Goal: Task Accomplishment & Management: Manage account settings

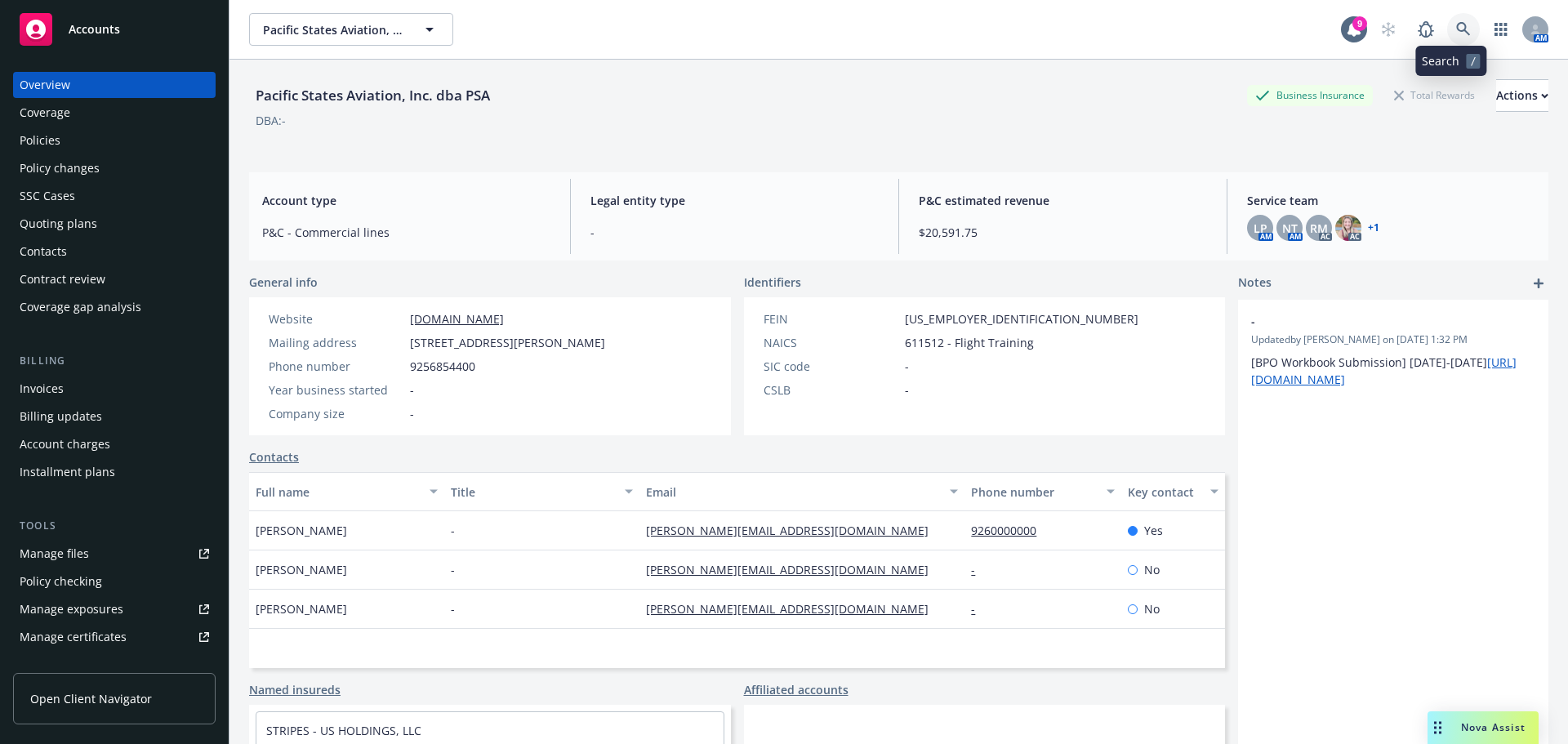
click at [1447, 29] on link at bounding box center [1463, 29] width 32 height 32
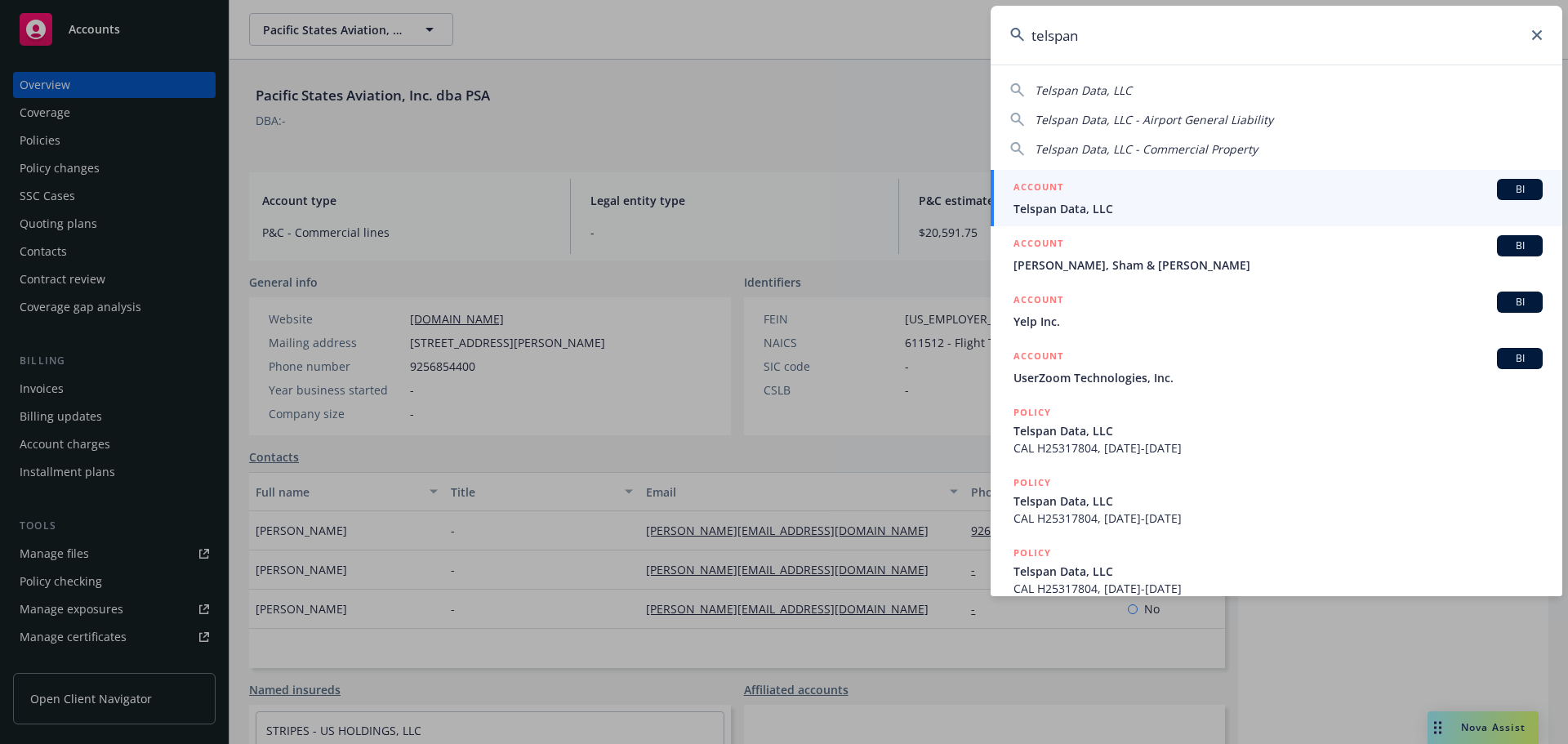
type input "telspan"
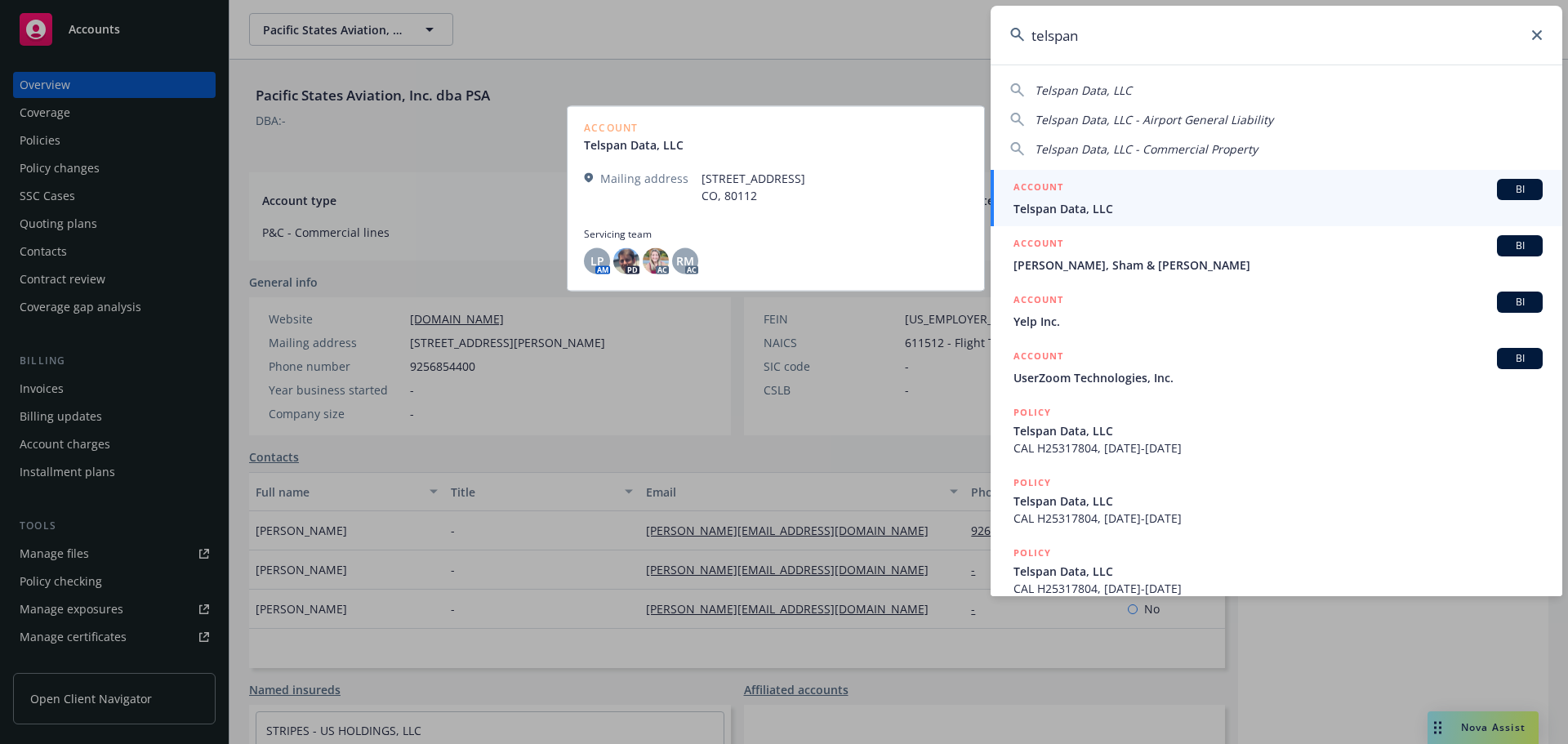
click at [1066, 217] on link "ACCOUNT BI Telspan Data, LLC" at bounding box center [1276, 198] width 572 height 56
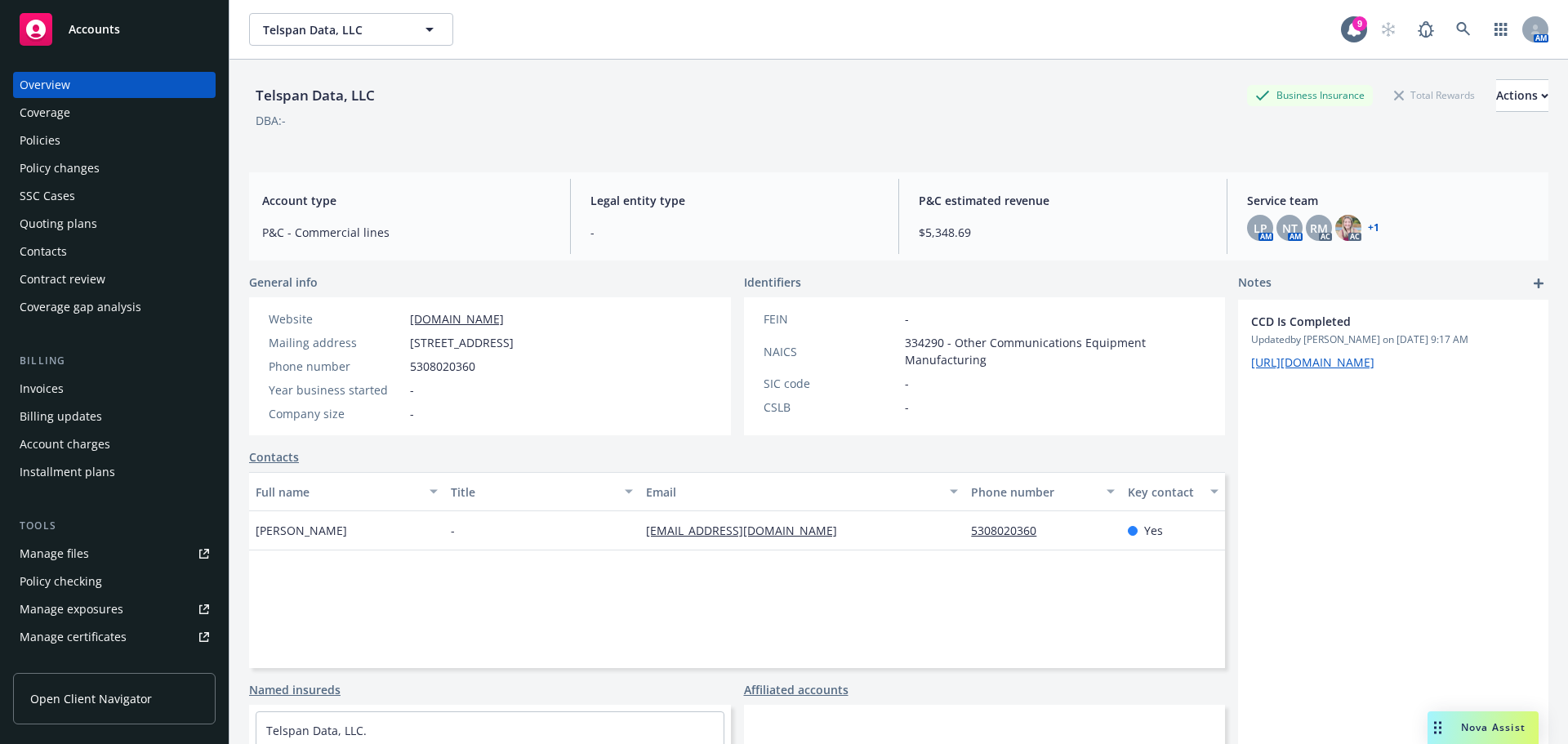
click at [52, 144] on div "Policies" at bounding box center [40, 140] width 41 height 26
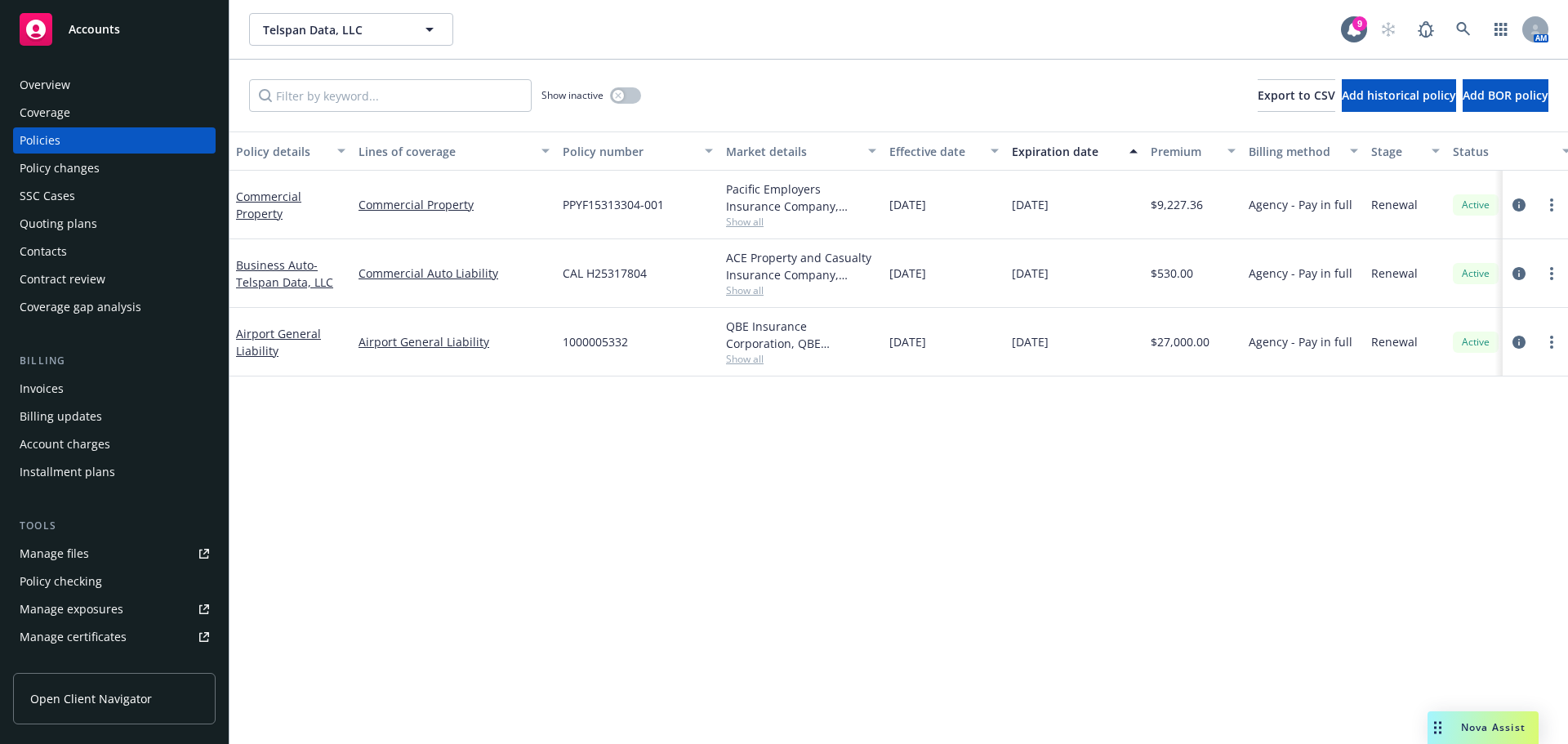
click at [1482, 32] on div "AM" at bounding box center [1460, 29] width 176 height 32
click at [1475, 20] on link at bounding box center [1463, 29] width 32 height 32
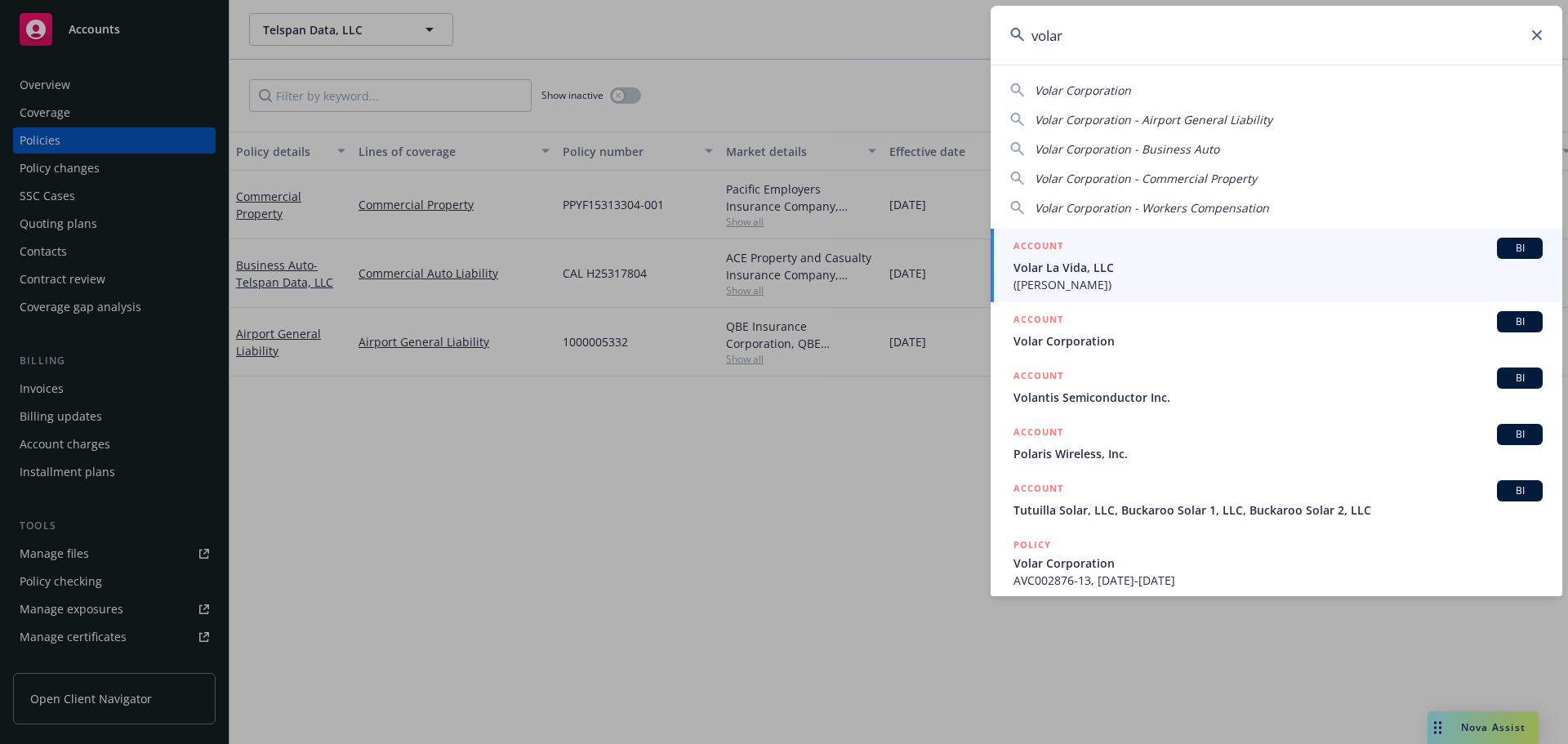
type input "volar"
click at [1132, 250] on div "ACCOUNT BI" at bounding box center [1278, 248] width 529 height 21
click at [1132, 250] on div "[DATE]" at bounding box center [1075, 274] width 139 height 69
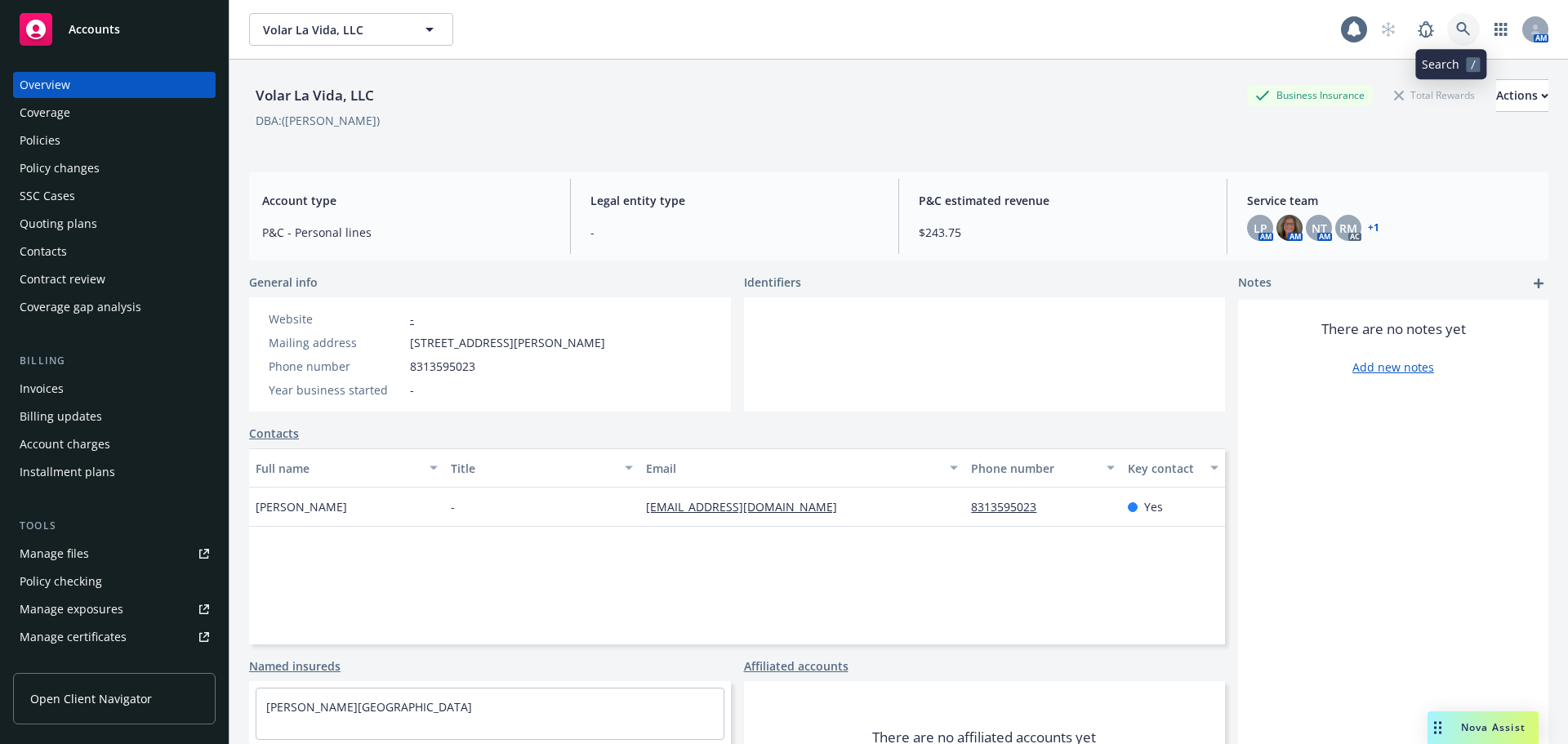
click at [1452, 41] on link at bounding box center [1463, 29] width 32 height 32
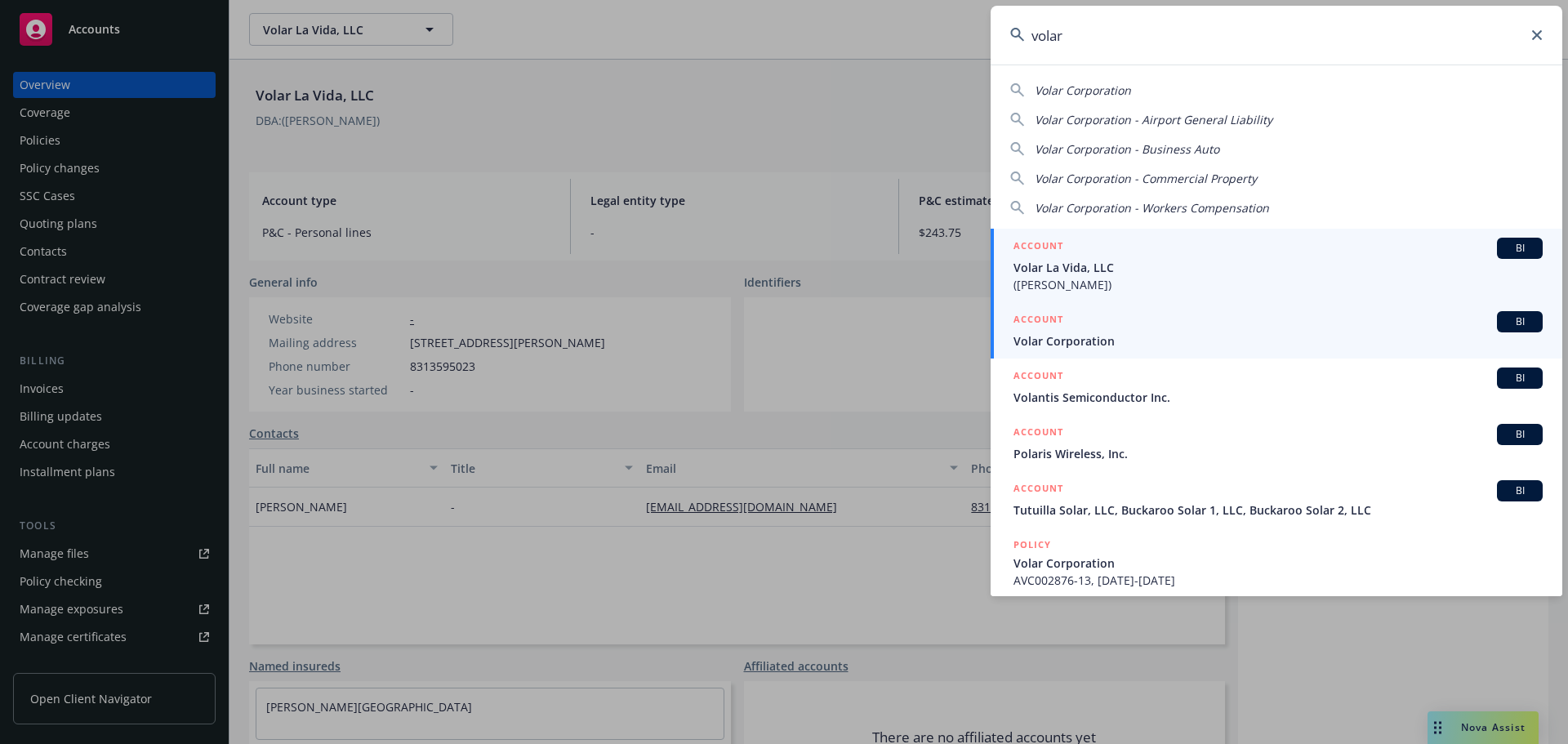
type input "volar"
click at [1032, 326] on h5 "ACCOUNT" at bounding box center [1038, 321] width 49 height 20
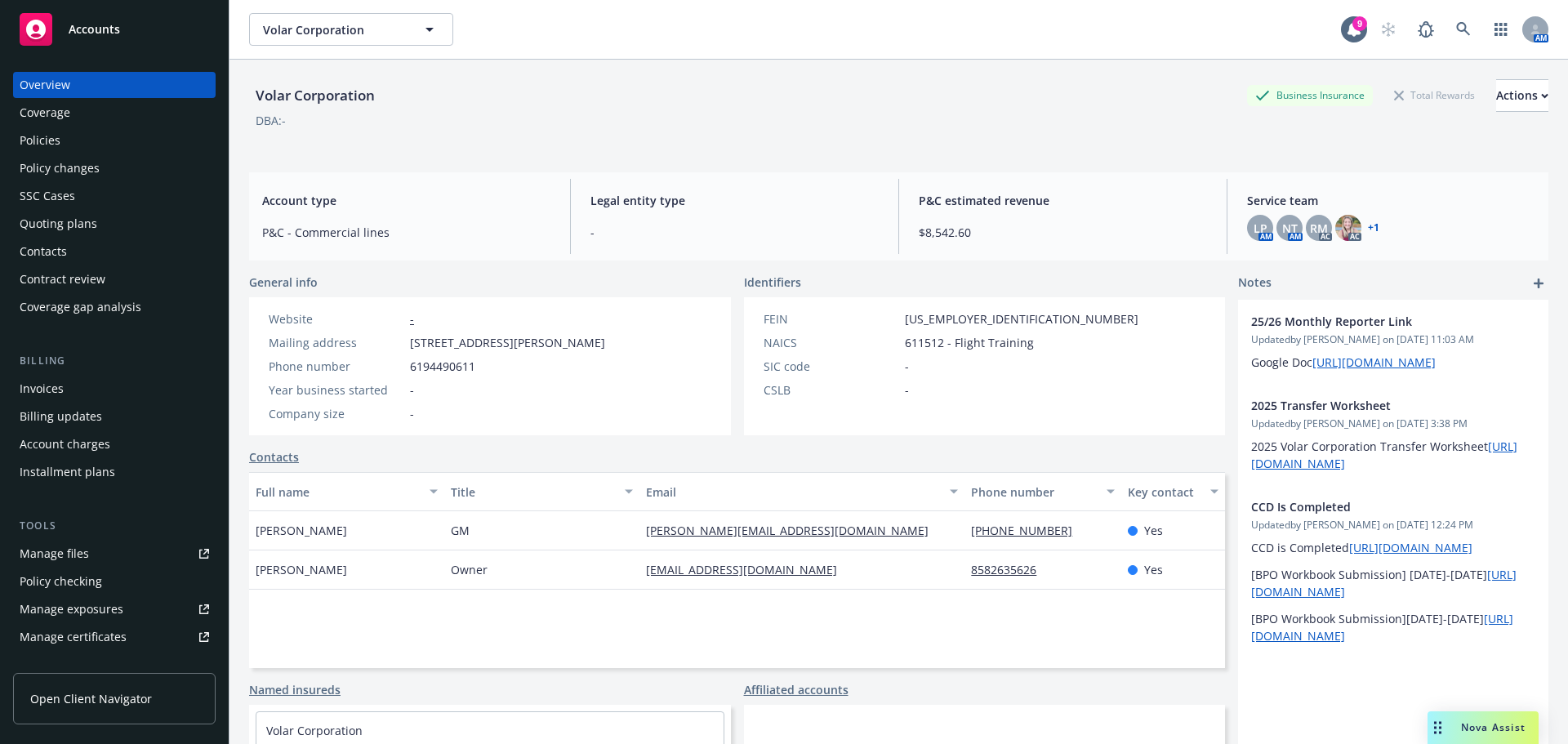
click at [43, 136] on div "Policies" at bounding box center [40, 140] width 41 height 26
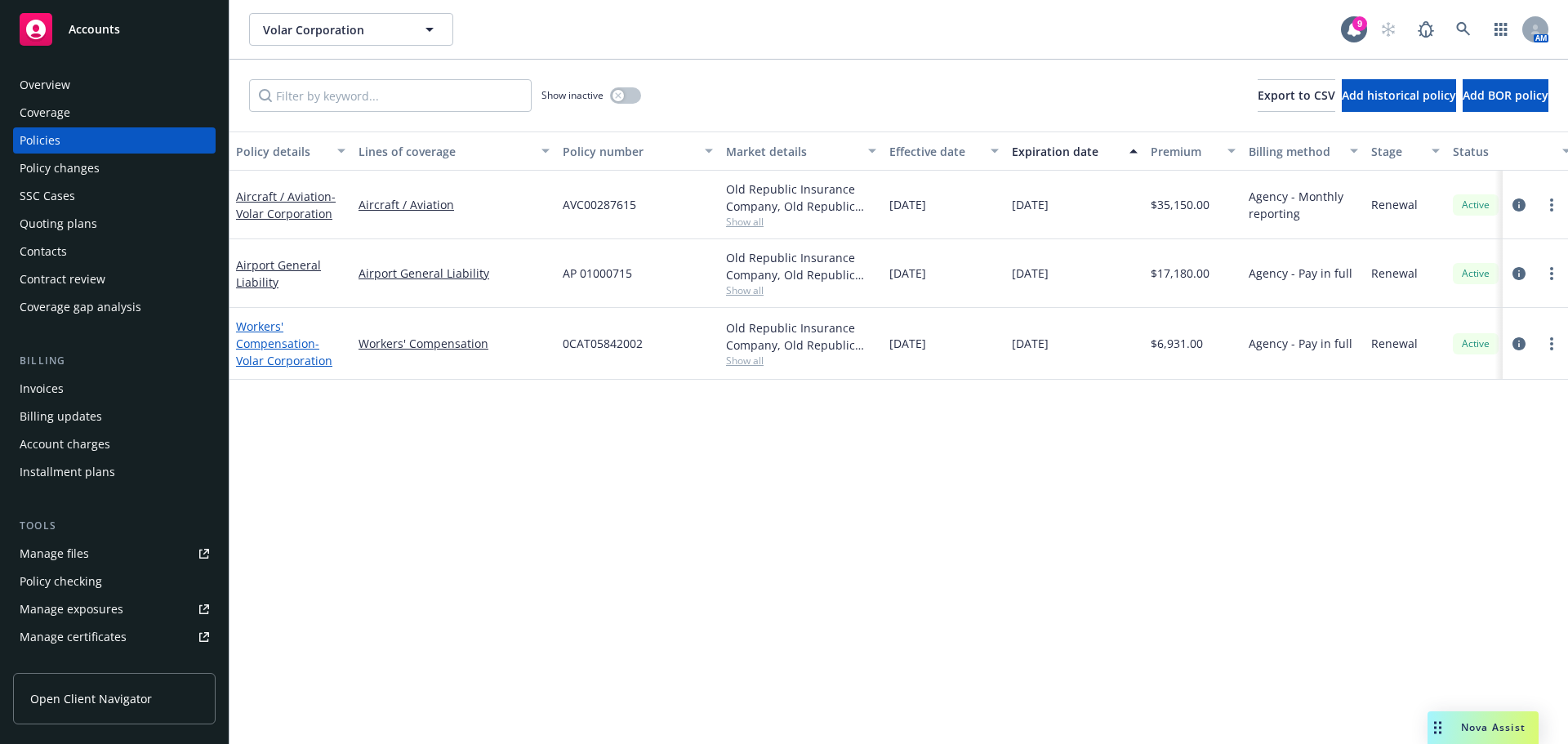
click at [323, 365] on span "- Volar Corporation" at bounding box center [284, 352] width 96 height 32
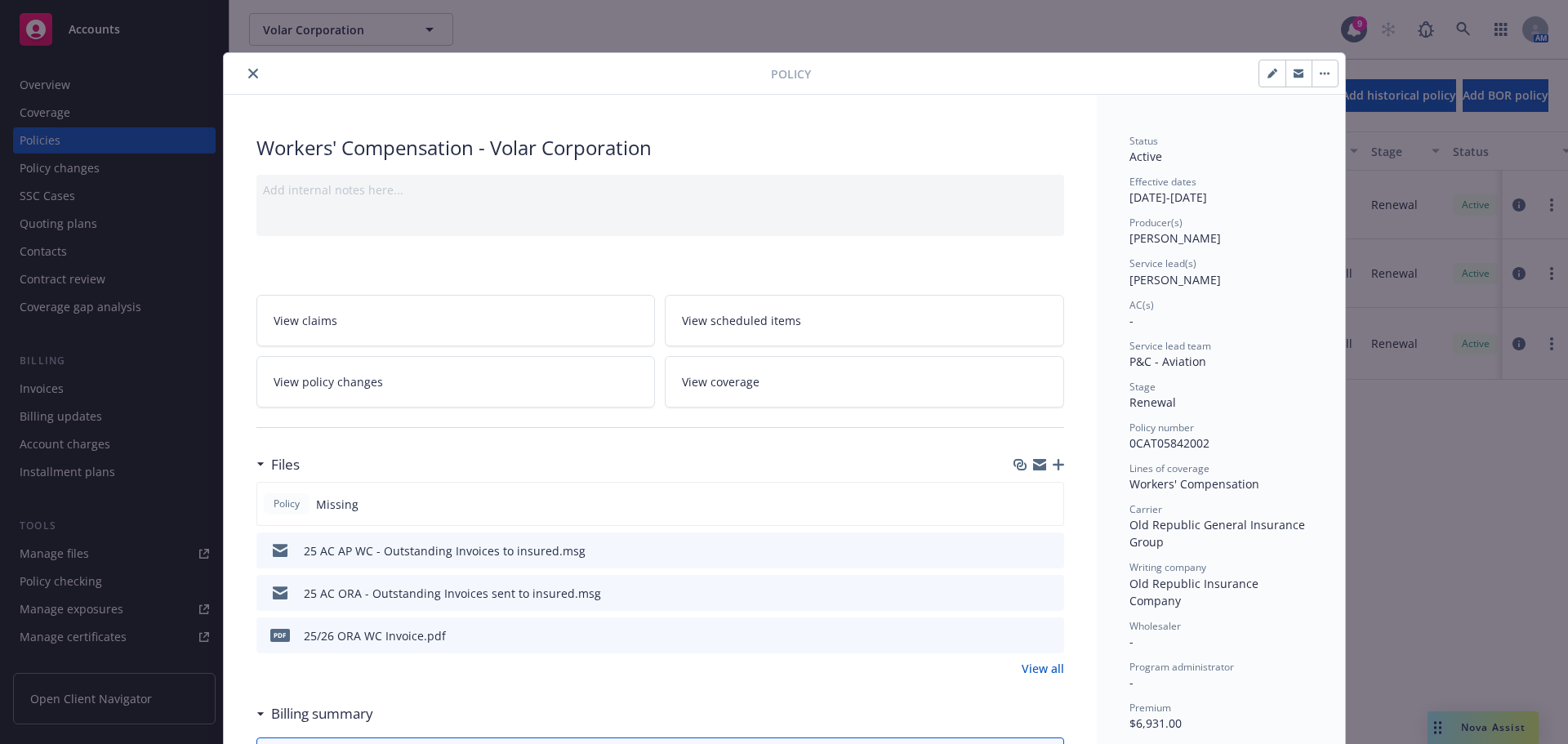
click at [1052, 464] on icon "button" at bounding box center [1058, 464] width 11 height 11
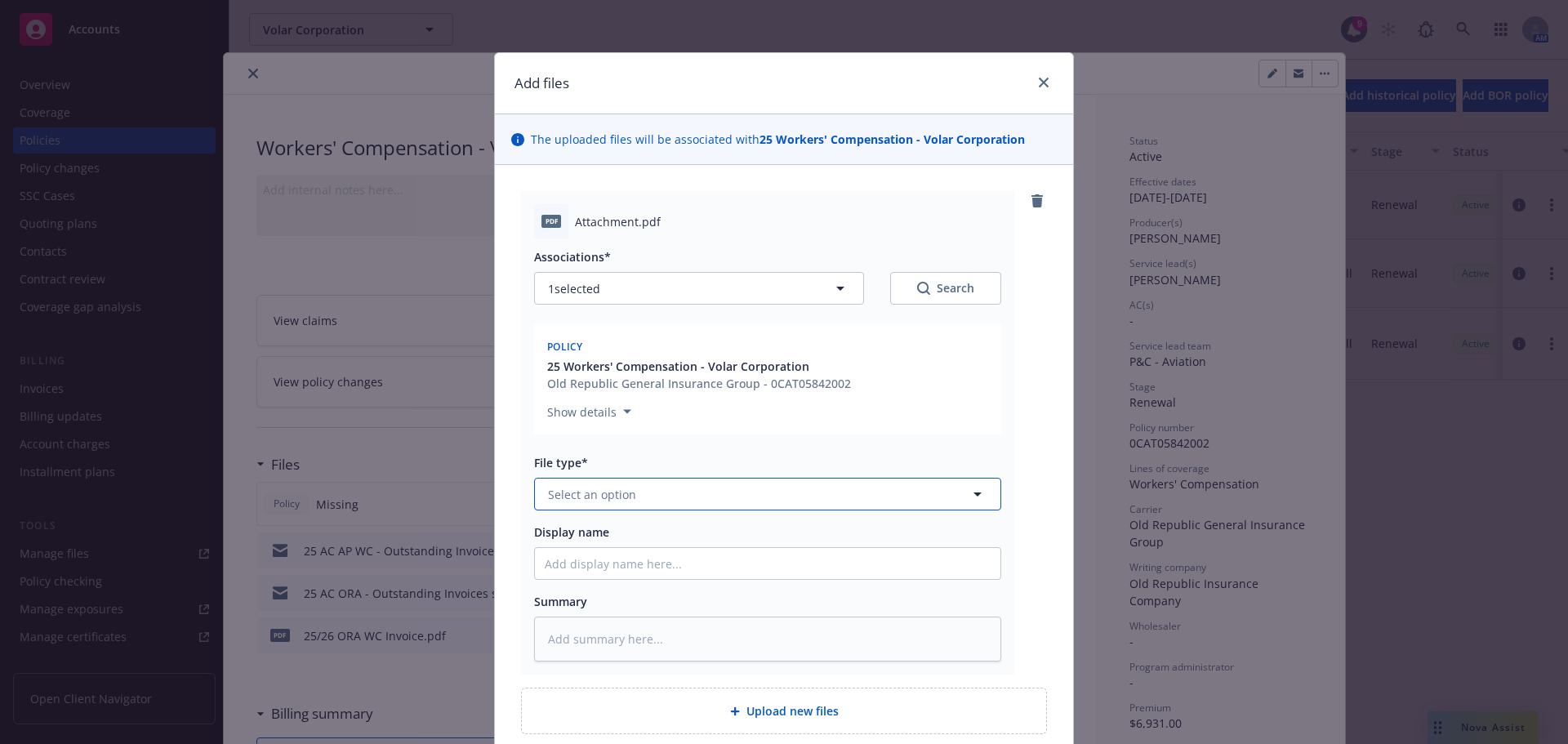
click at [595, 491] on span "Select an option" at bounding box center [592, 495] width 88 height 17
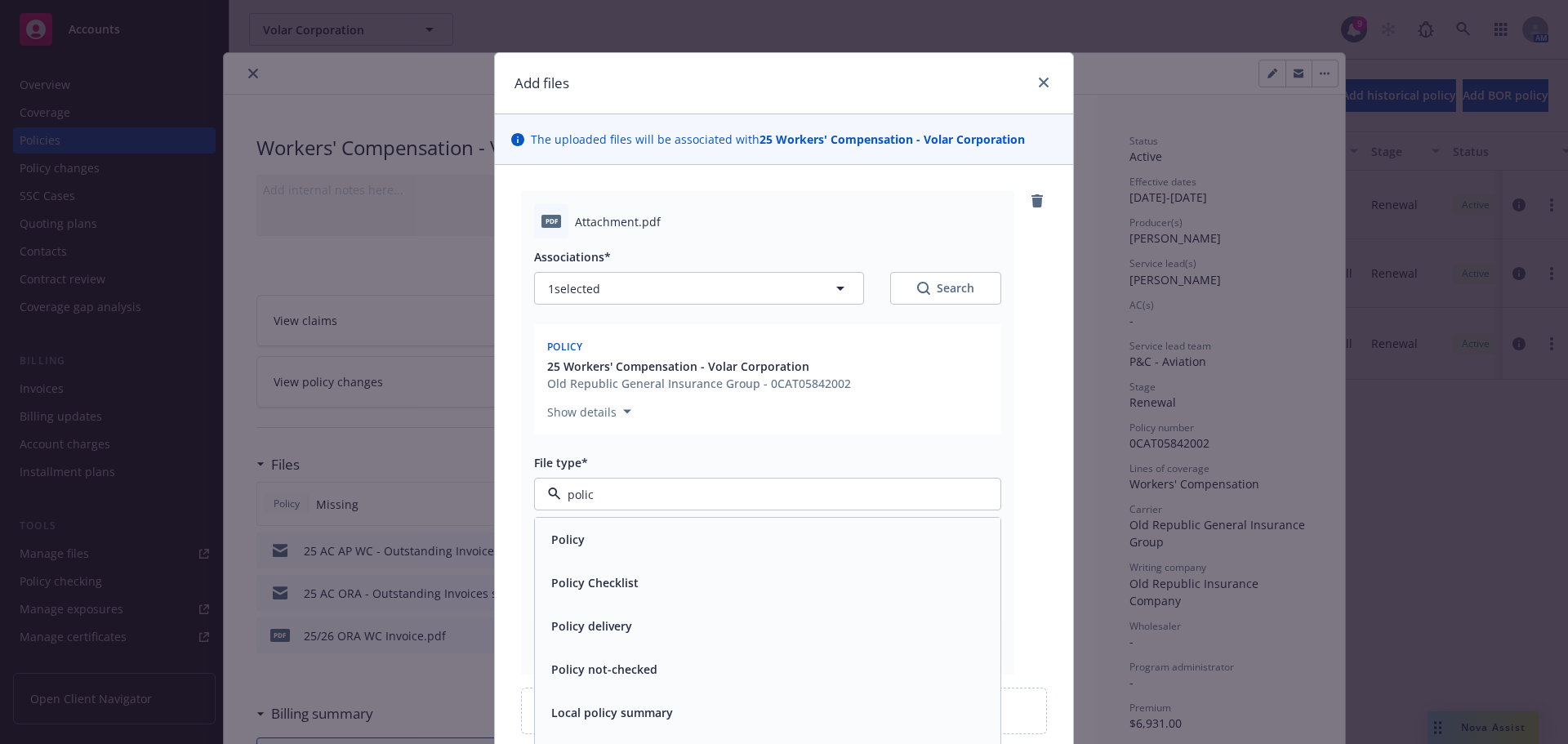
type input "policy"
click at [606, 545] on div "Policy" at bounding box center [768, 539] width 446 height 24
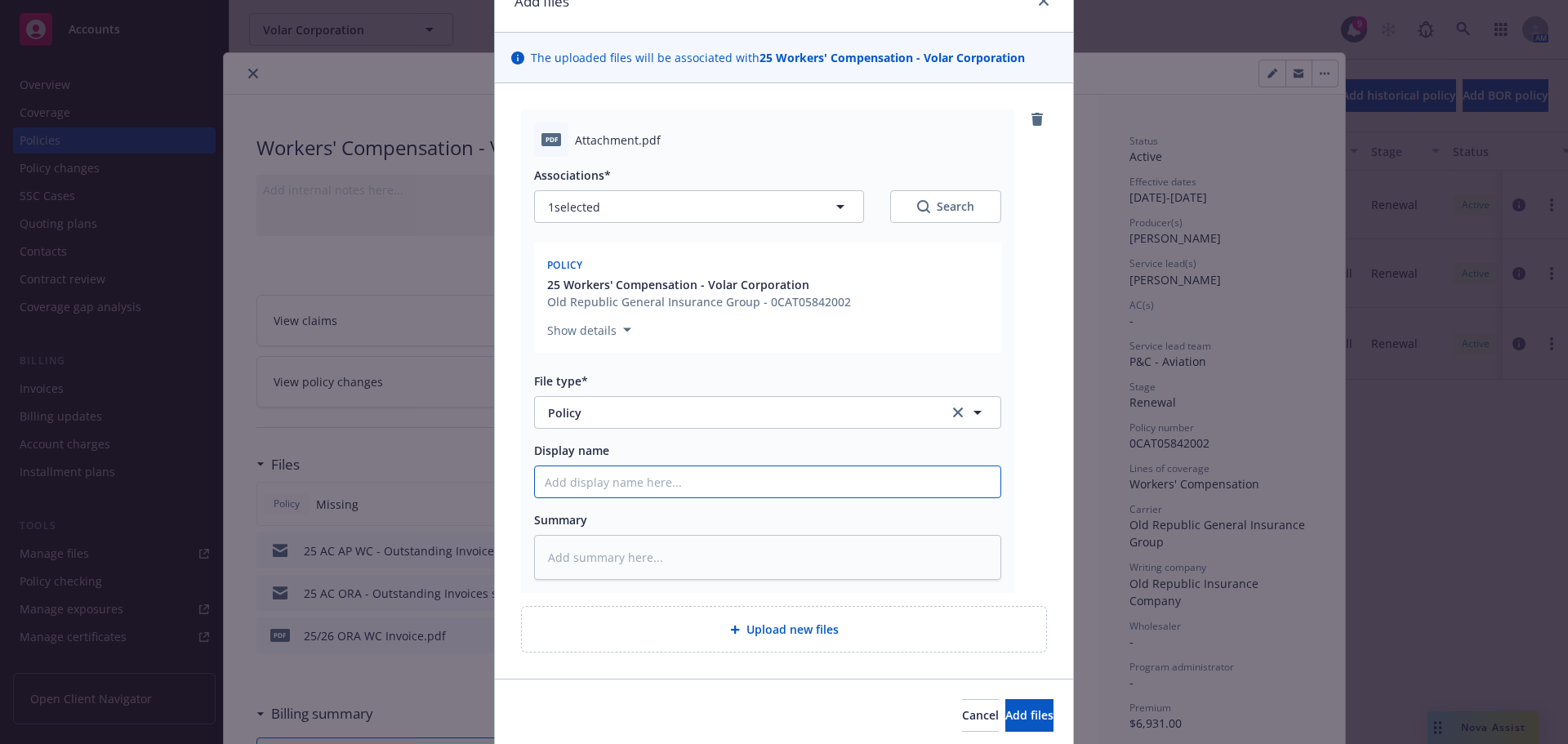
click at [623, 478] on input "Display name" at bounding box center [767, 481] width 465 height 31
type textarea "x"
type input "2"
type textarea "x"
type input "25"
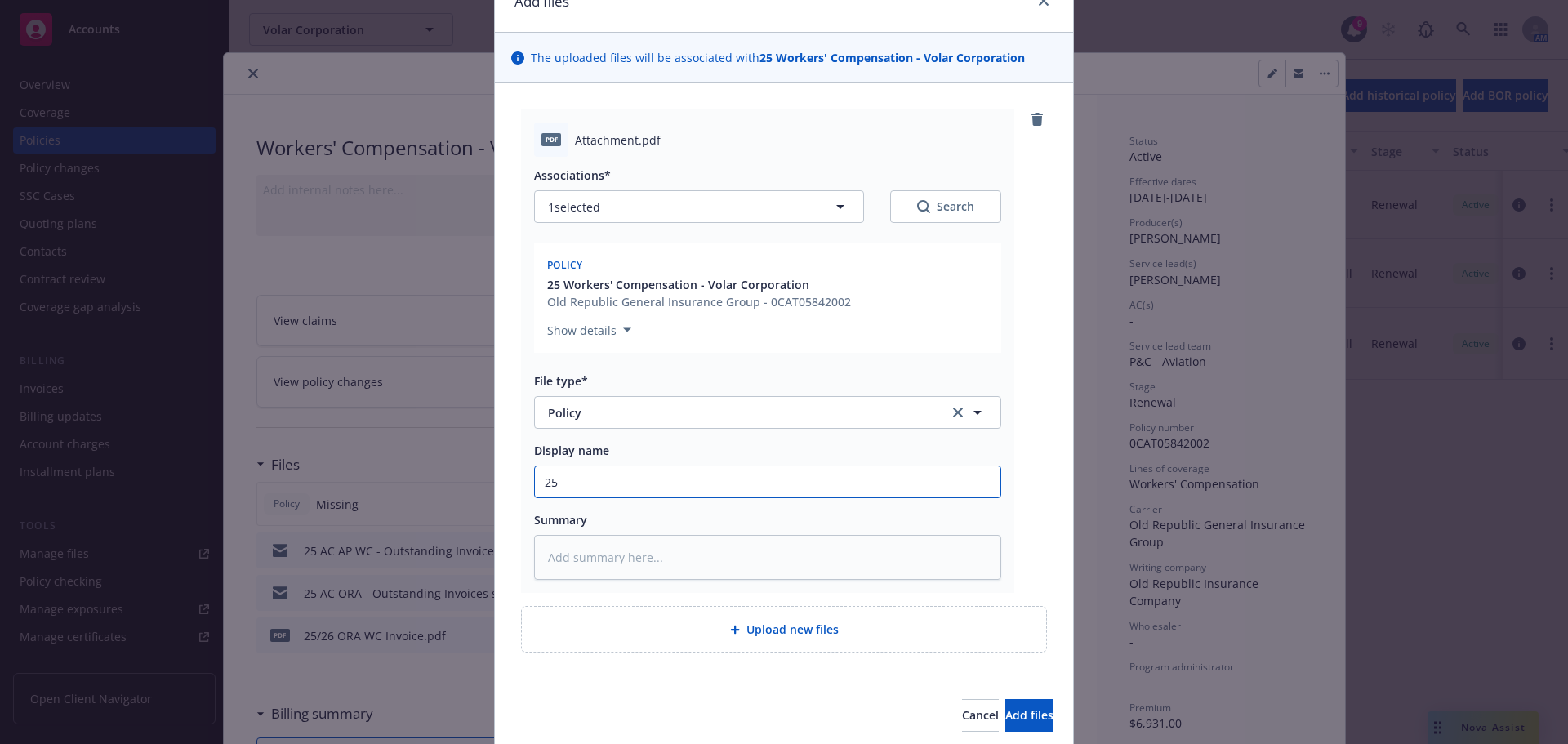
type textarea "x"
type input "25/"
type textarea "x"
type input "25/2"
type textarea "x"
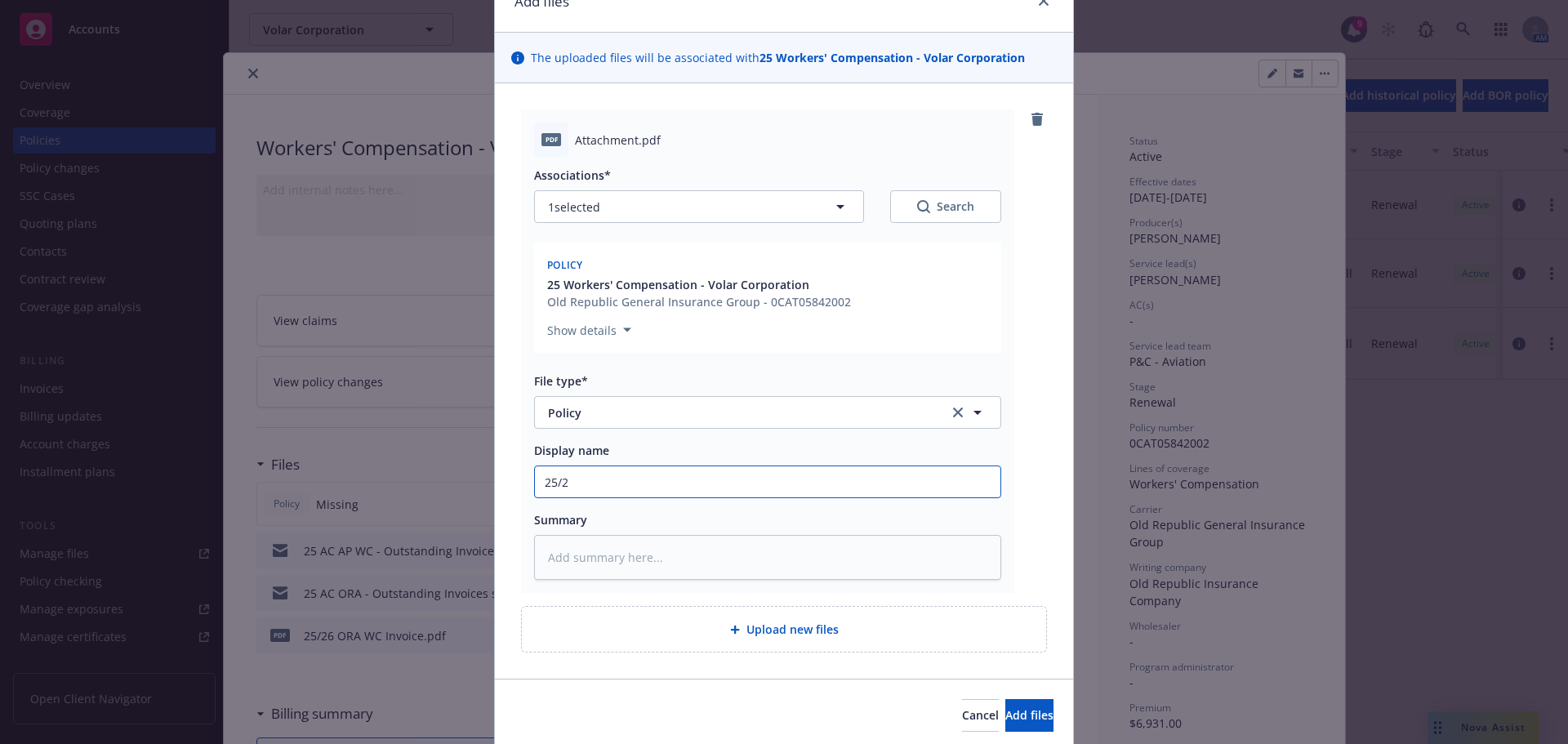
type input "25/26"
type textarea "x"
type input "25/26 O"
type textarea "x"
type input "25/26 OP"
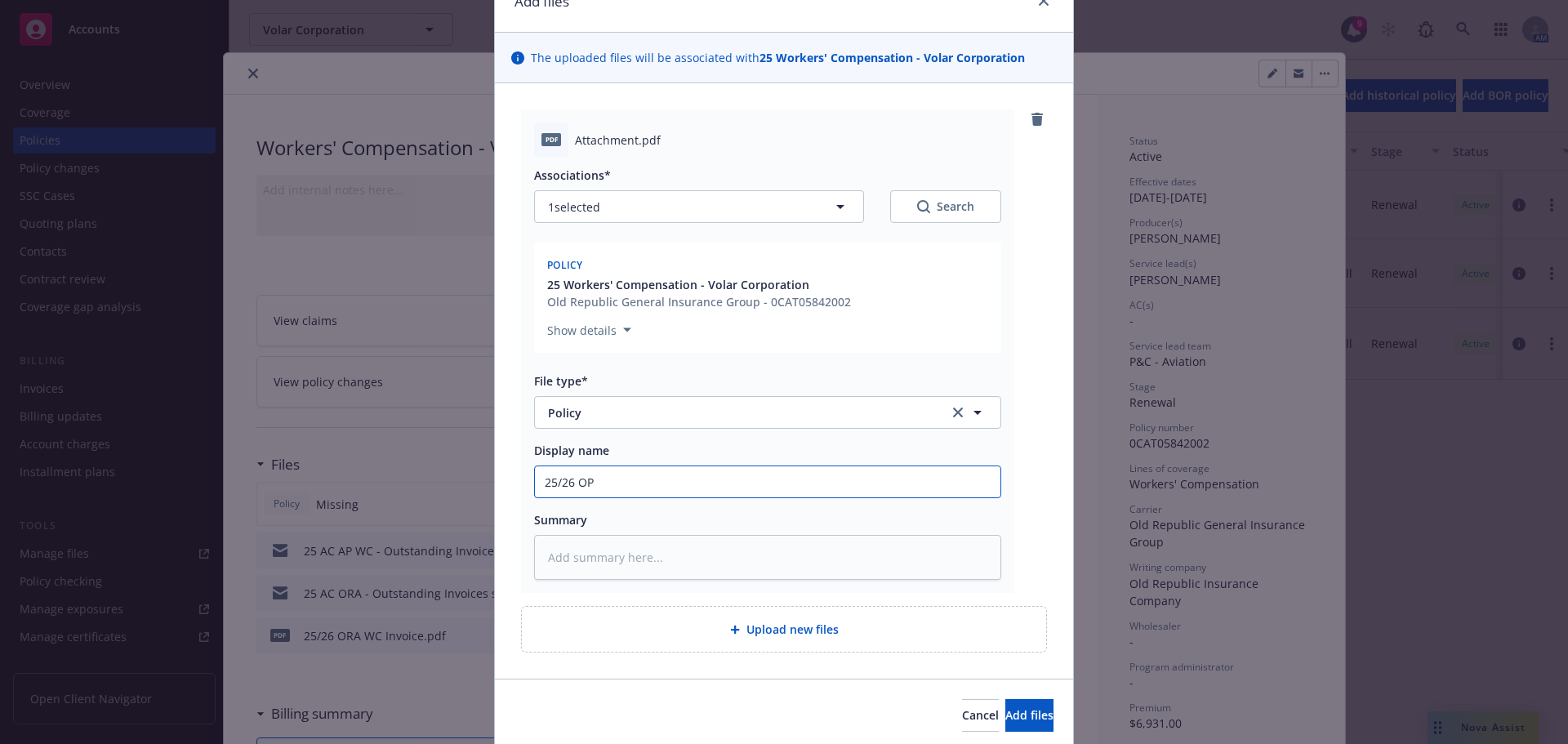
type textarea "x"
type input "25/26 O"
type textarea "x"
type input "25/26 OR"
type textarea "x"
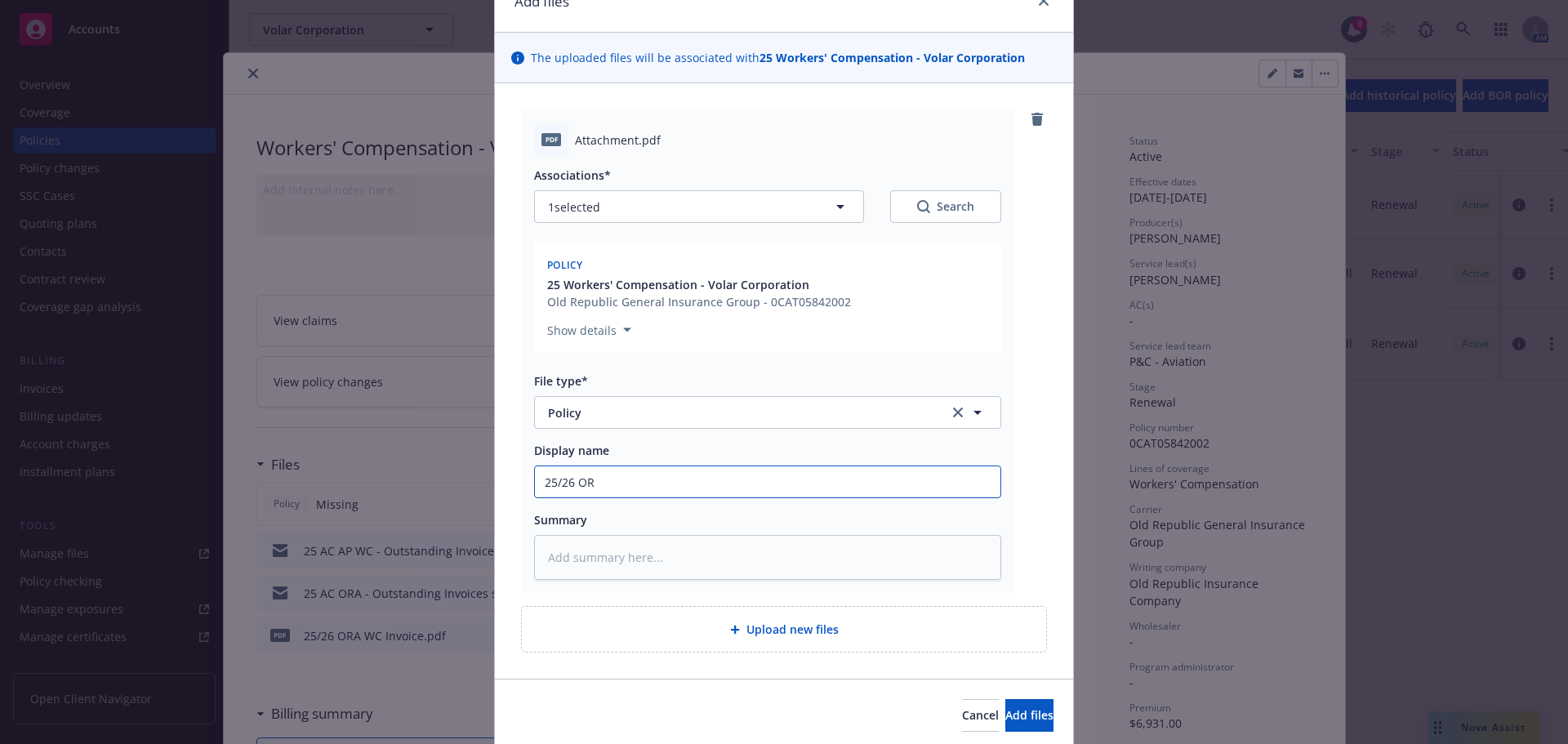
type input "25/26 ORA"
type textarea "x"
type input "25/26 ORA"
type textarea "x"
type input "25/26 ORA W"
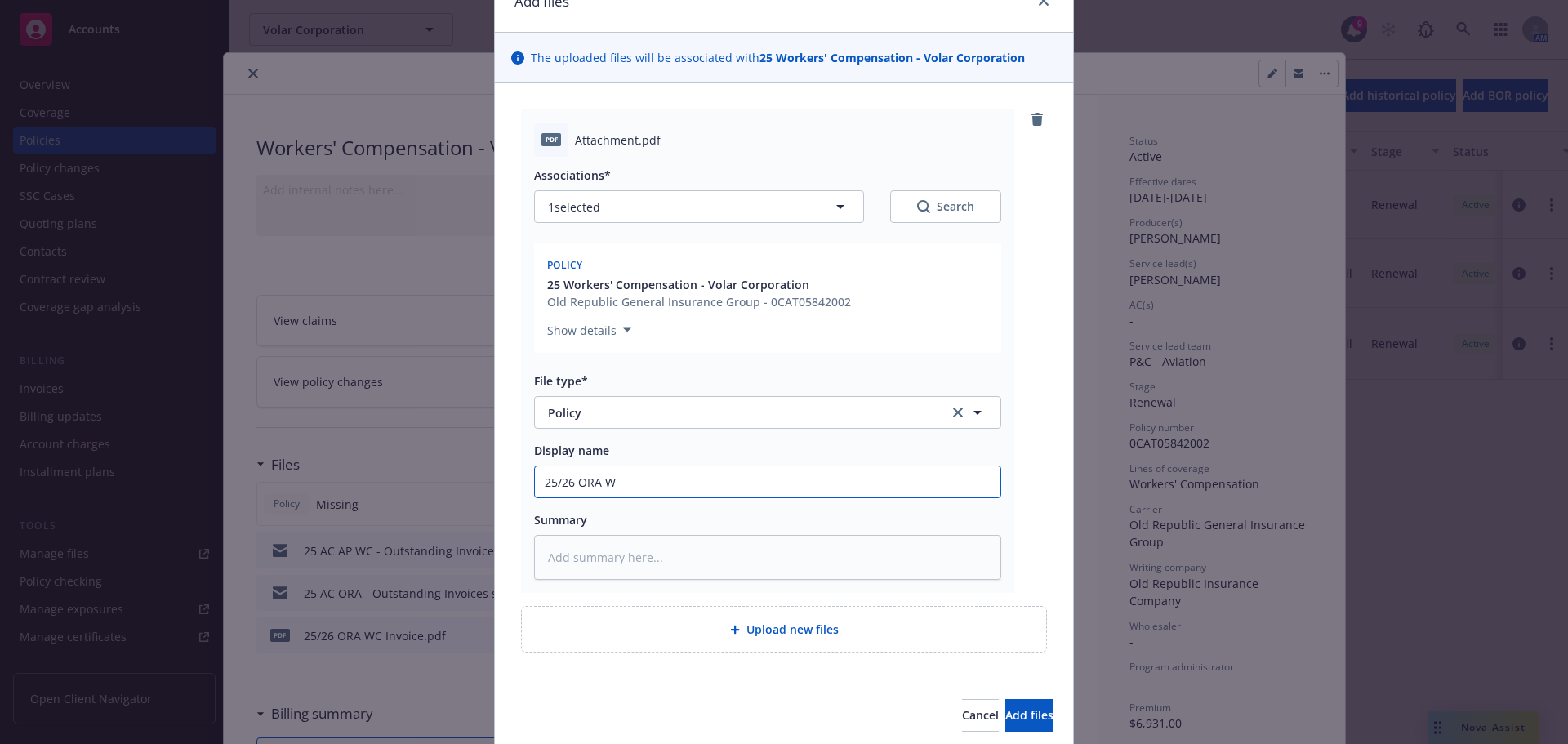
type textarea "x"
type input "25/26 ORA WC"
type textarea "x"
type input "25/26 ORA WC P"
type textarea "x"
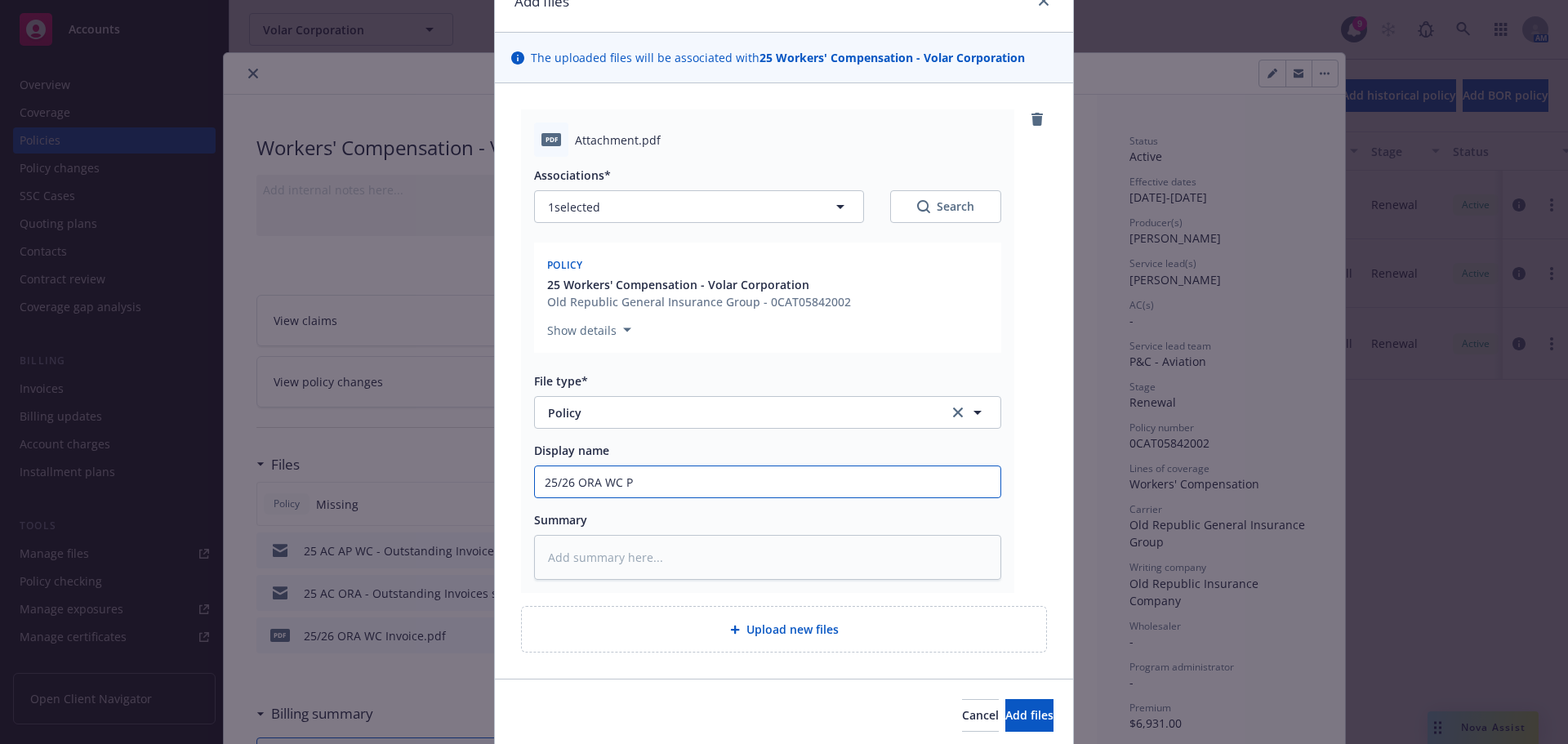
type input "25/26 ORA WC Po"
type textarea "x"
type input "25/26 ORA WC Pol"
type textarea "x"
type input "25/26 ORA [PERSON_NAME]"
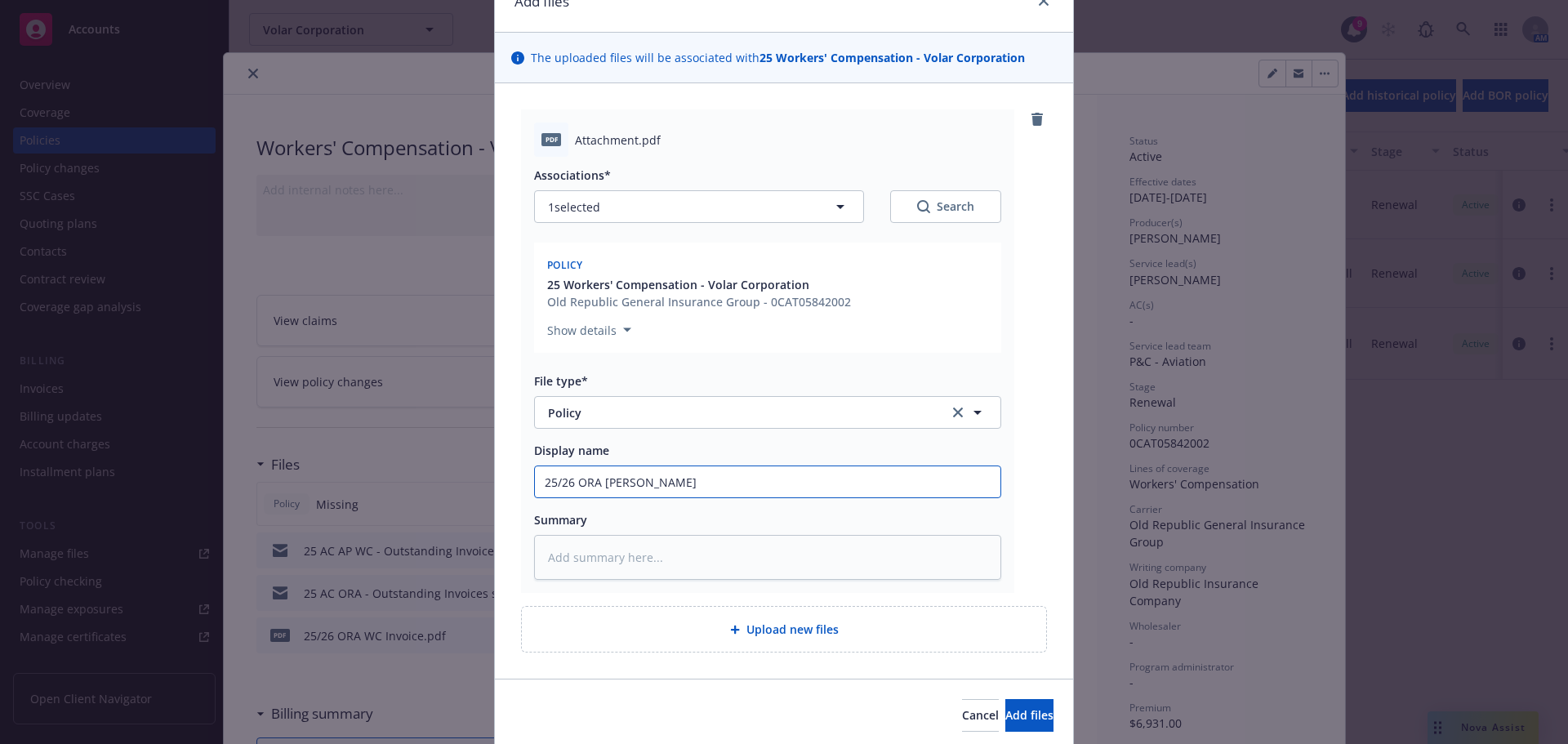
type textarea "x"
type input "25/26 ORA [PERSON_NAME]"
type textarea "x"
click at [624, 477] on input "25/26 ORA WC Policy" at bounding box center [767, 481] width 465 height 31
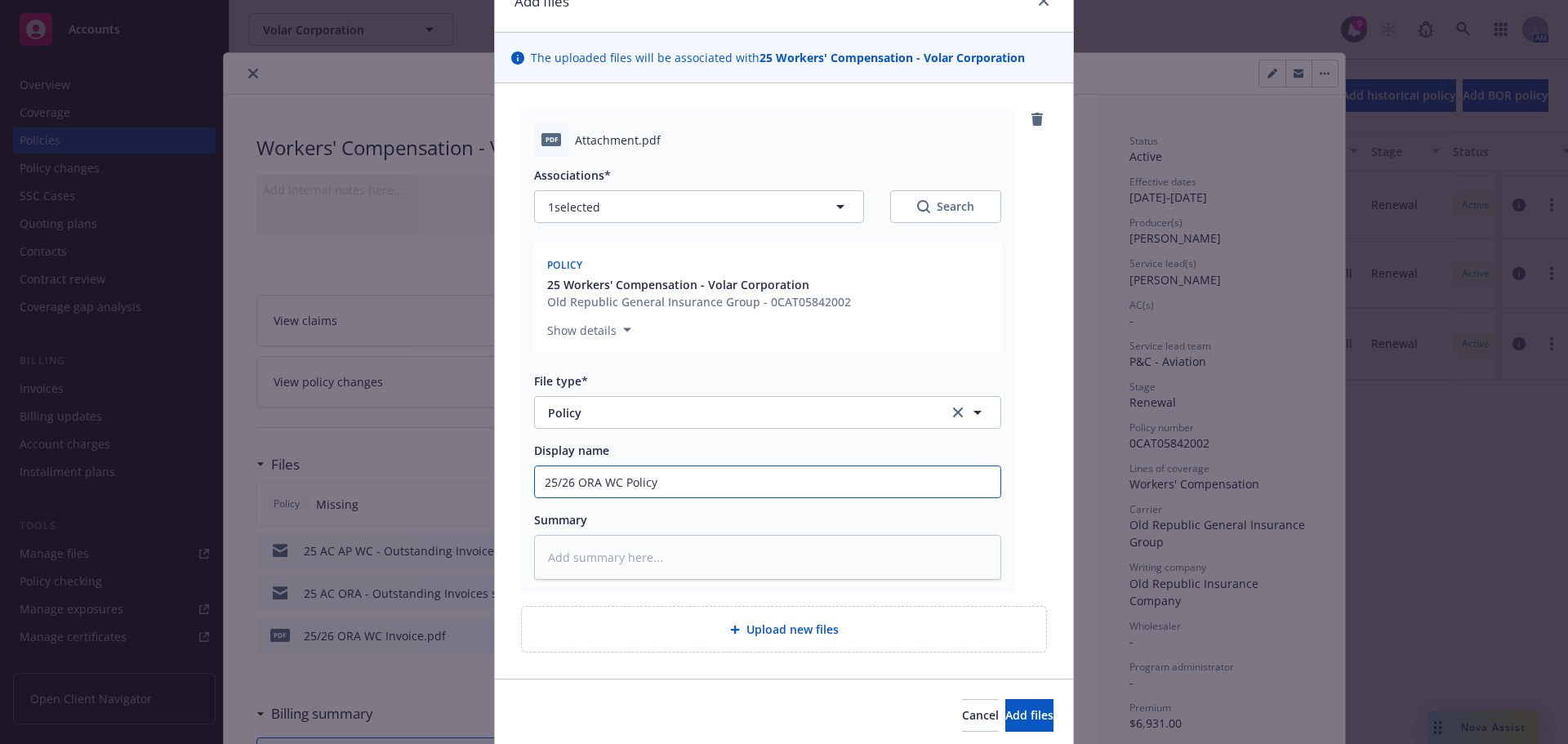
click at [624, 477] on input "25/26 ORA WC Policy" at bounding box center [767, 481] width 465 height 31
type input "25/26 ORA WC Policy"
click at [604, 575] on textarea at bounding box center [767, 557] width 467 height 45
paste textarea "25/26 ORA WC Policy"
type textarea "x"
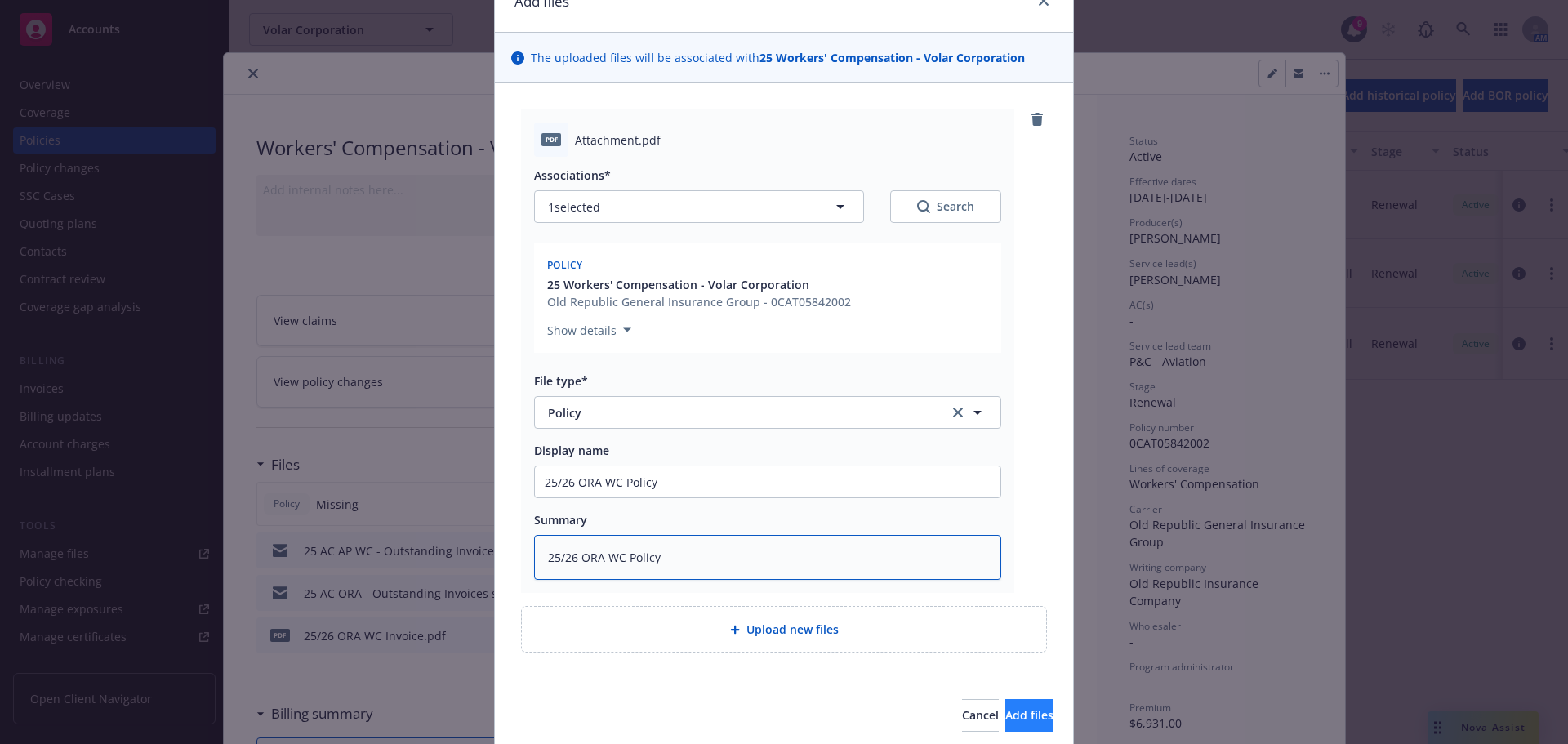
type textarea "25/26 ORA WC Policy"
click at [1006, 715] on span "Add files" at bounding box center [1029, 715] width 49 height 15
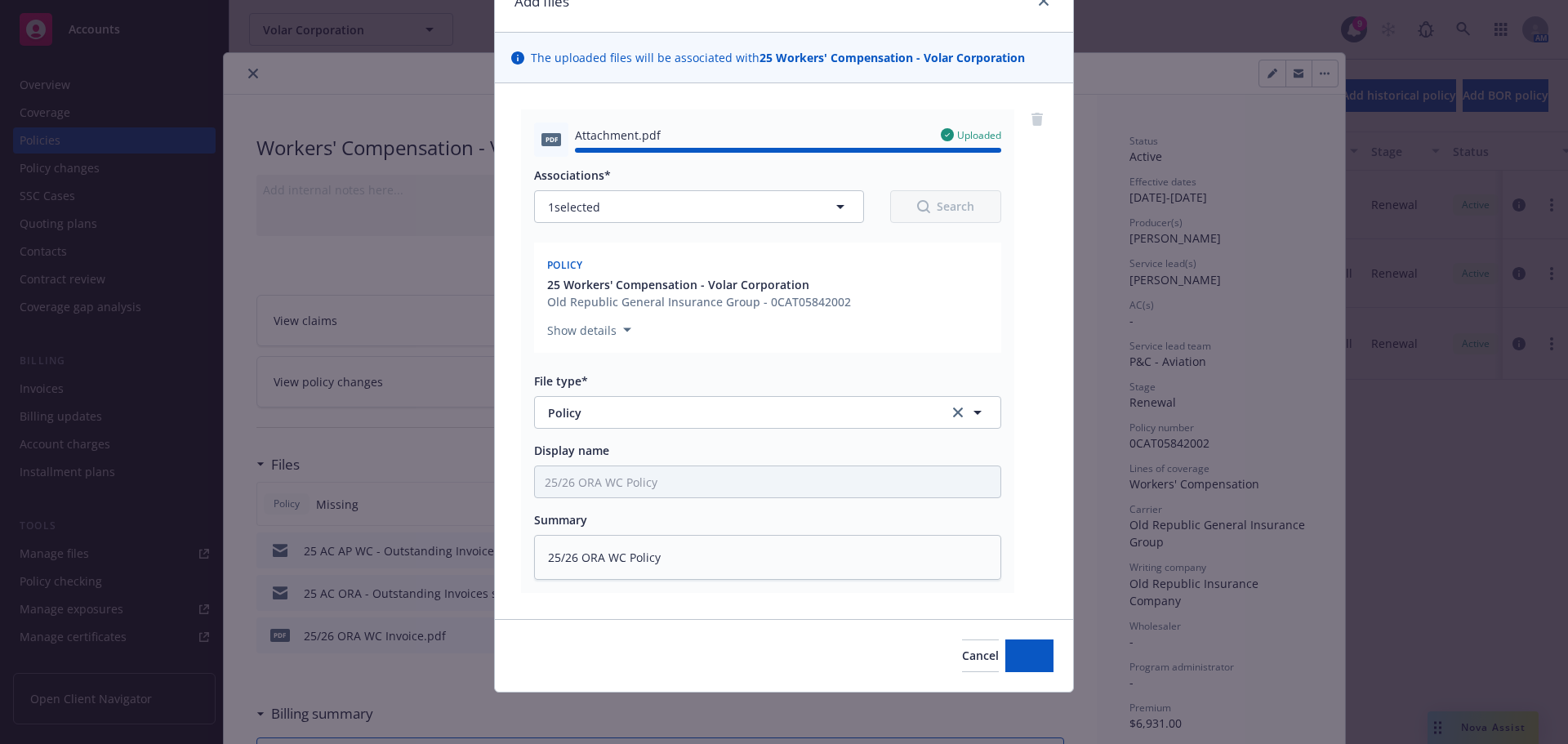
type textarea "x"
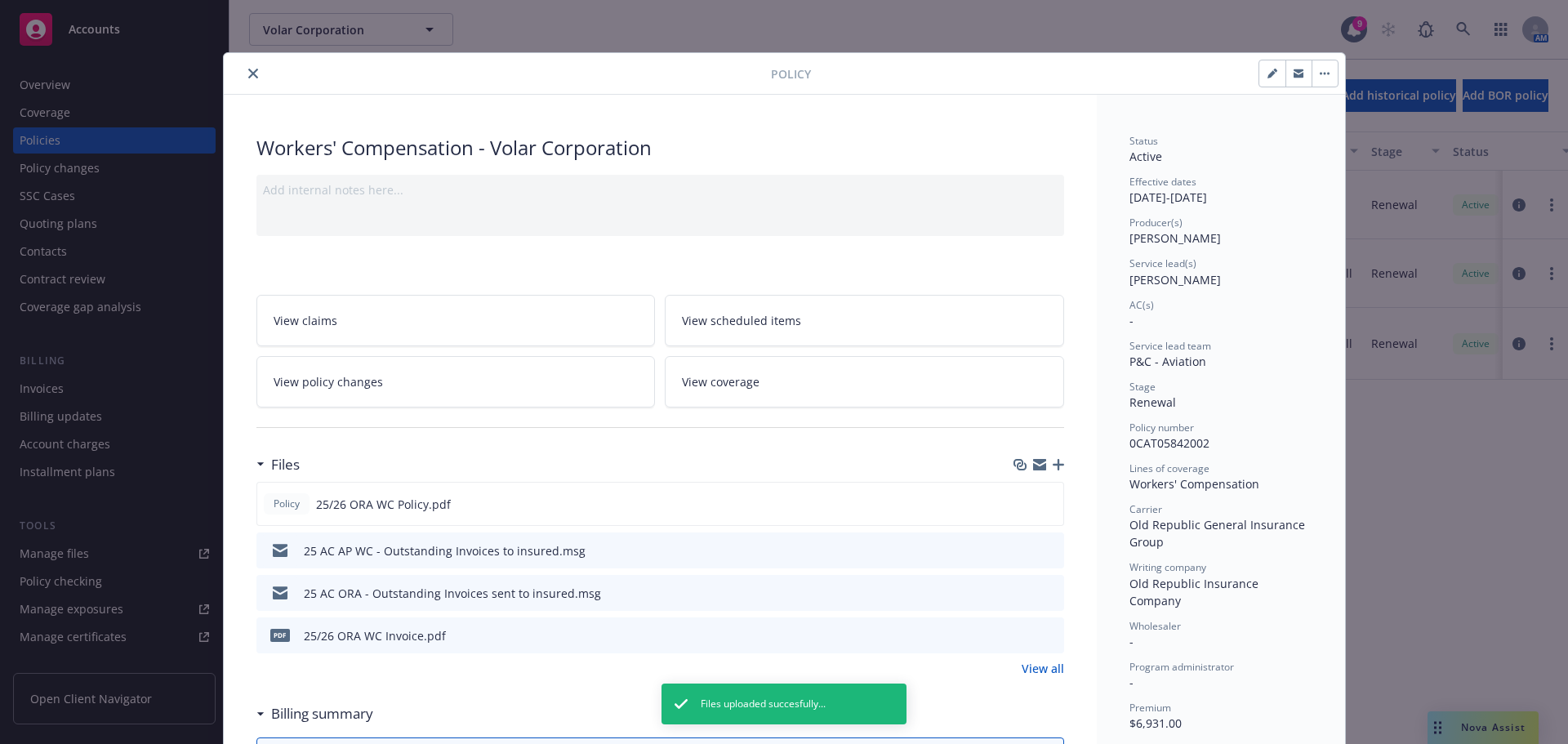
click at [253, 74] on button "close" at bounding box center [253, 73] width 20 height 20
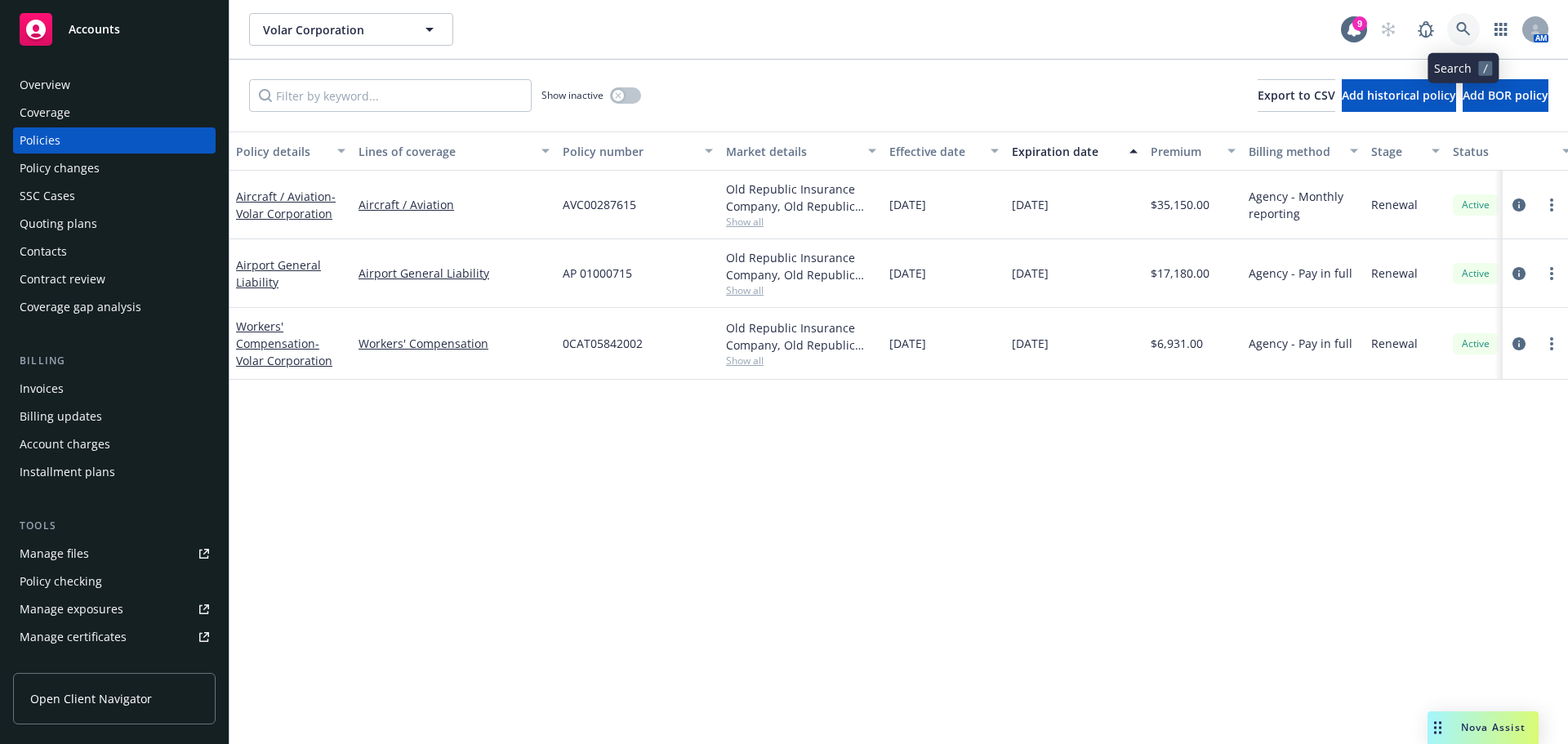
click at [1460, 29] on icon at bounding box center [1463, 29] width 14 height 14
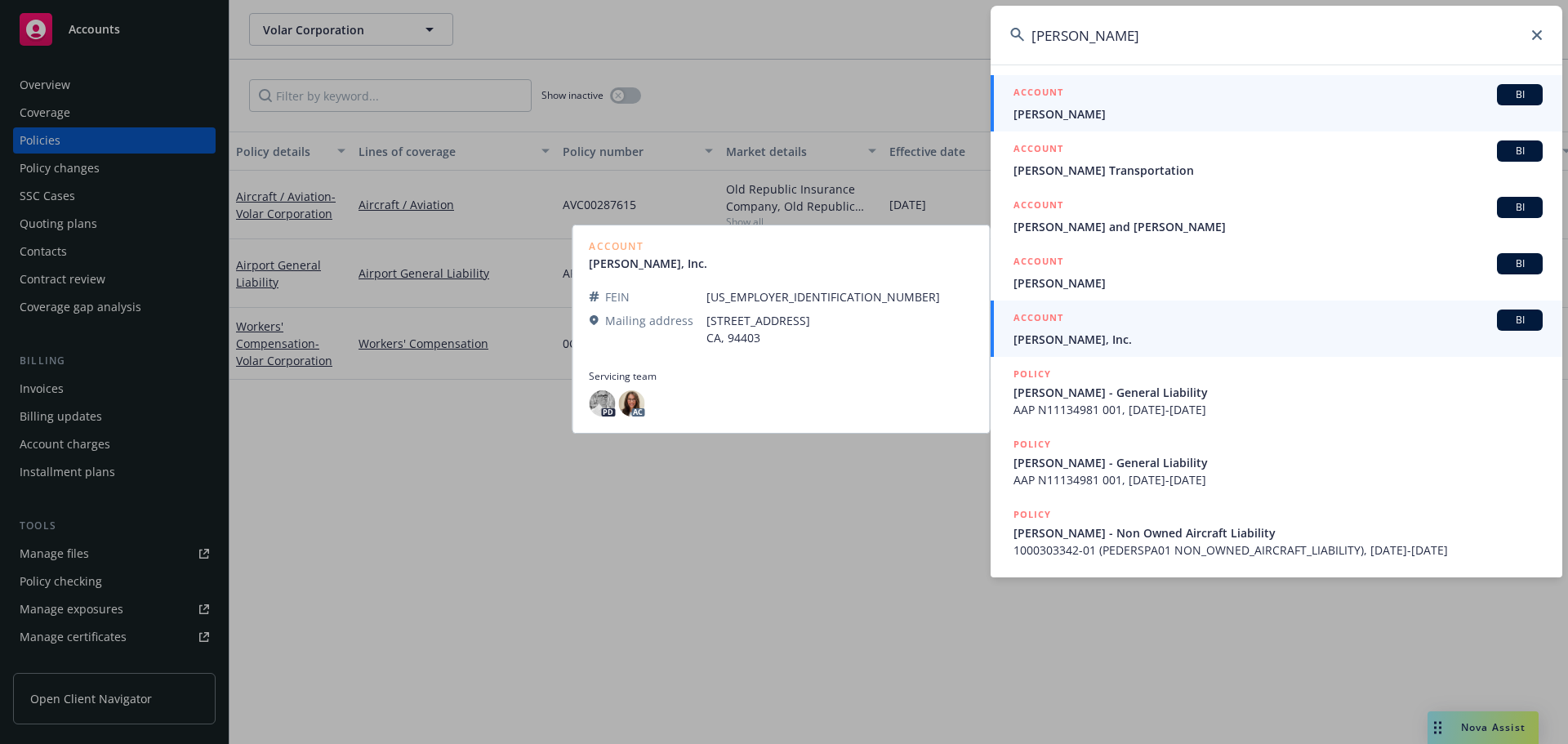
type input "[PERSON_NAME]"
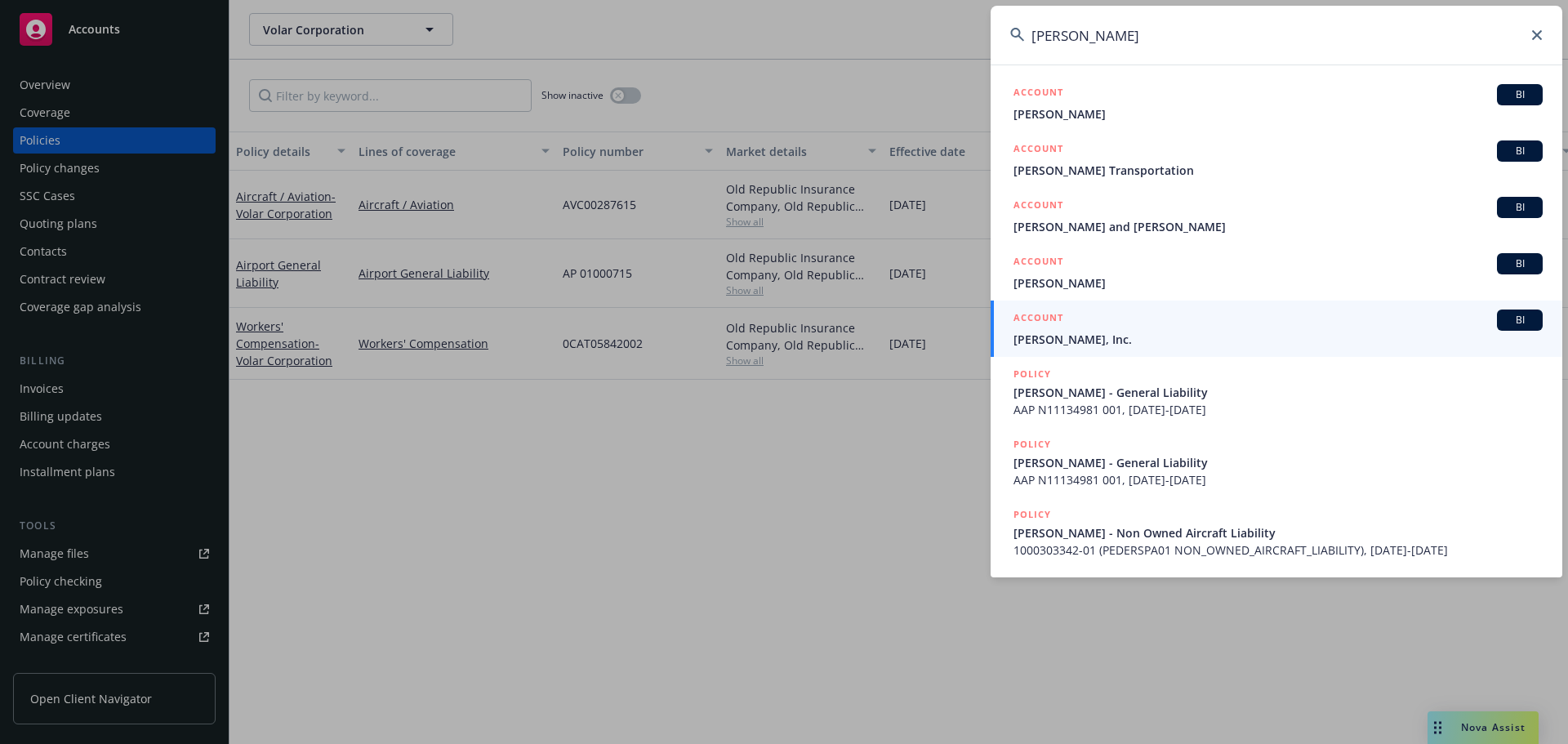
drag, startPoint x: 1109, startPoint y: 127, endPoint x: 1099, endPoint y: 124, distance: 10.4
click at [1109, 127] on link "ACCOUNT BI [PERSON_NAME]" at bounding box center [1276, 103] width 572 height 56
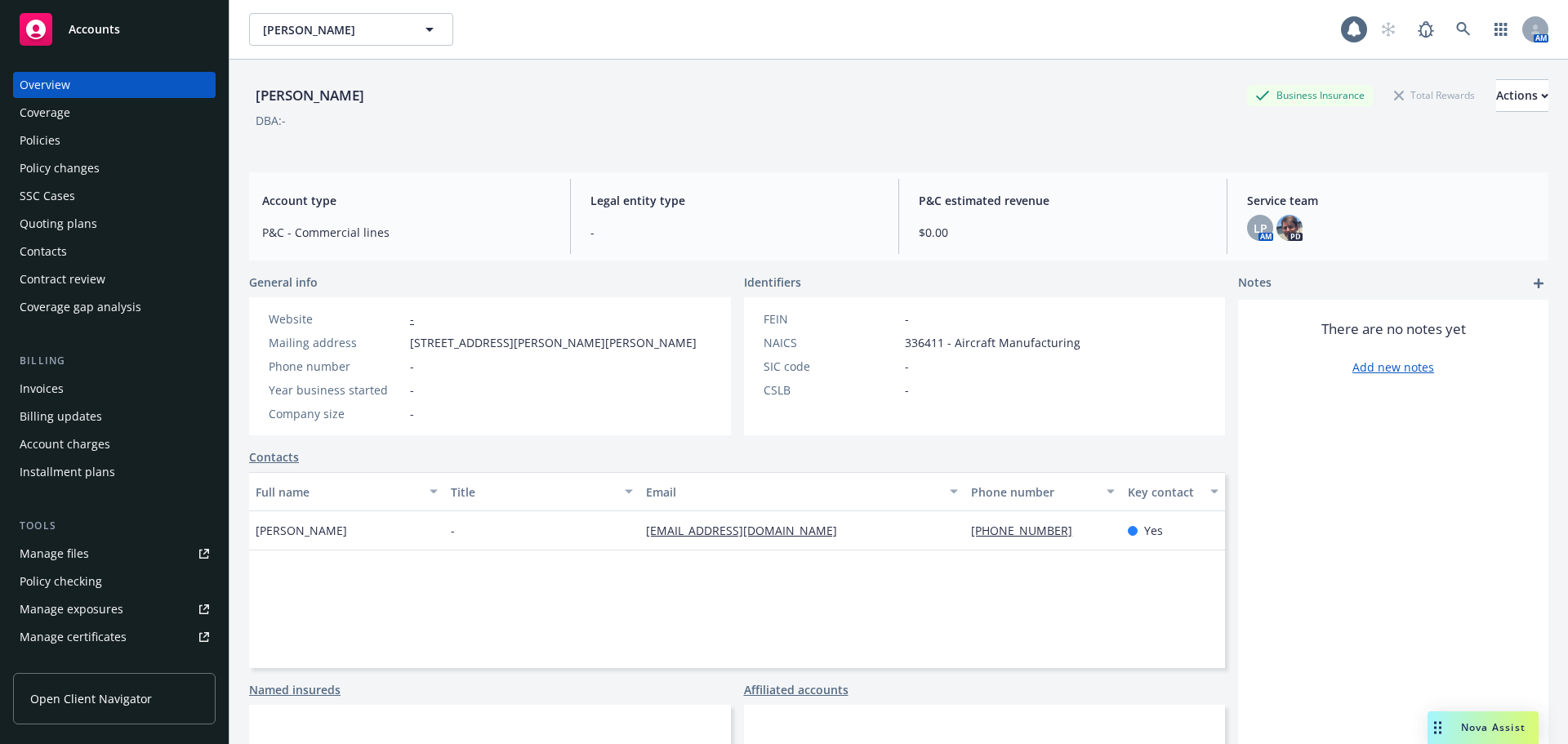
click at [49, 137] on div "Policies" at bounding box center [40, 140] width 41 height 26
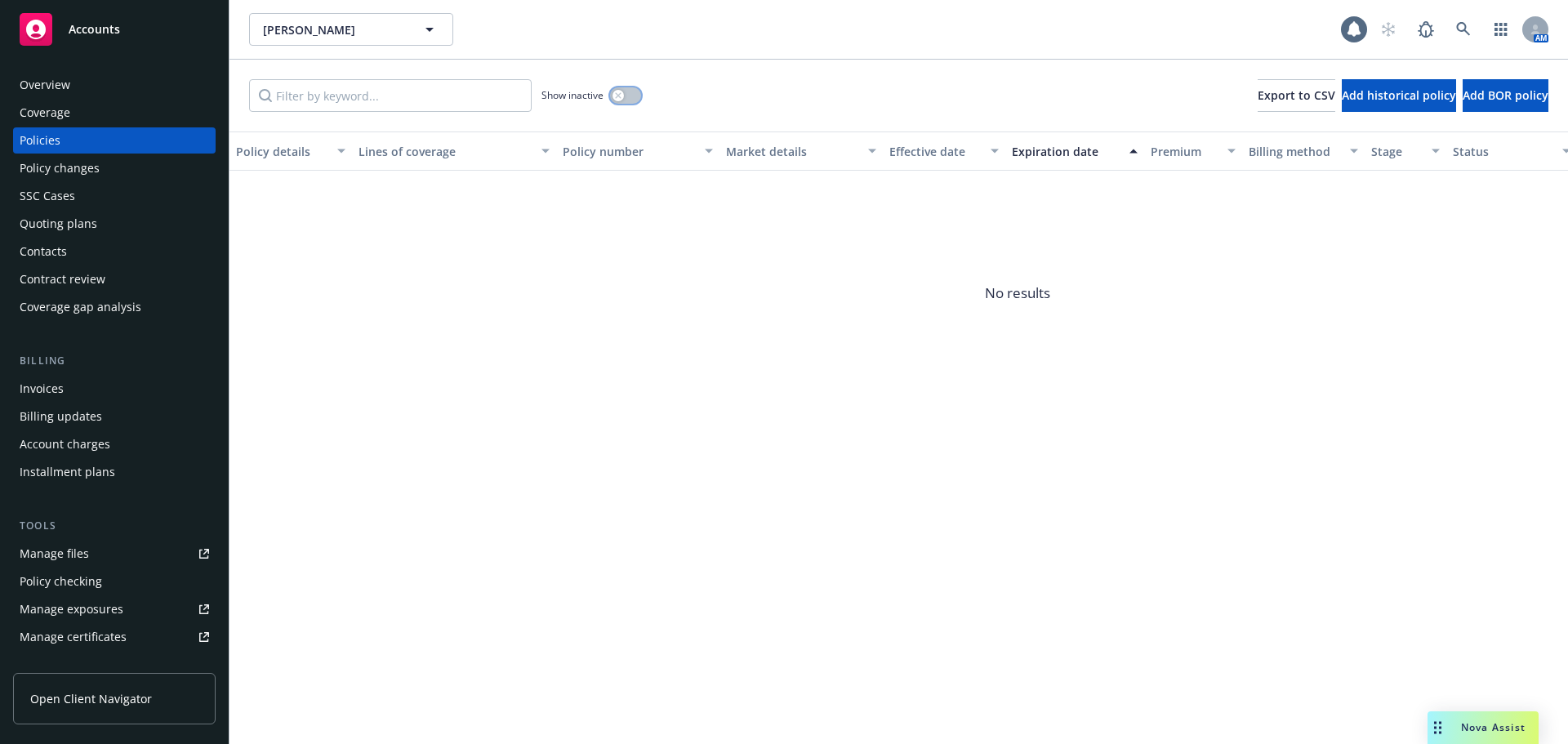
click at [625, 95] on button "button" at bounding box center [625, 95] width 31 height 16
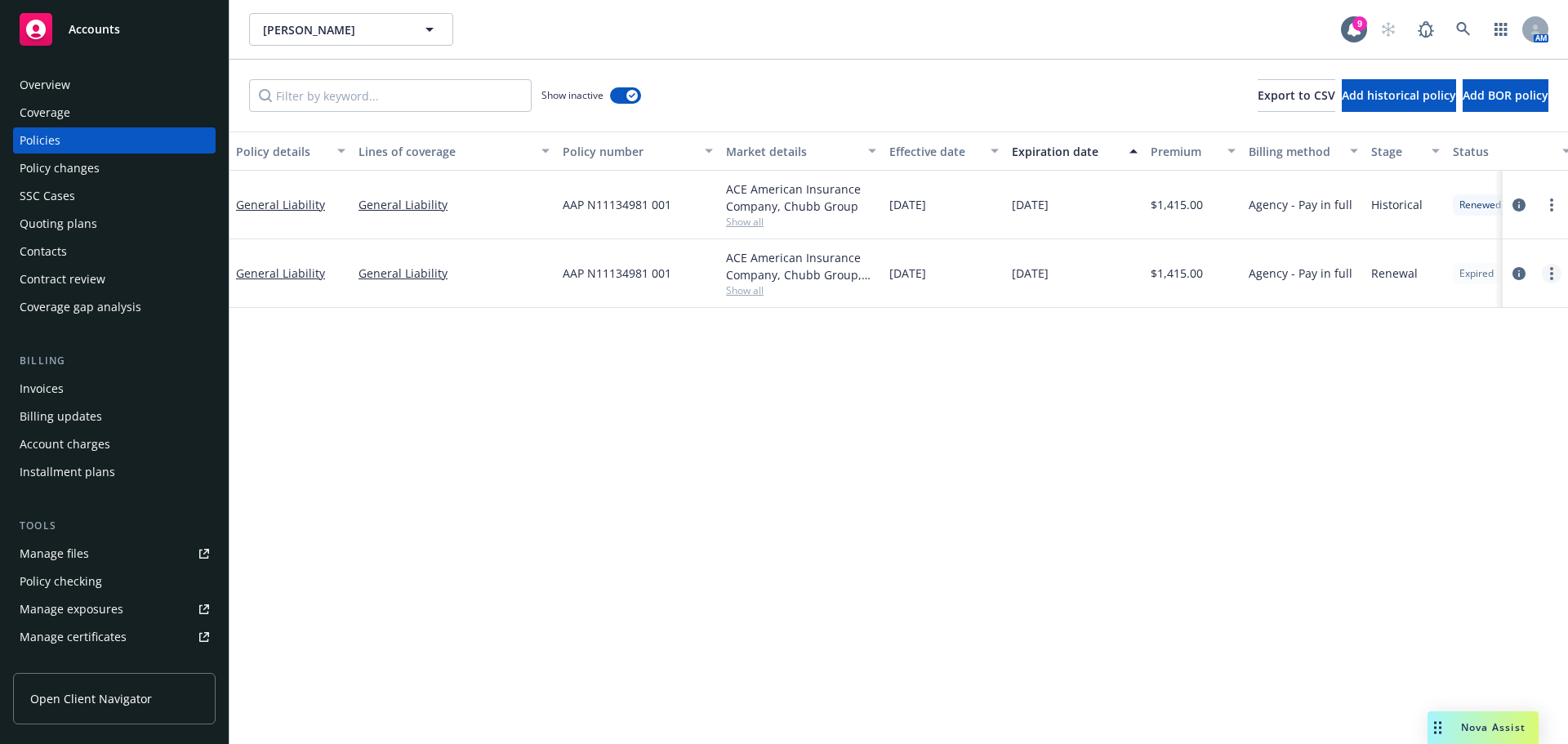
click at [1552, 273] on circle "more" at bounding box center [1551, 273] width 3 height 3
click at [1501, 340] on link "Renew with incumbent" at bounding box center [1465, 340] width 192 height 32
select select "12"
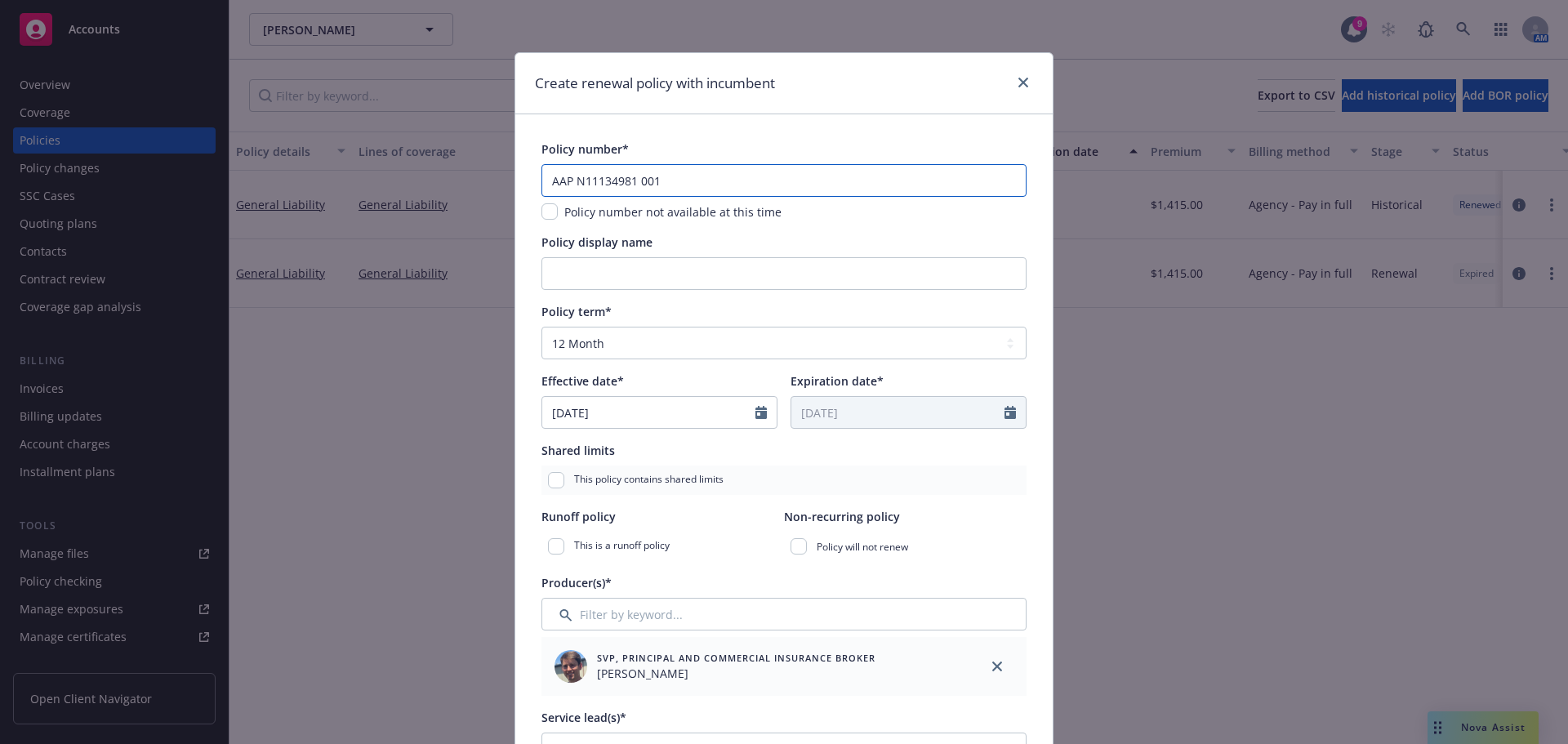
click at [689, 182] on input "AAP N11134981 001" at bounding box center [784, 181] width 485 height 32
type input "AAP N11134981 002"
click at [735, 348] on select "Select policy term 12 Month 6 Month 4 Month 3 Month 2 Month 1 Month 36 Month (3…" at bounding box center [784, 343] width 485 height 32
select select "36"
click at [541, 326] on select "Select policy term 12 Month 6 Month 4 Month 3 Month 2 Month 1 Month 36 Month (3…" at bounding box center [784, 343] width 485 height 32
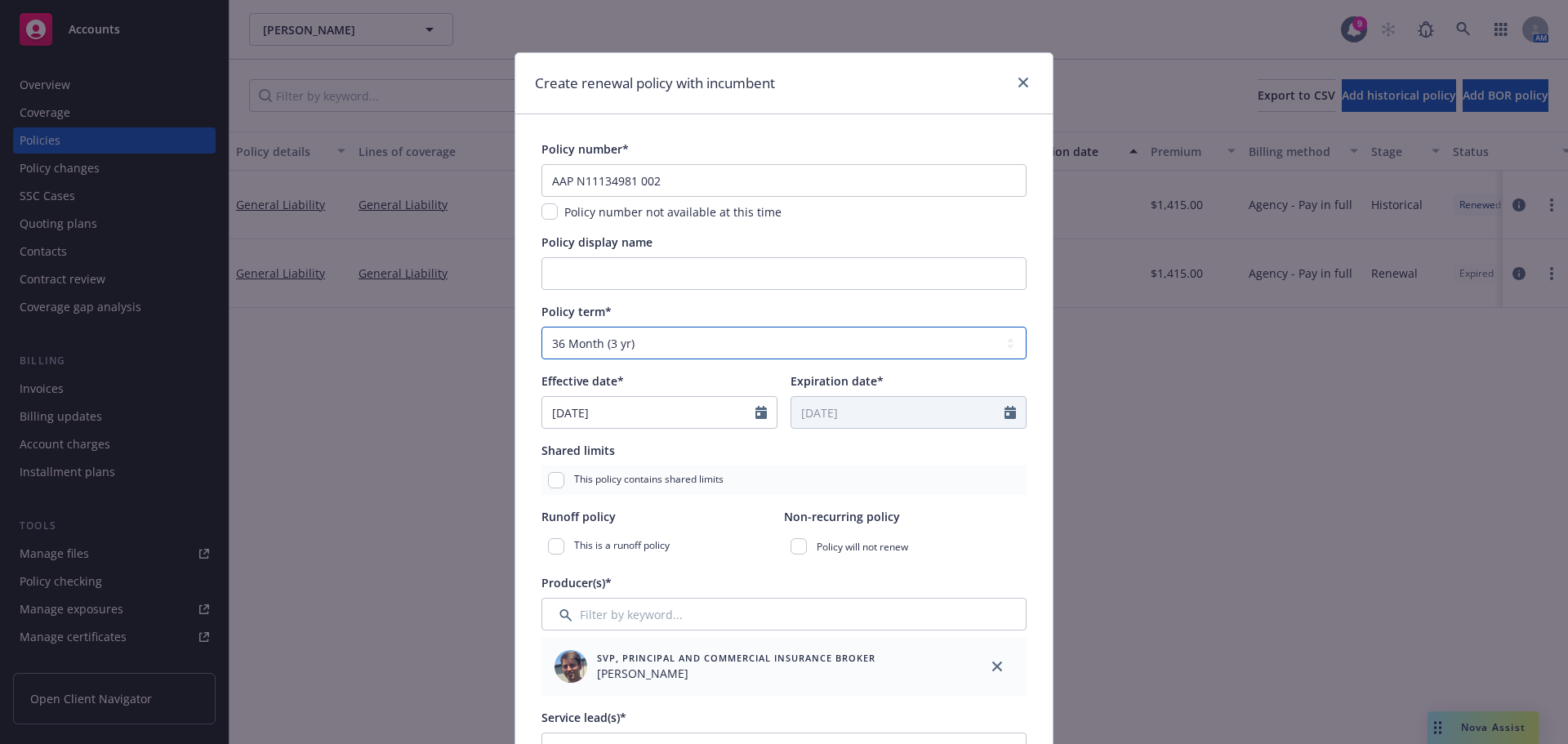
type input "[DATE]"
click at [719, 340] on select "Select policy term 12 Month 6 Month 4 Month 3 Month 2 Month 1 Month 36 Month (3…" at bounding box center [784, 343] width 485 height 32
select select "12"
click at [541, 326] on select "Select policy term 12 Month 6 Month 4 Month 3 Month 2 Month 1 Month 36 Month (3…" at bounding box center [784, 343] width 485 height 32
type input "[DATE]"
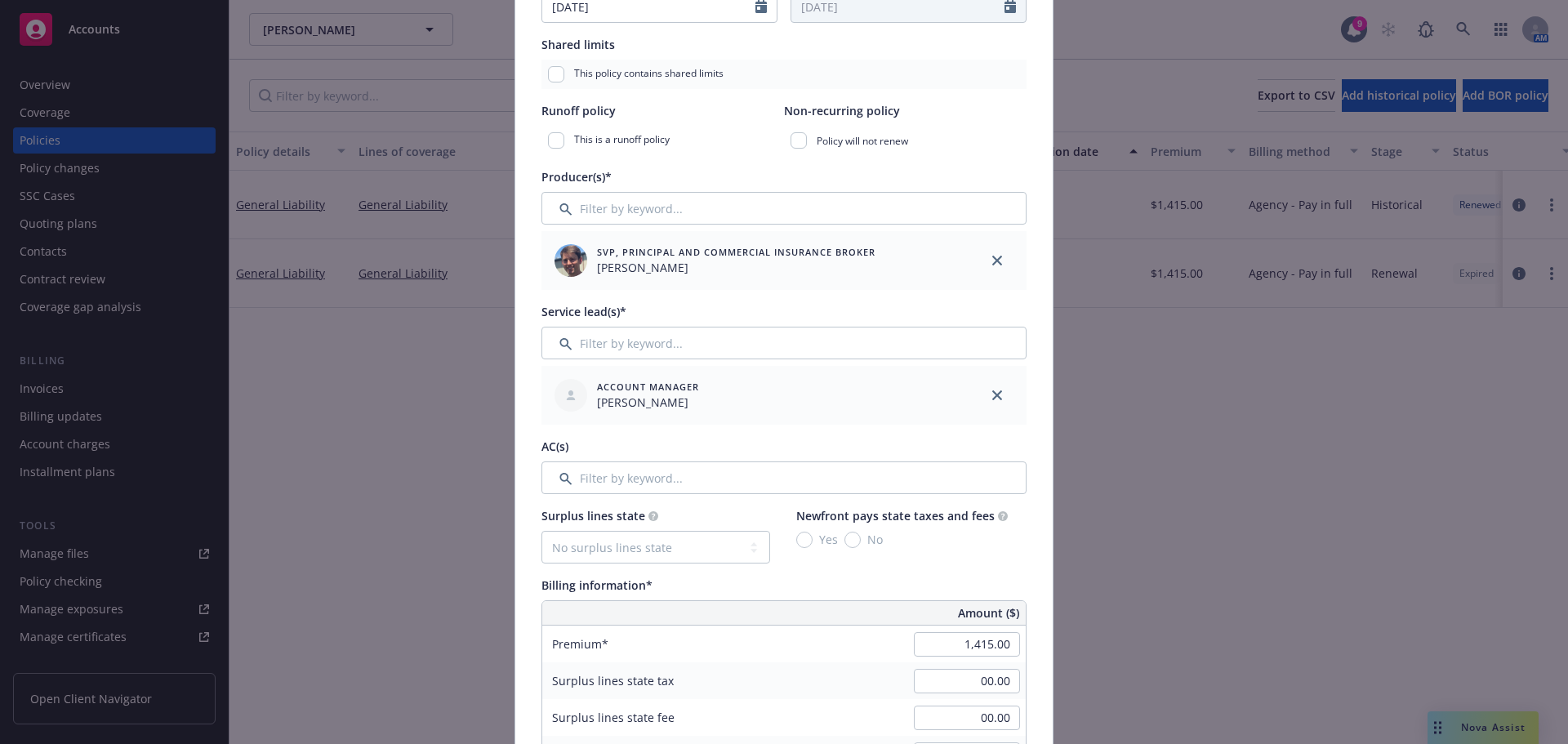
scroll to position [408, 0]
click at [937, 631] on input "1,415.00" at bounding box center [968, 642] width 107 height 25
type input "1,552.00"
click at [832, 646] on div "Premium 1,552.00" at bounding box center [784, 641] width 483 height 37
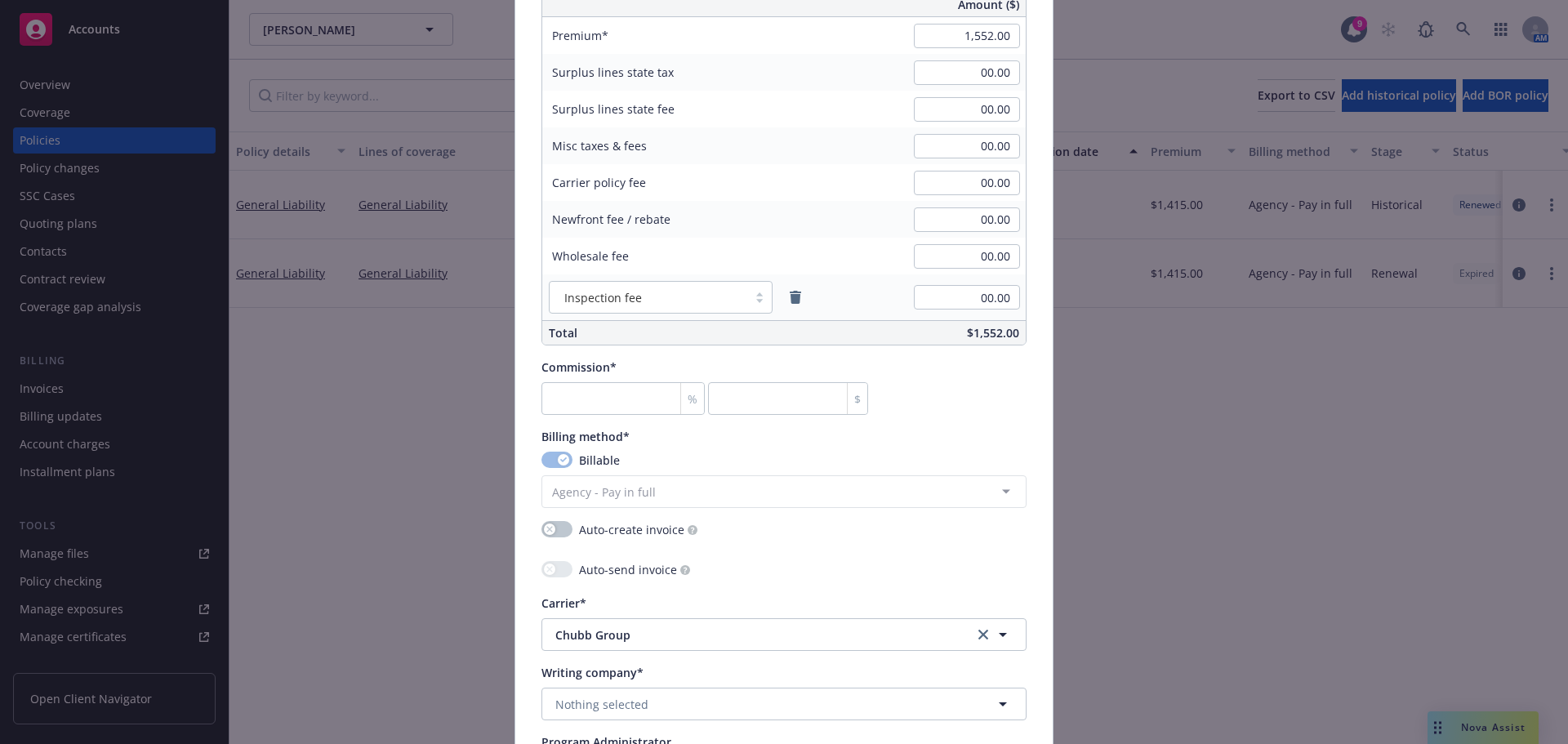
scroll to position [1062, 0]
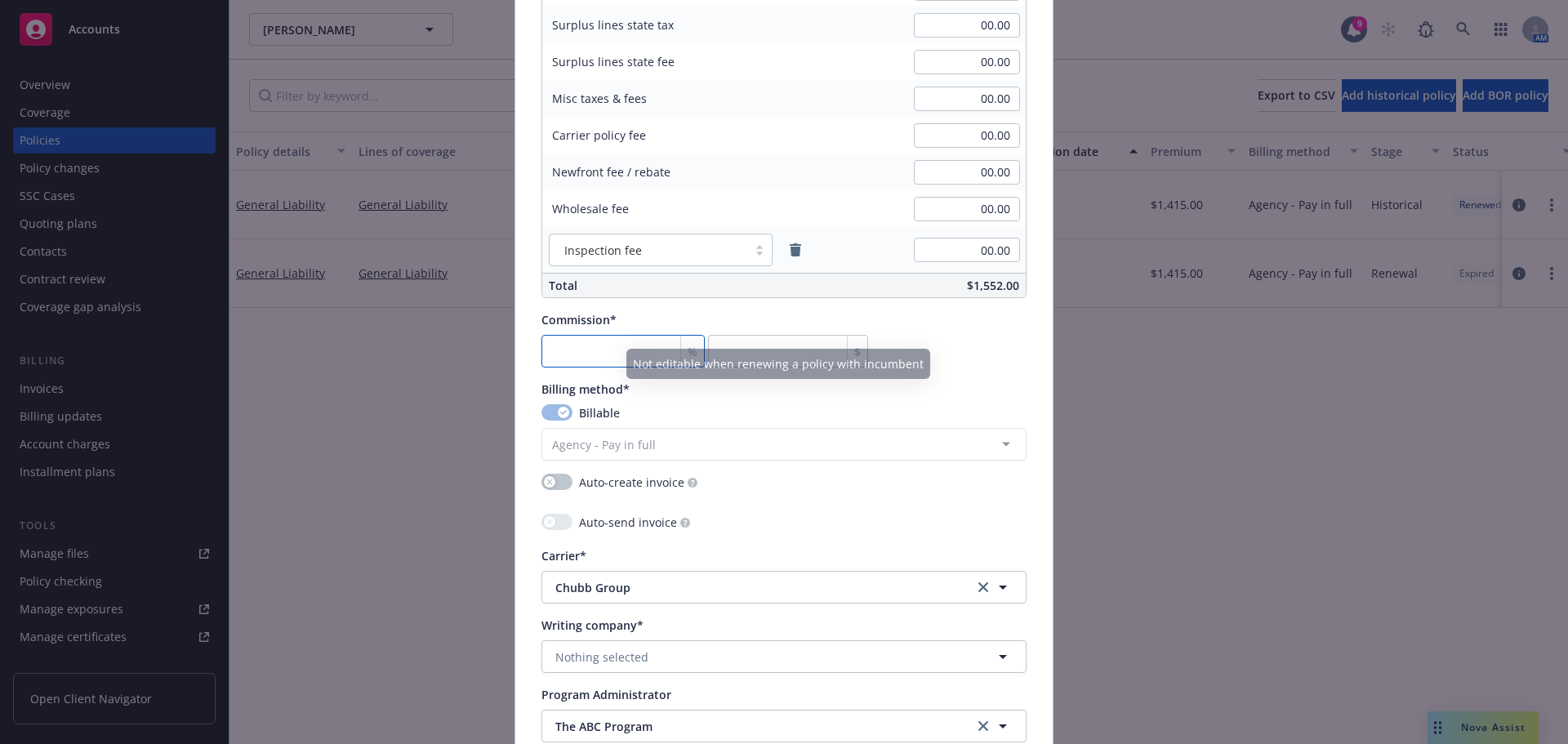
click at [568, 361] on input "number" at bounding box center [623, 351] width 164 height 32
type input "1"
type input "15.52"
type input "15"
type input "232.8"
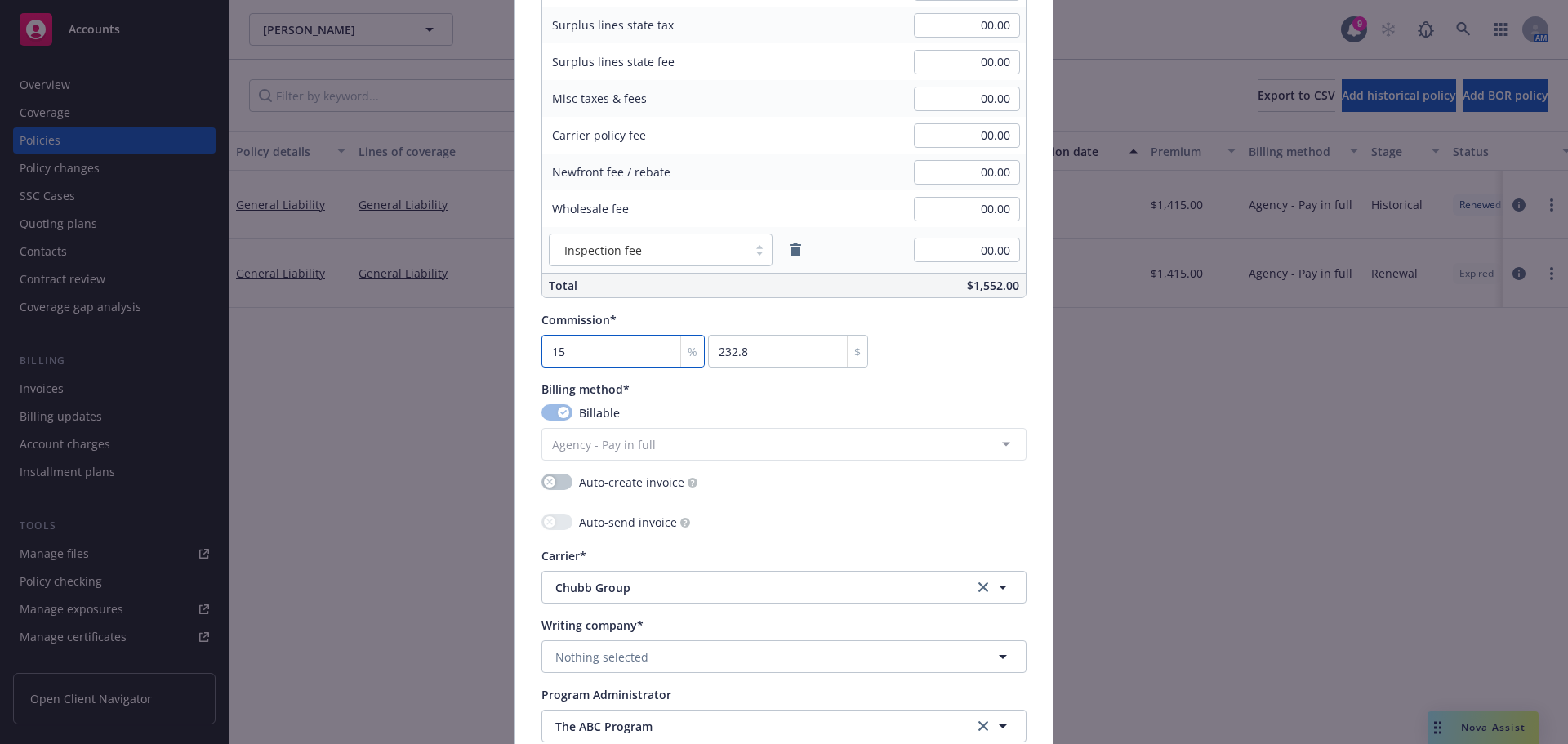
type input "15"
click at [971, 327] on div "Commission* 15 % 232.8 $" at bounding box center [784, 339] width 485 height 56
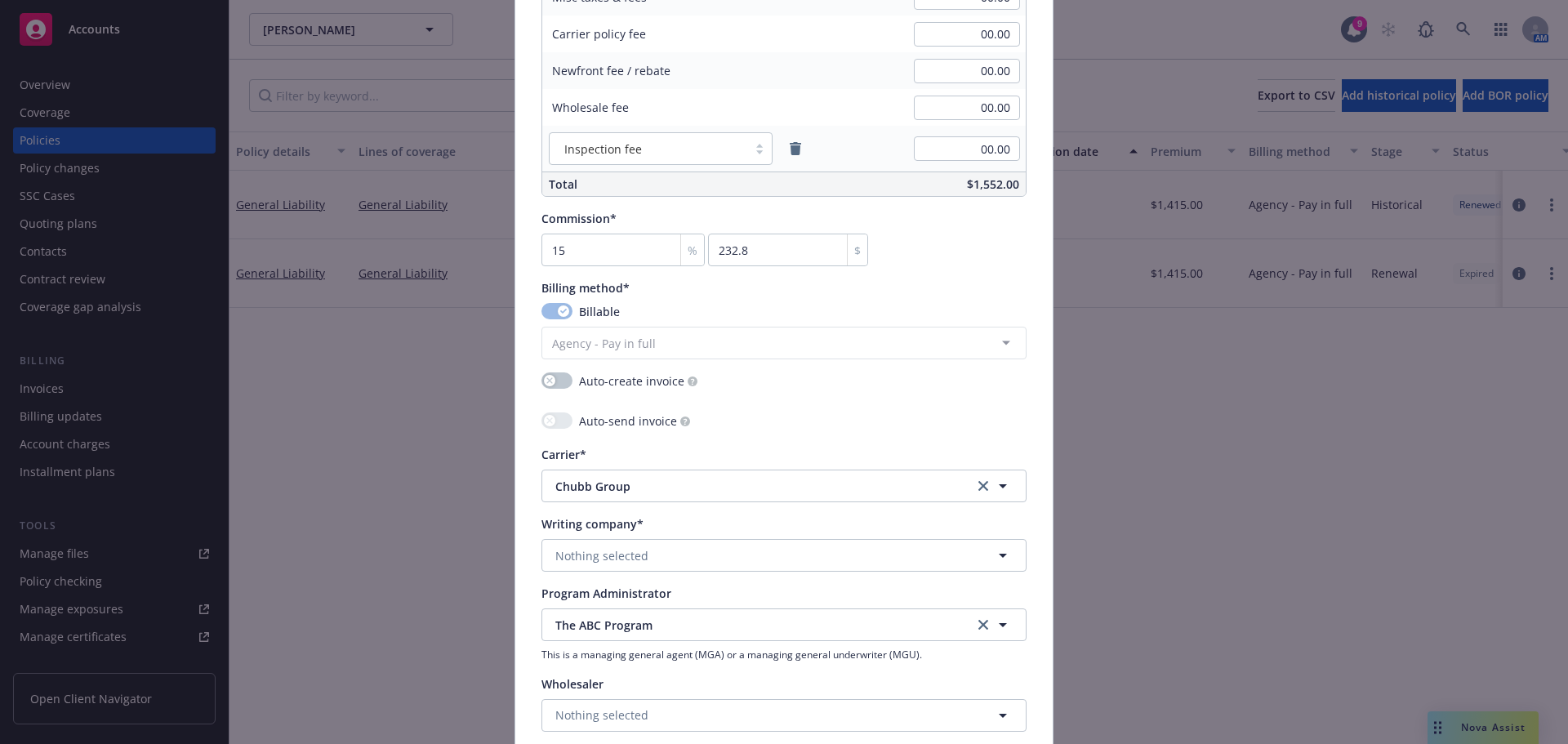
scroll to position [1306, 0]
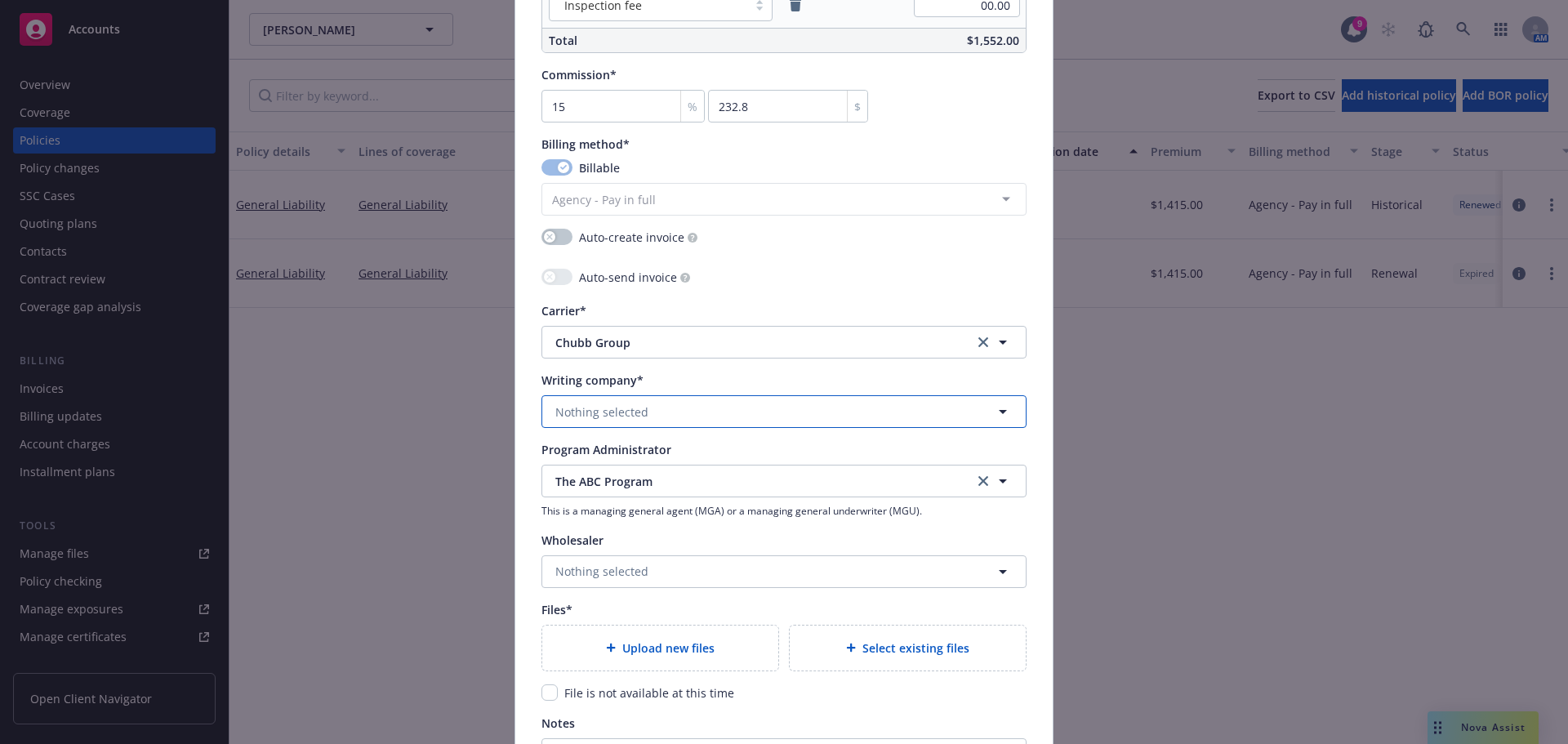
click at [657, 419] on button "Nothing selected" at bounding box center [784, 411] width 485 height 32
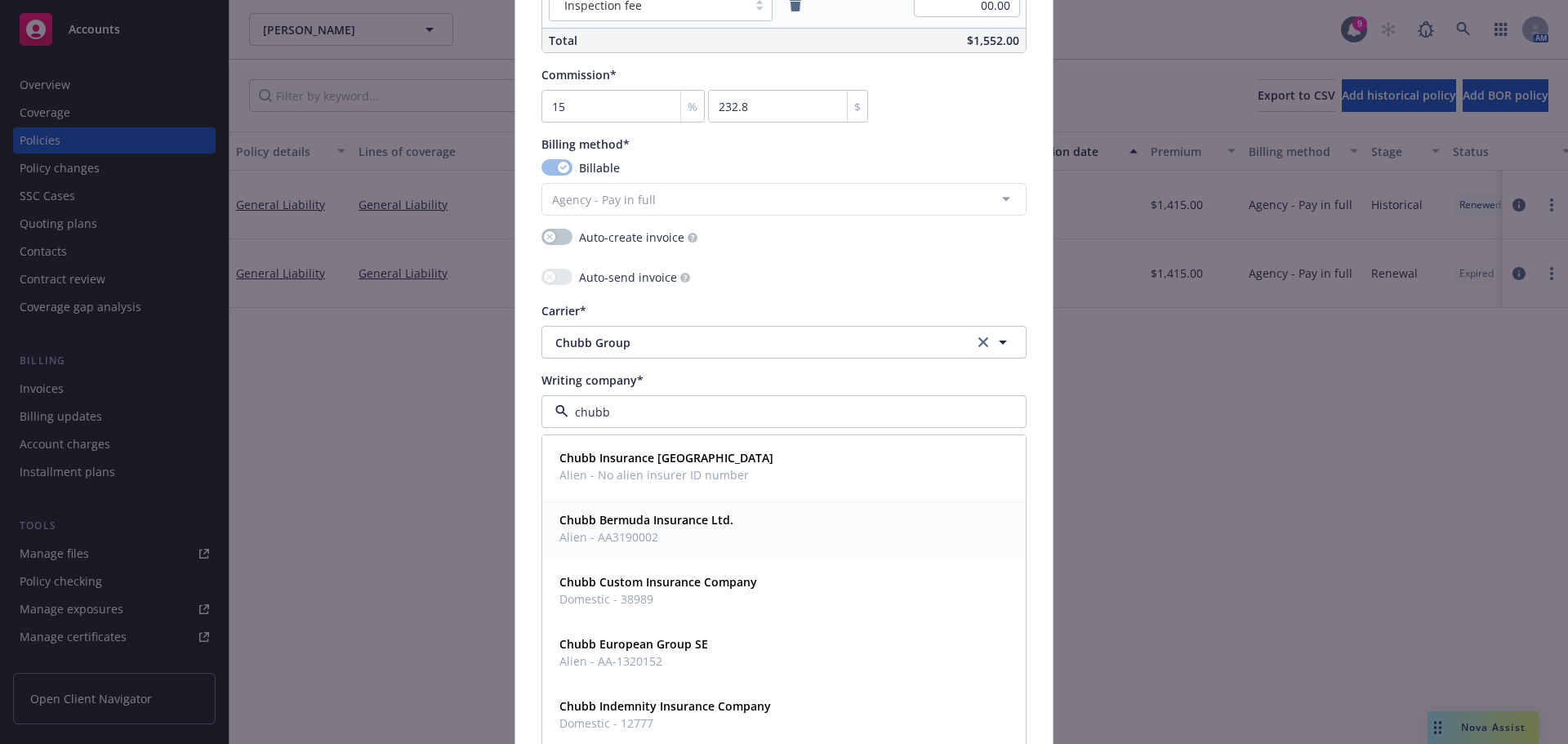
type input "chubb"
click at [695, 724] on span "Domestic - 12777" at bounding box center [665, 723] width 211 height 17
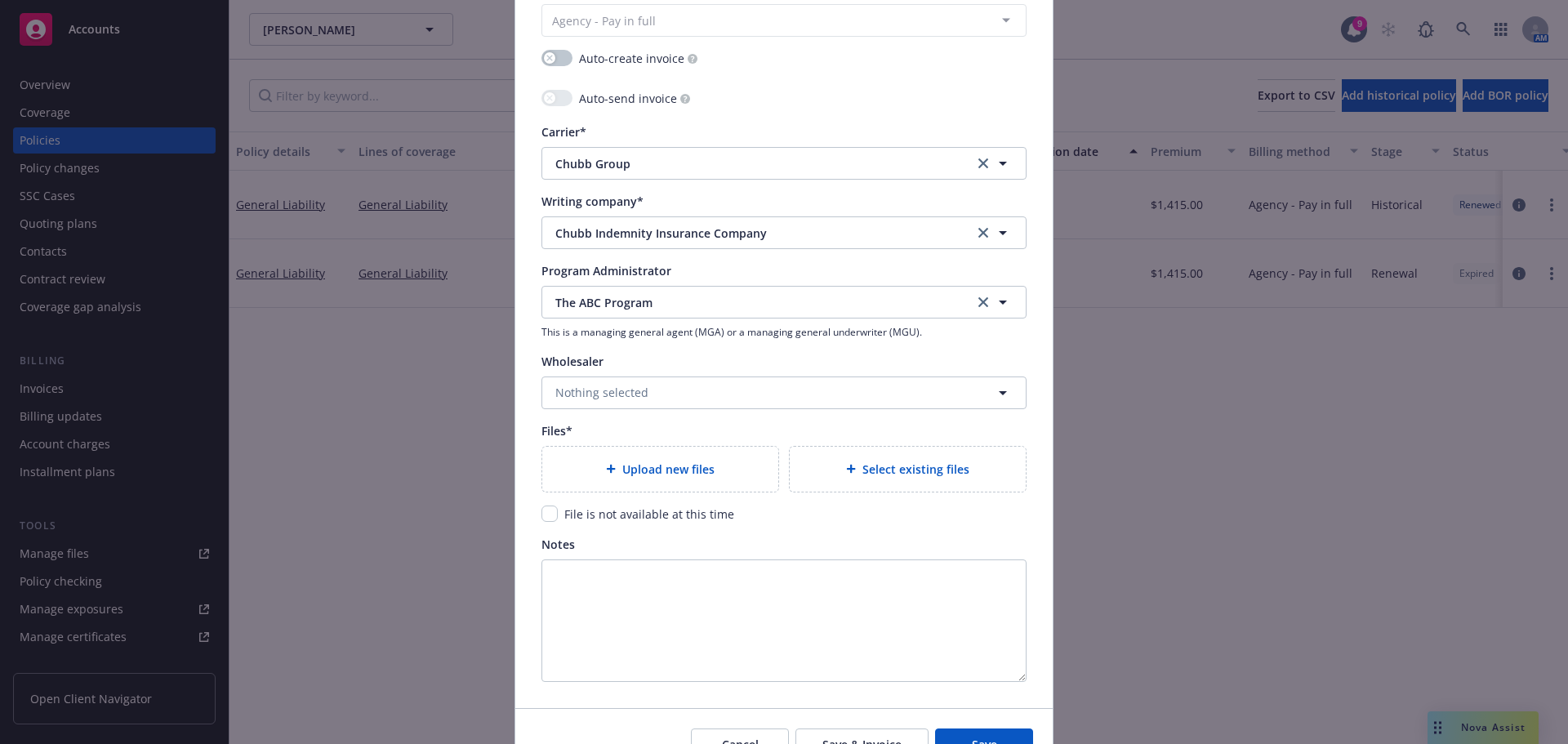
scroll to position [1552, 0]
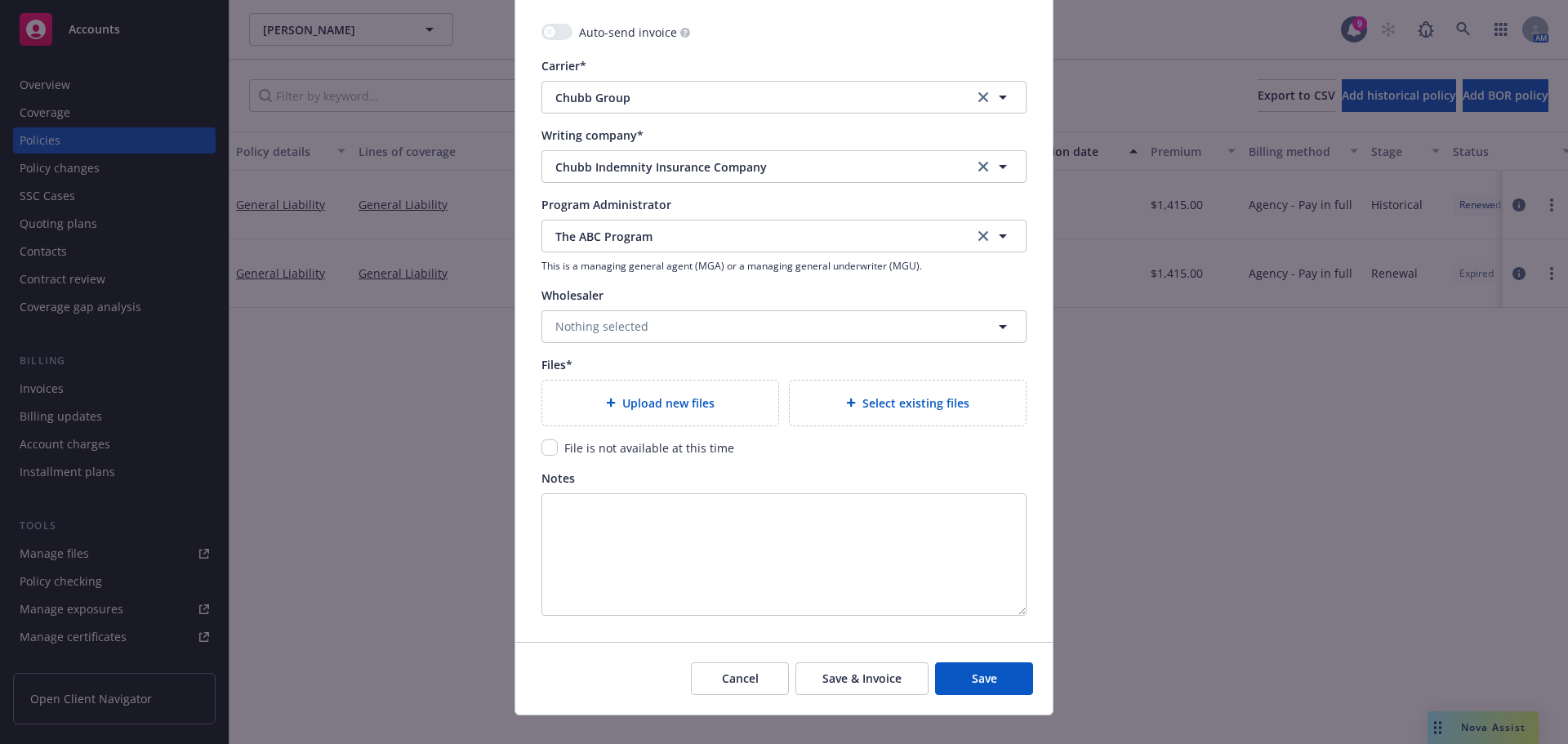
click at [678, 423] on div "Upload new files" at bounding box center [660, 402] width 236 height 45
type textarea "x"
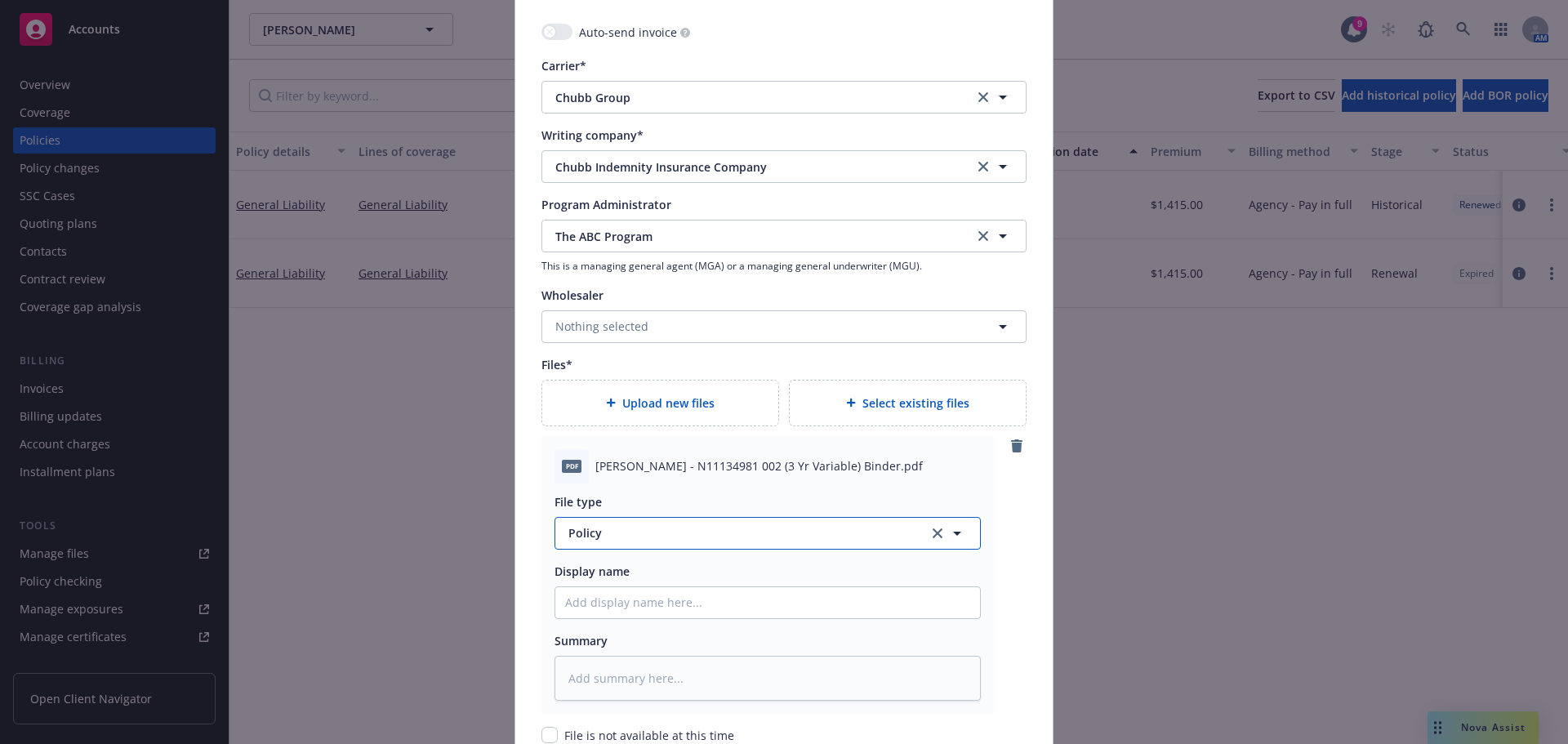
click at [597, 534] on span "Policy" at bounding box center [738, 533] width 342 height 17
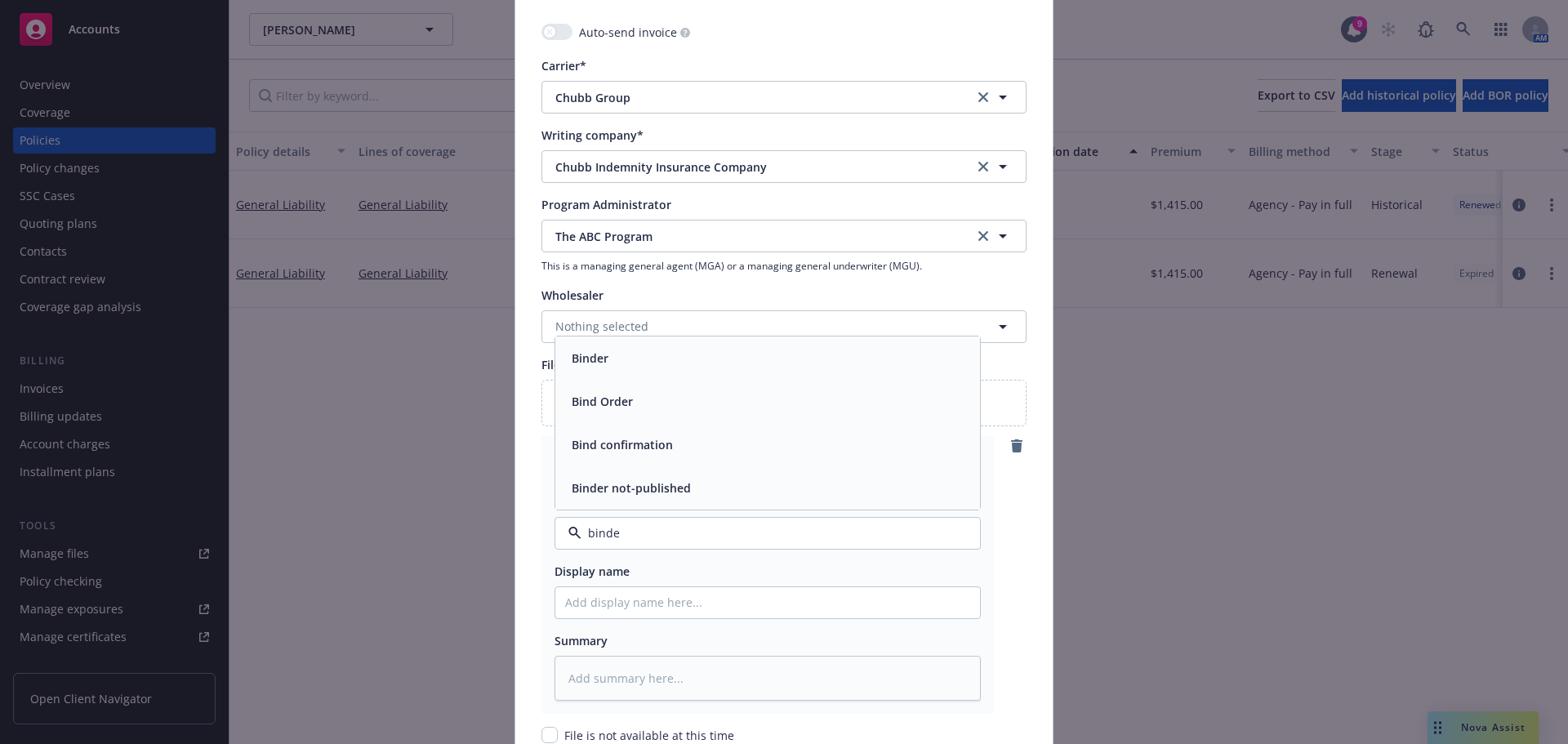
type input "binder"
click at [643, 445] on div "Binder" at bounding box center [768, 444] width 405 height 24
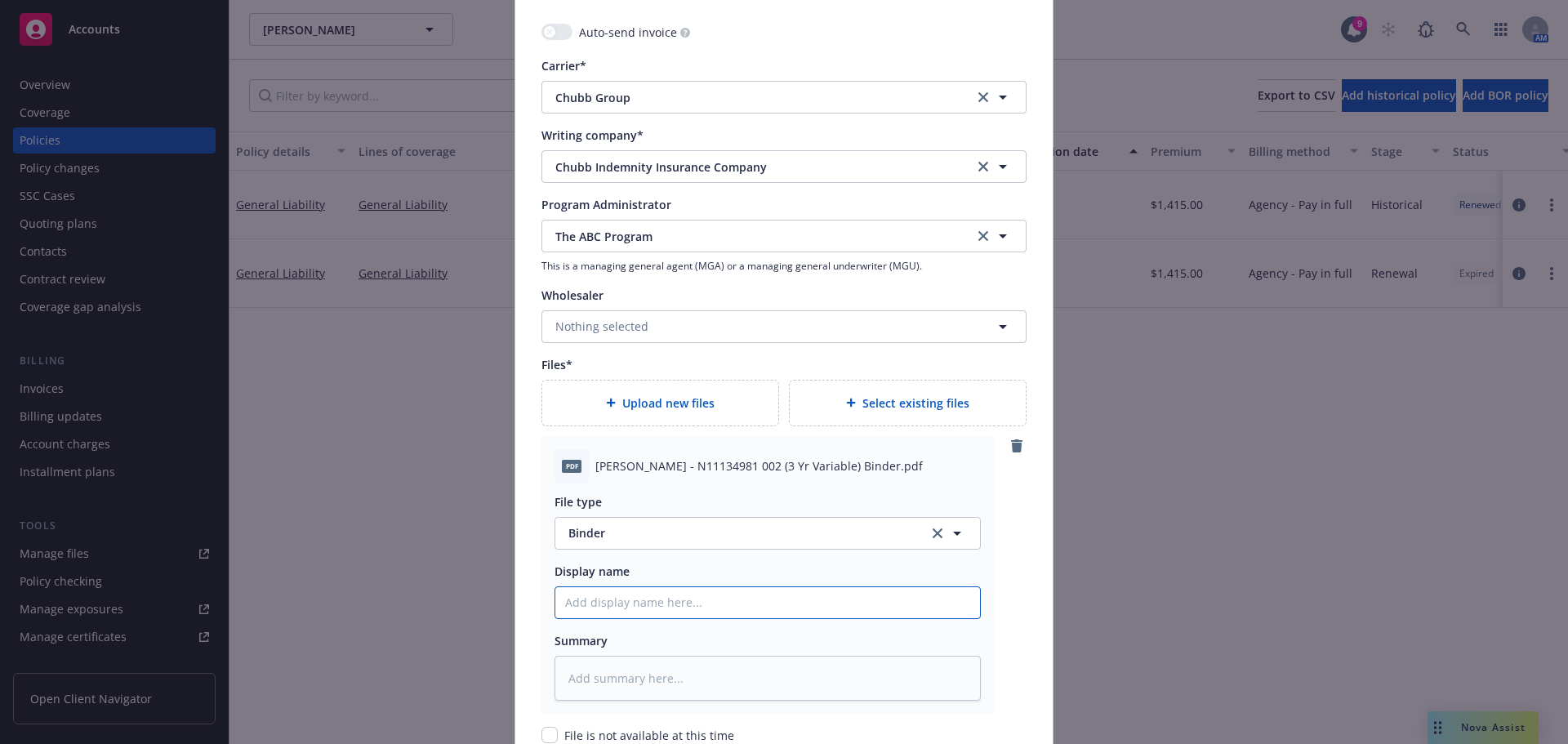
click at [636, 606] on input "Policy display name" at bounding box center [768, 602] width 424 height 31
type textarea "x"
type input "2"
type textarea "x"
type input "25"
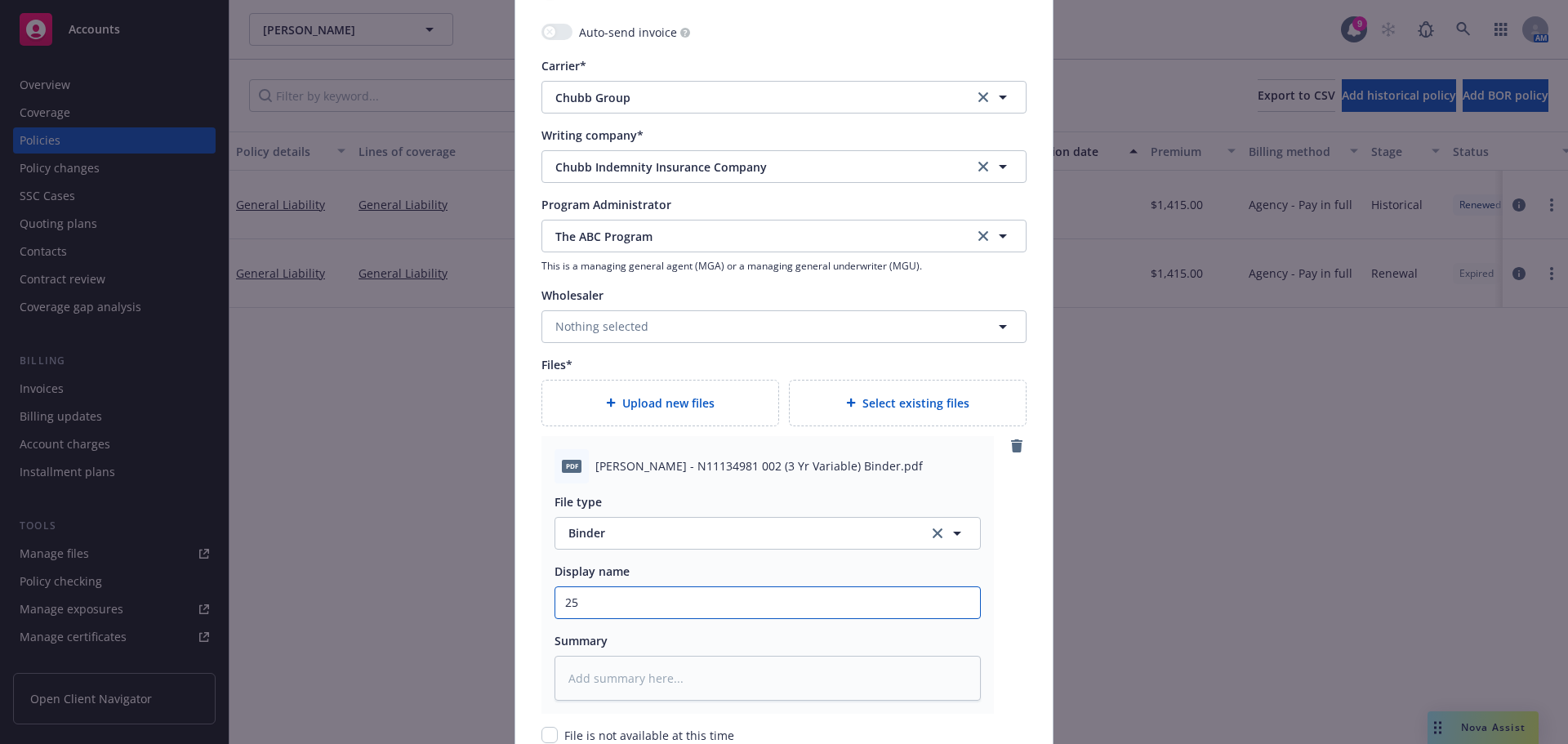
type textarea "x"
type input "25/"
type textarea "x"
type input "25/2"
type textarea "x"
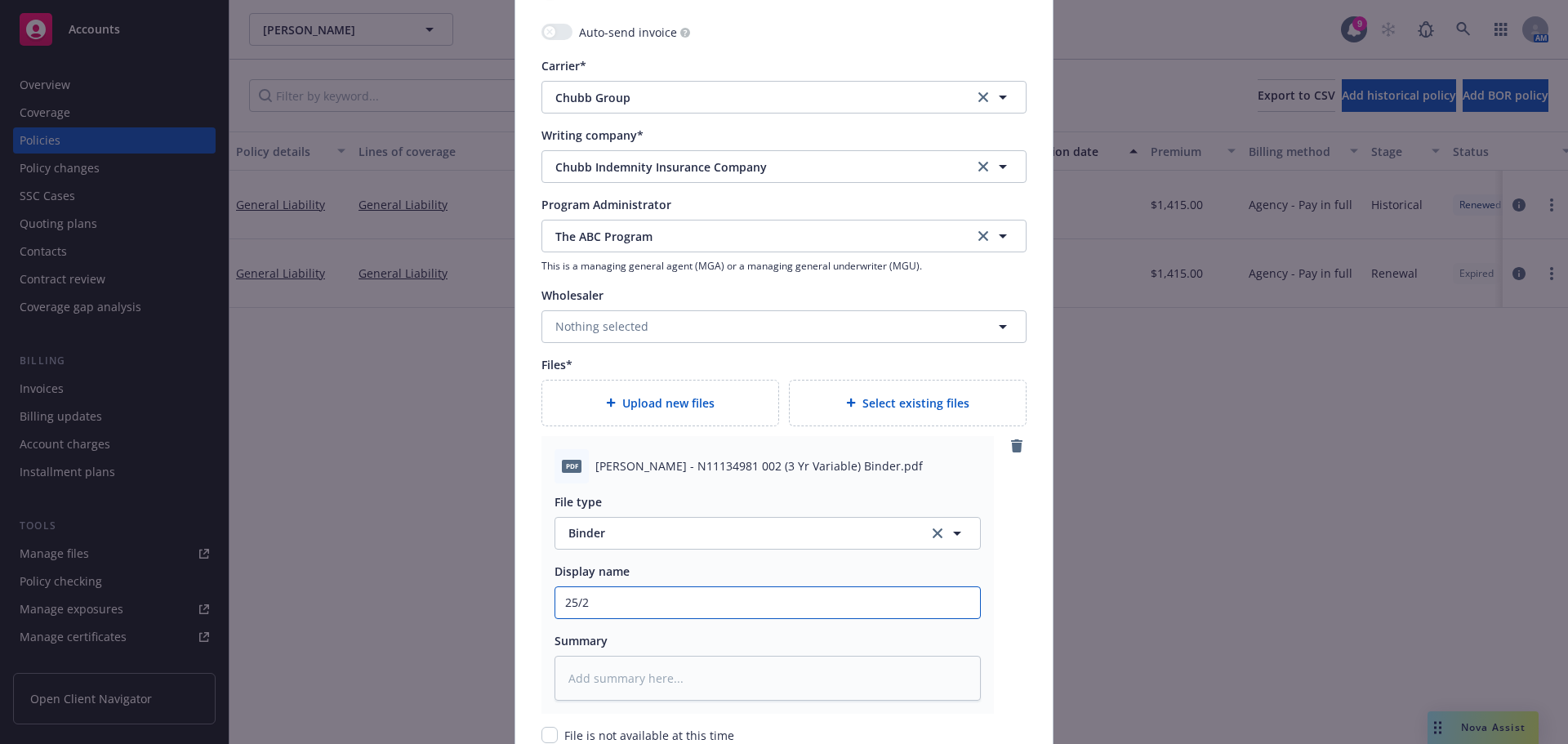
type input "25/26"
type textarea "x"
type input "25/26"
type textarea "x"
type input "25/26 G"
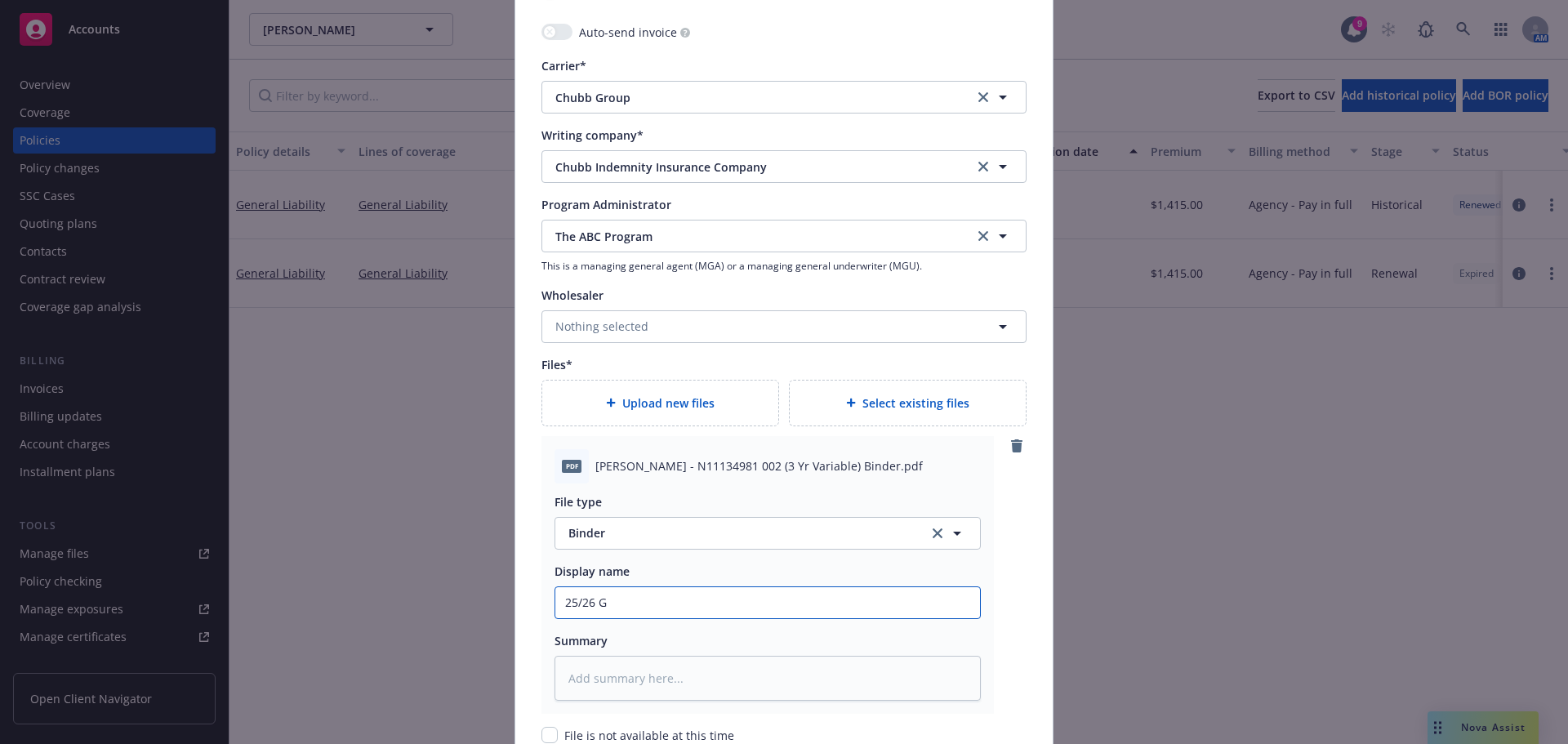
type textarea "x"
type input "25/26 GL"
type textarea "x"
type input "25/26 GL"
type textarea "x"
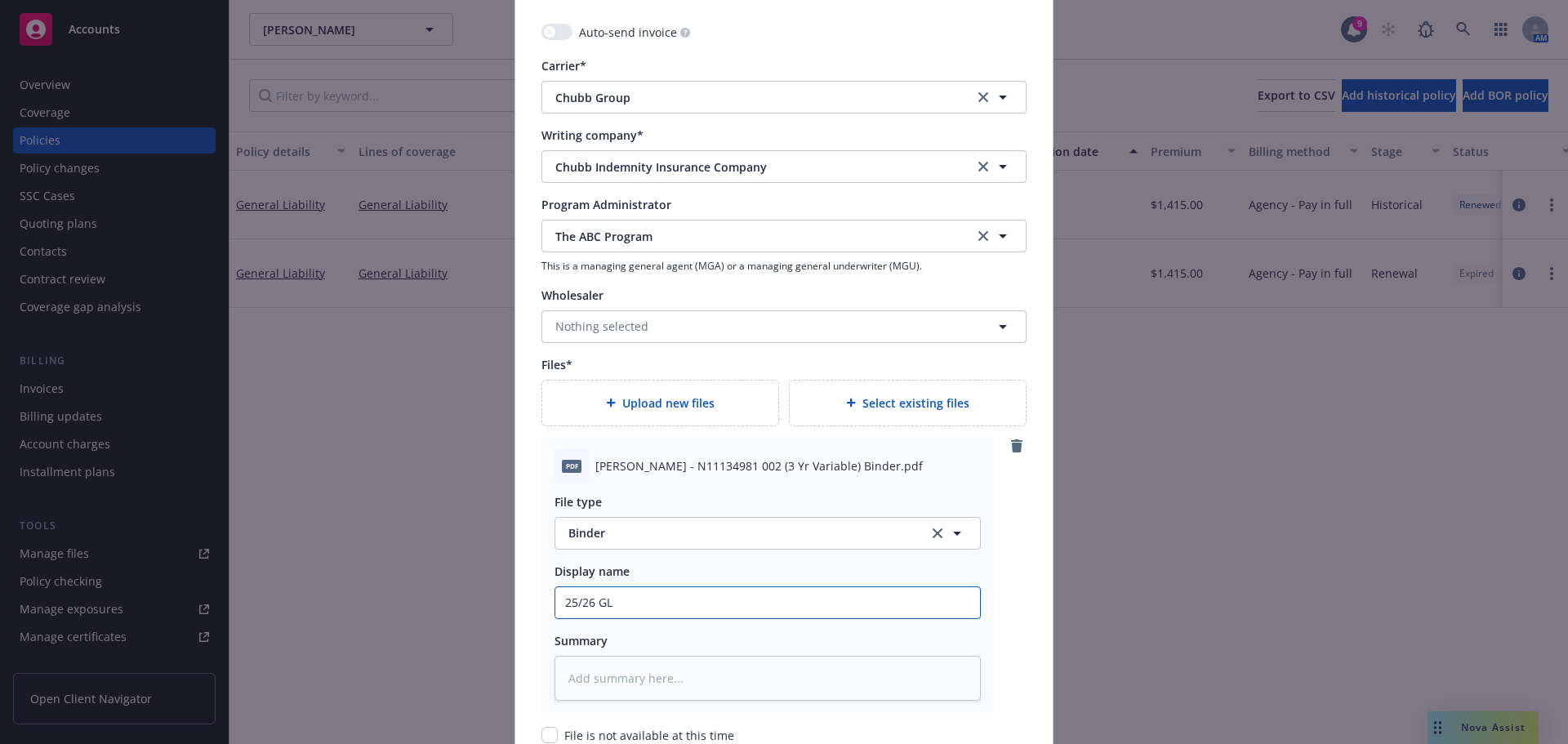
type input "25/26 GL C"
type textarea "x"
type input "25/26 GL Cu"
type textarea "x"
type input "25/26 GL Cub"
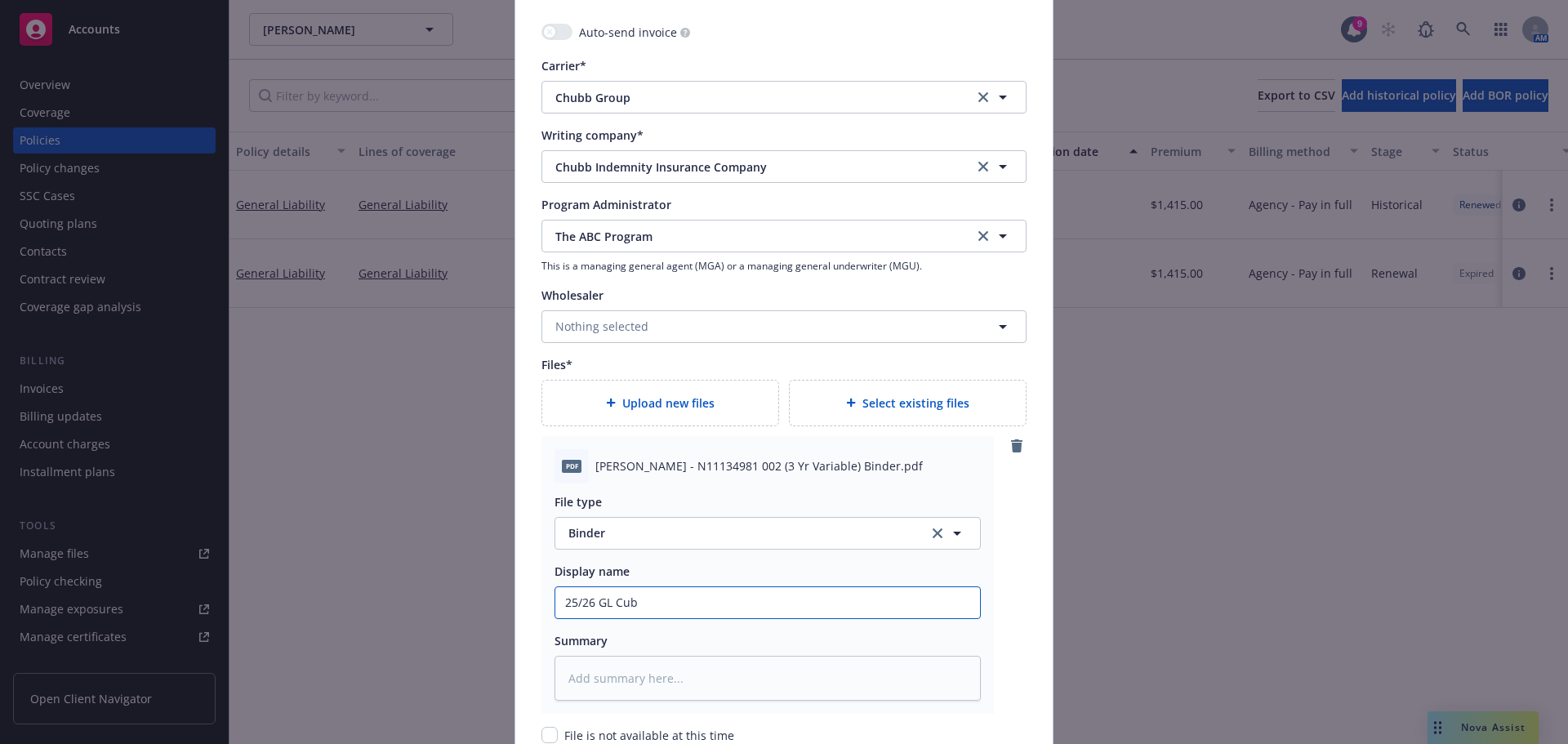
type textarea "x"
type input "25/26 [PERSON_NAME]"
type textarea "x"
type input "25/26 [PERSON_NAME]"
type textarea "x"
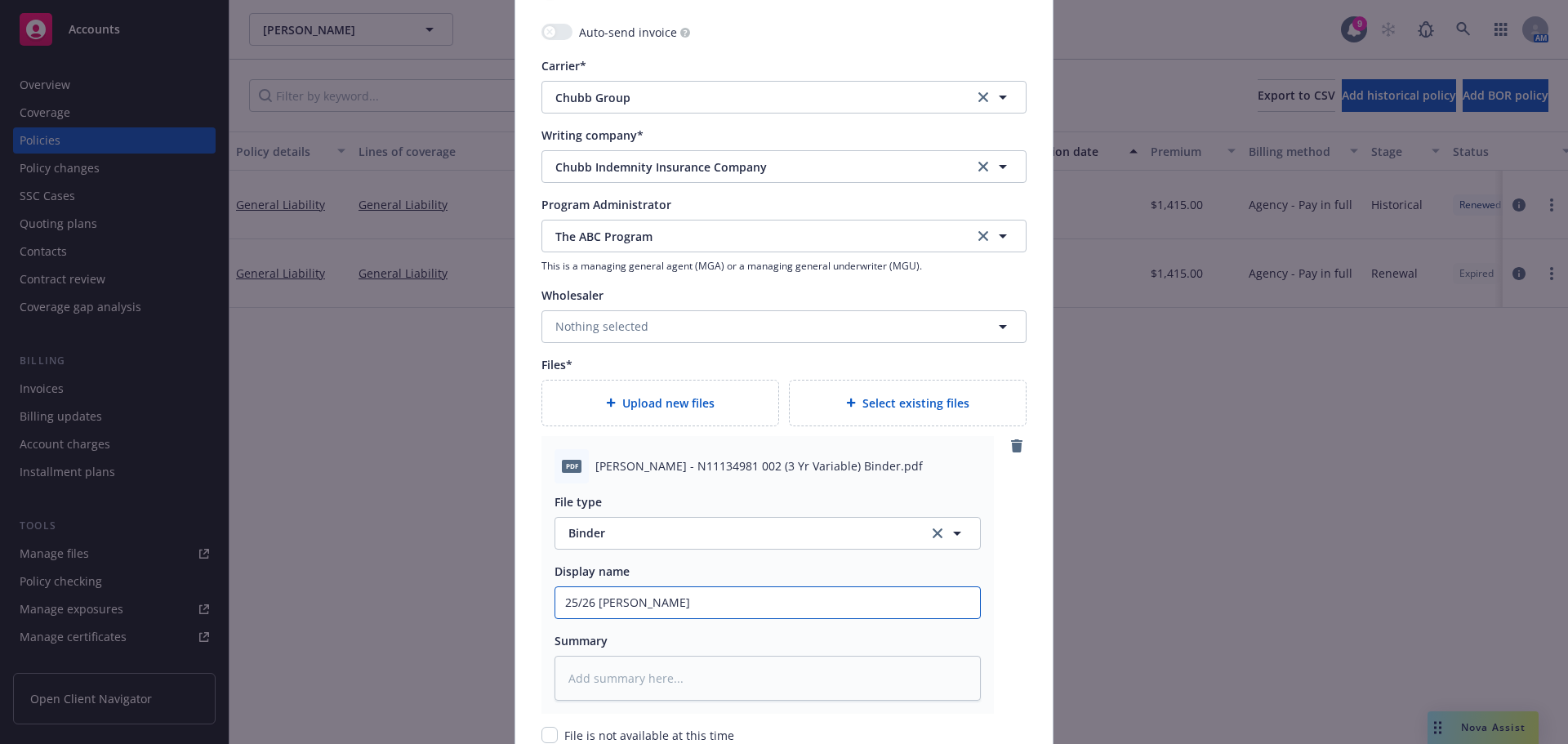
type input "25/26 [PERSON_NAME]"
type textarea "x"
type input "25/26 GL Cub"
type textarea "x"
type input "25/26 GL Cu"
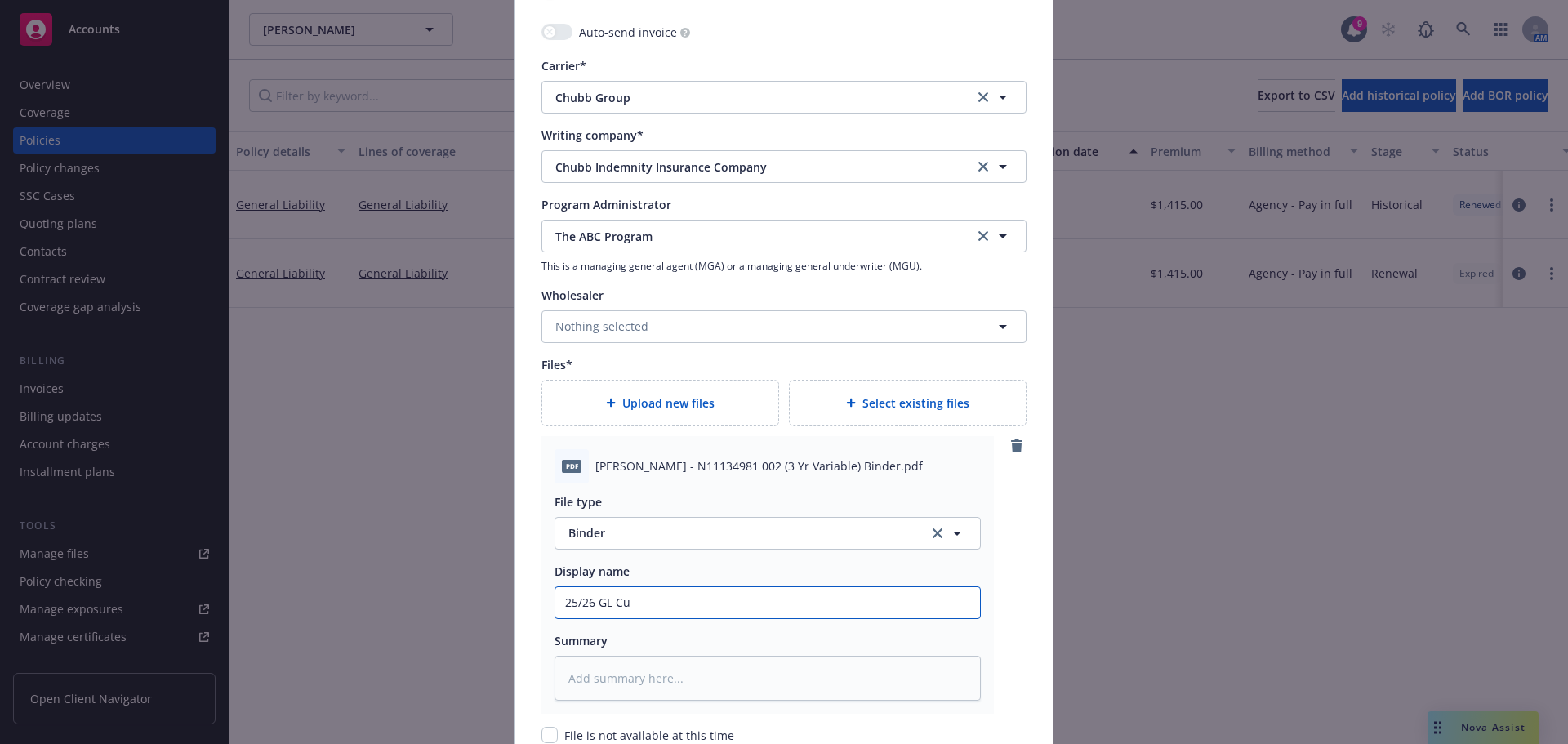
type textarea "x"
type input "25/26 GL C"
type textarea "x"
type input "25/26 GL Ch"
type textarea "x"
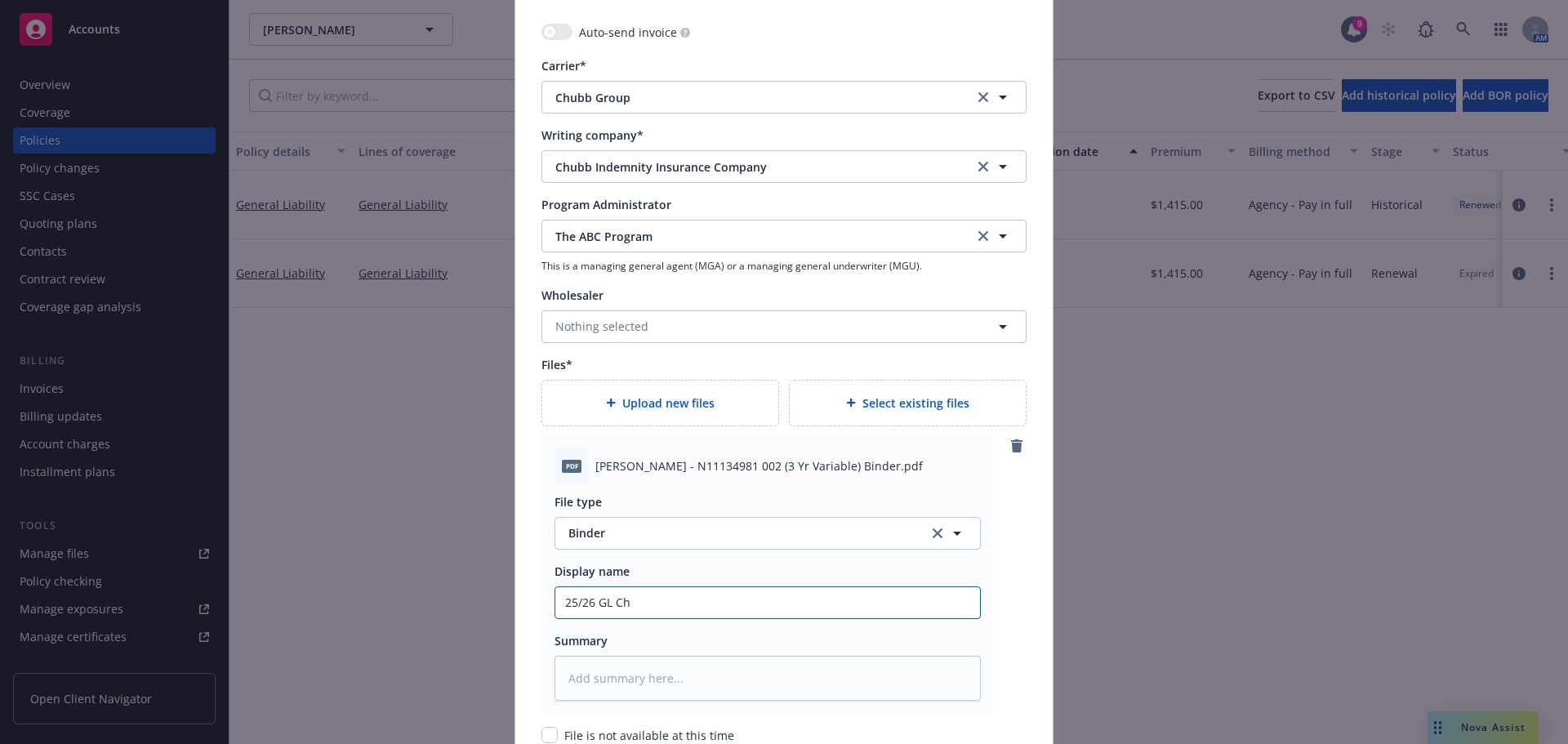
type input "25/26 [PERSON_NAME]"
type textarea "x"
type input "25/26 GL Chub"
type textarea "x"
type input "25/26 [PERSON_NAME]"
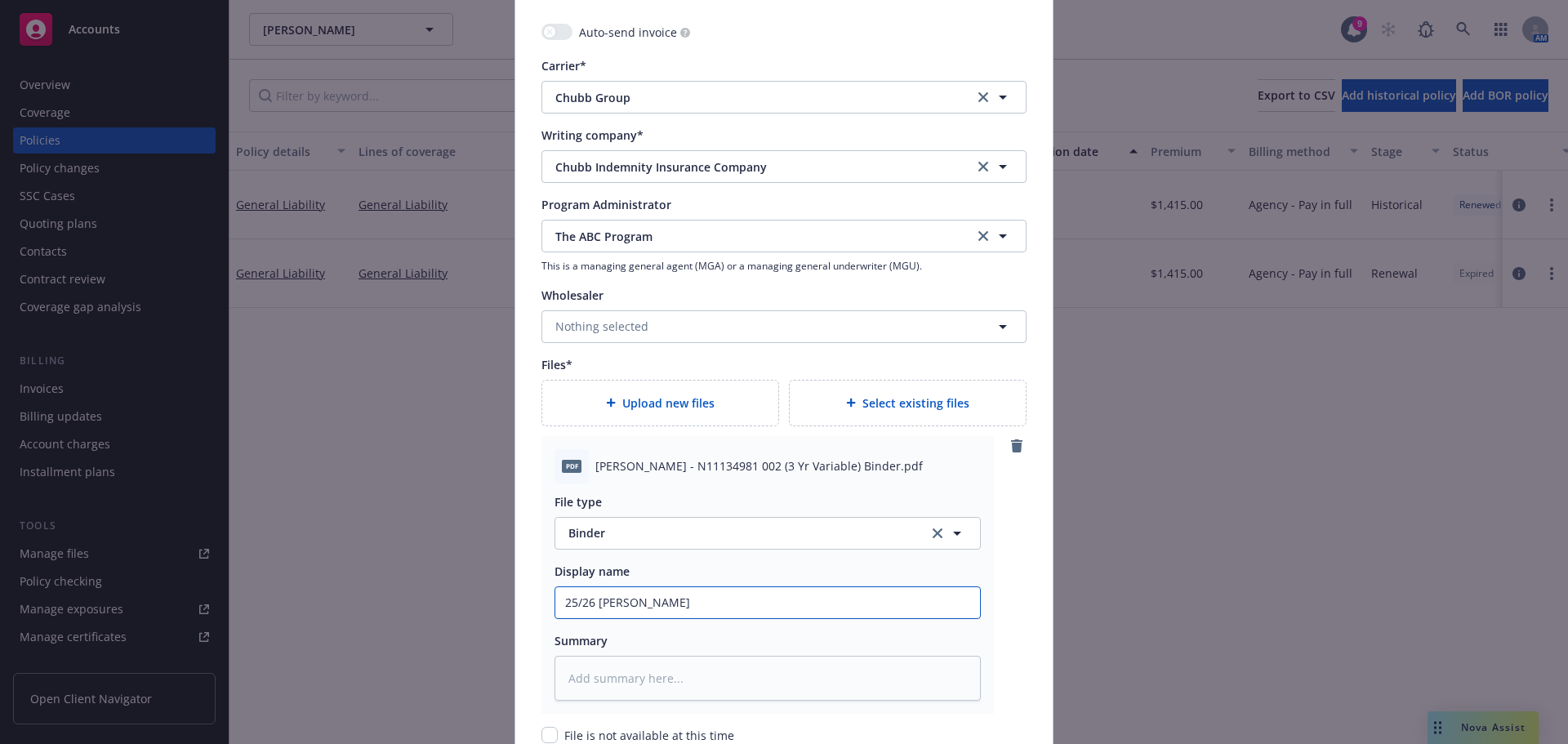
type textarea "x"
type input "25/26 [PERSON_NAME]"
type textarea "x"
type input "25/26 [PERSON_NAME] B"
type textarea "x"
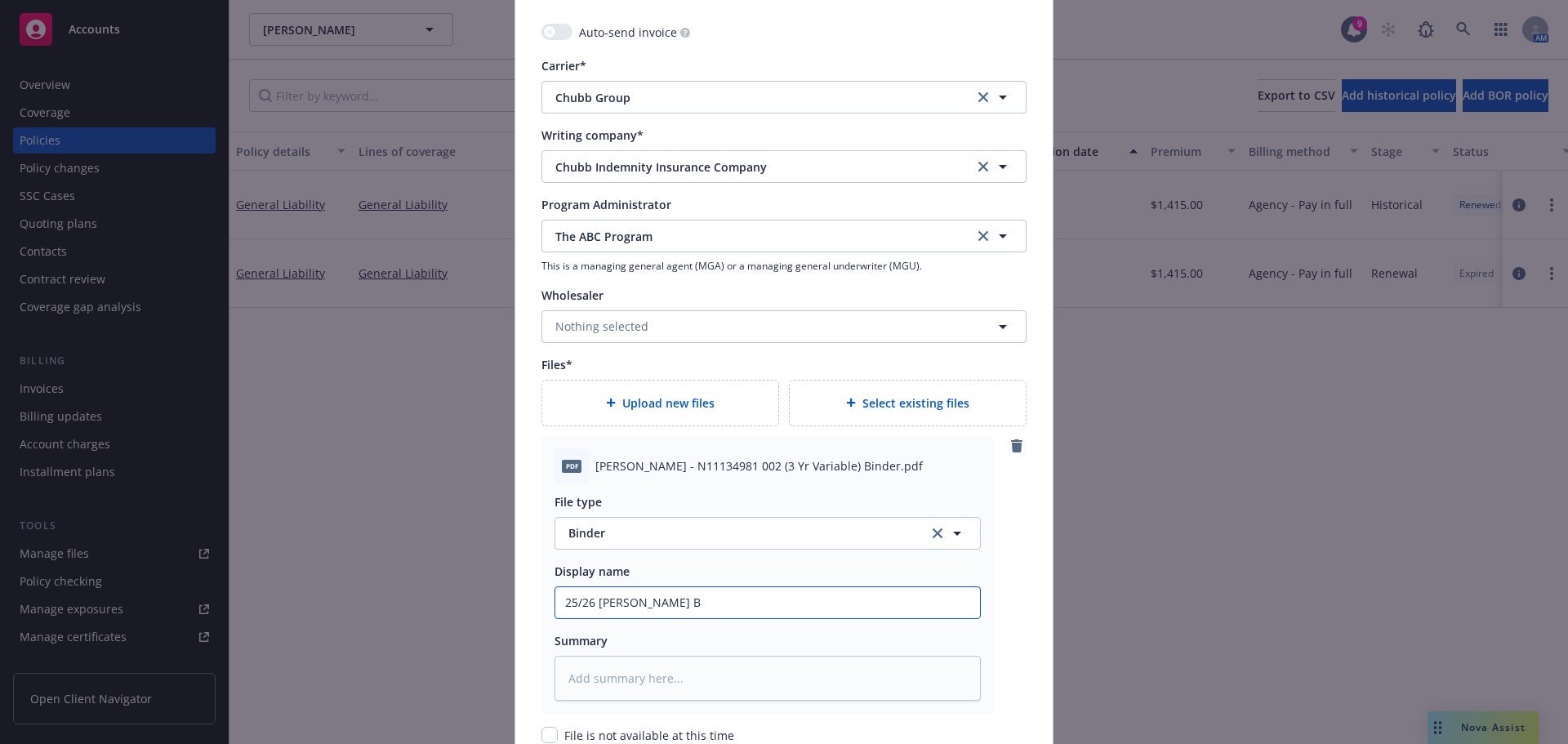
type input "25/26 [PERSON_NAME] Bi"
type textarea "x"
type input "25/26 [PERSON_NAME] Bin"
type textarea "x"
type input "25/26 [PERSON_NAME] Bind"
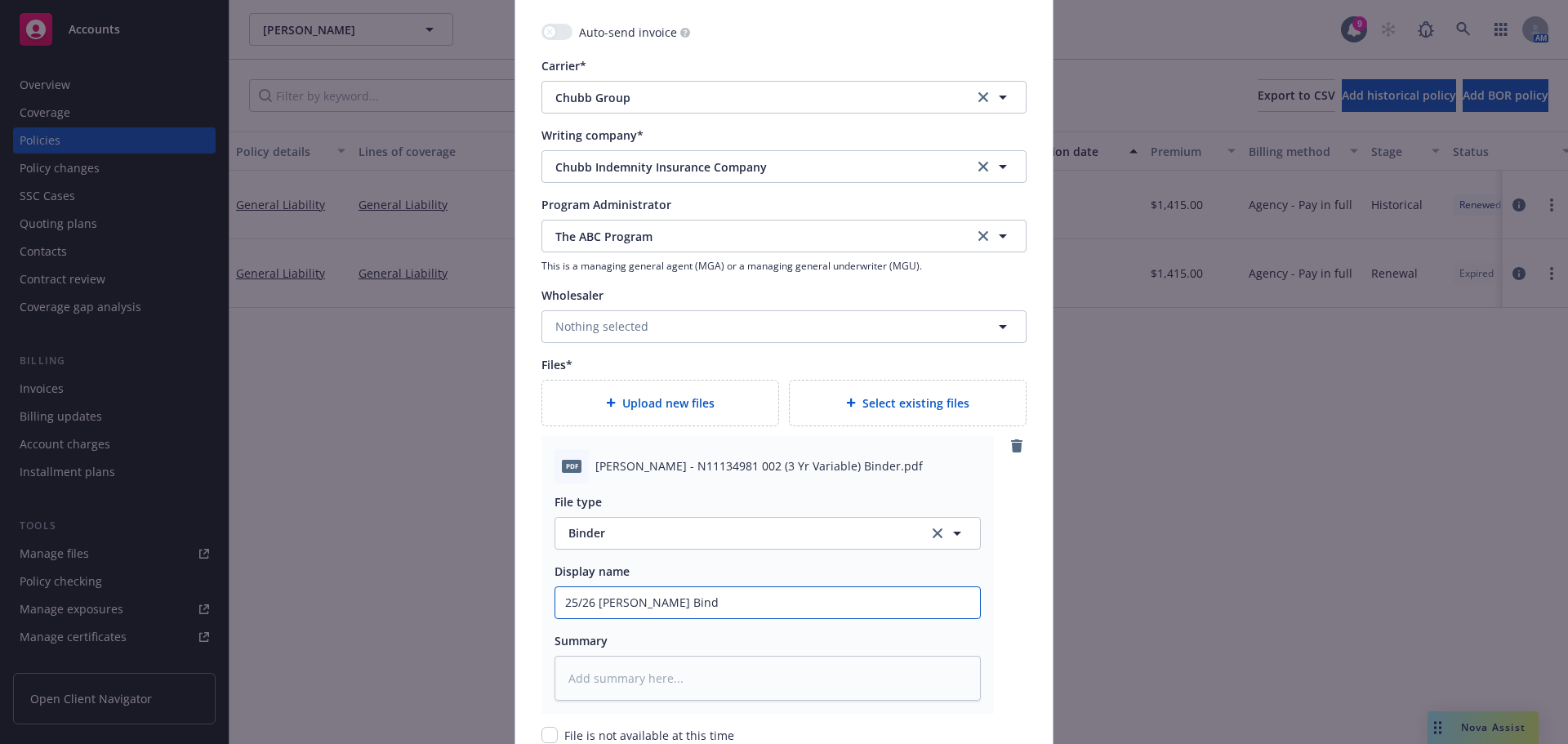
type textarea "x"
type input "25/26 [PERSON_NAME] [PERSON_NAME]"
type textarea "x"
click at [636, 606] on input "25/26 [PERSON_NAME] Binder" at bounding box center [768, 602] width 424 height 31
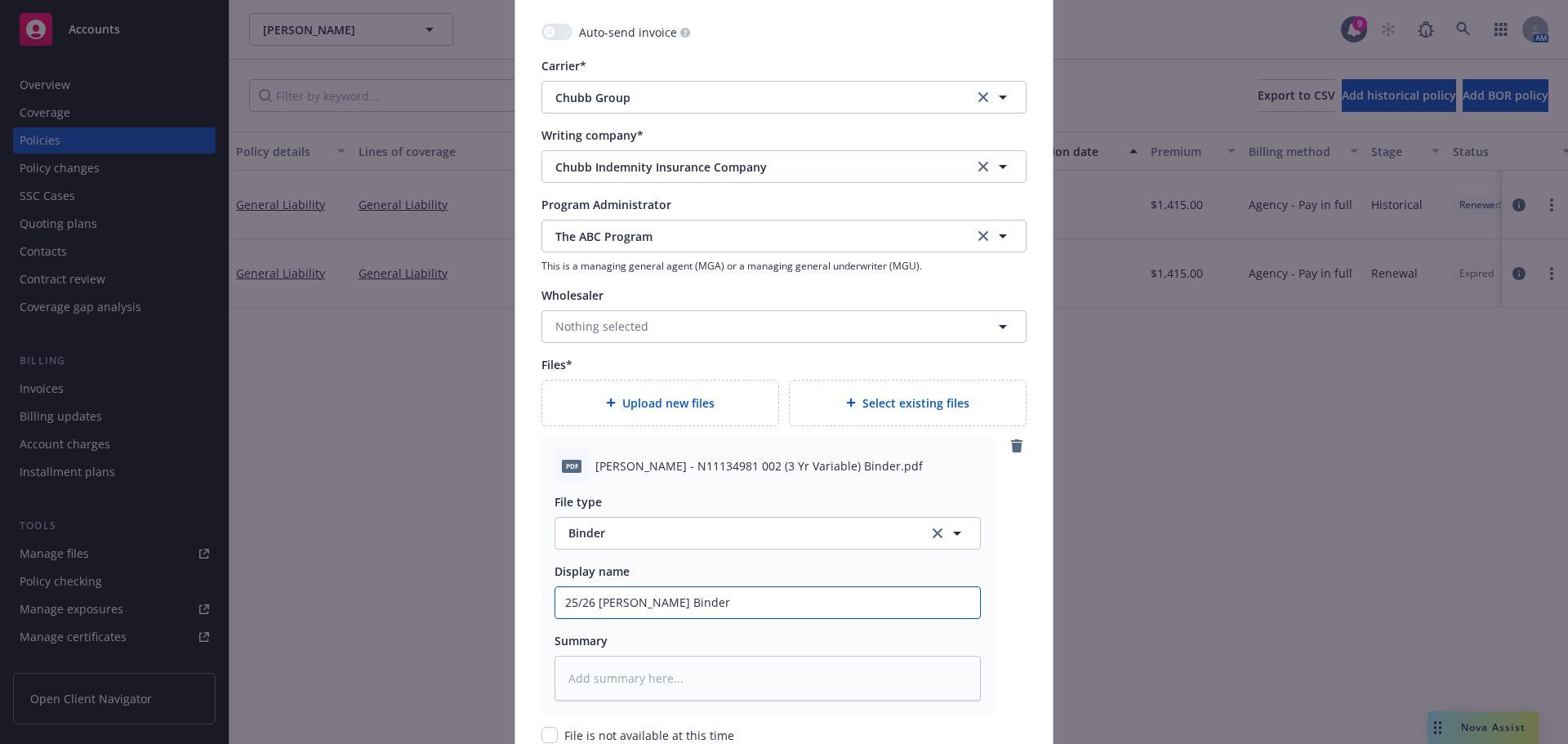
click at [636, 606] on input "25/26 [PERSON_NAME] Binder" at bounding box center [768, 602] width 424 height 31
type input "25/26 [PERSON_NAME] Binder"
click at [593, 689] on textarea at bounding box center [768, 677] width 426 height 45
paste textarea "25/26 [PERSON_NAME] Binder"
type textarea "x"
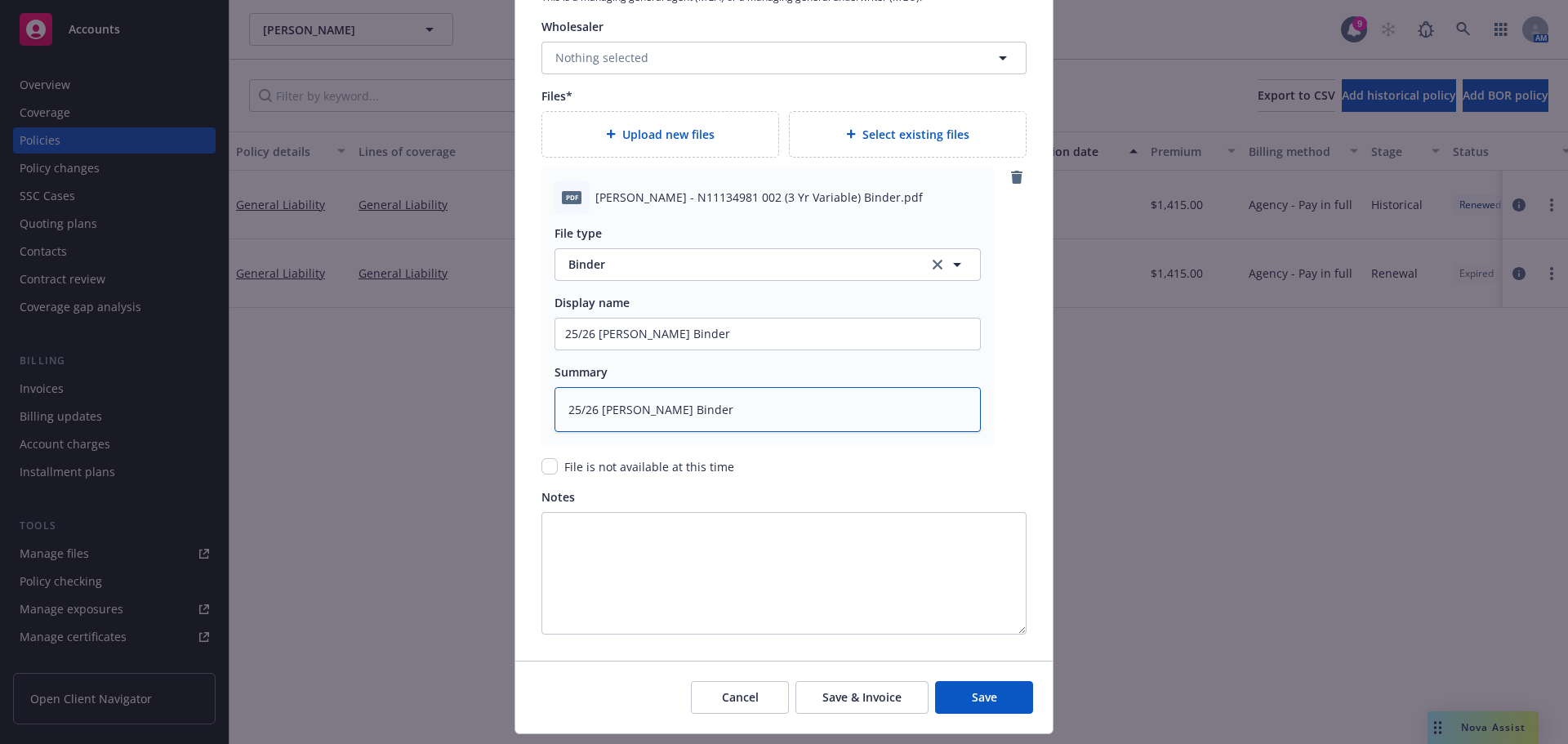
scroll to position [1863, 0]
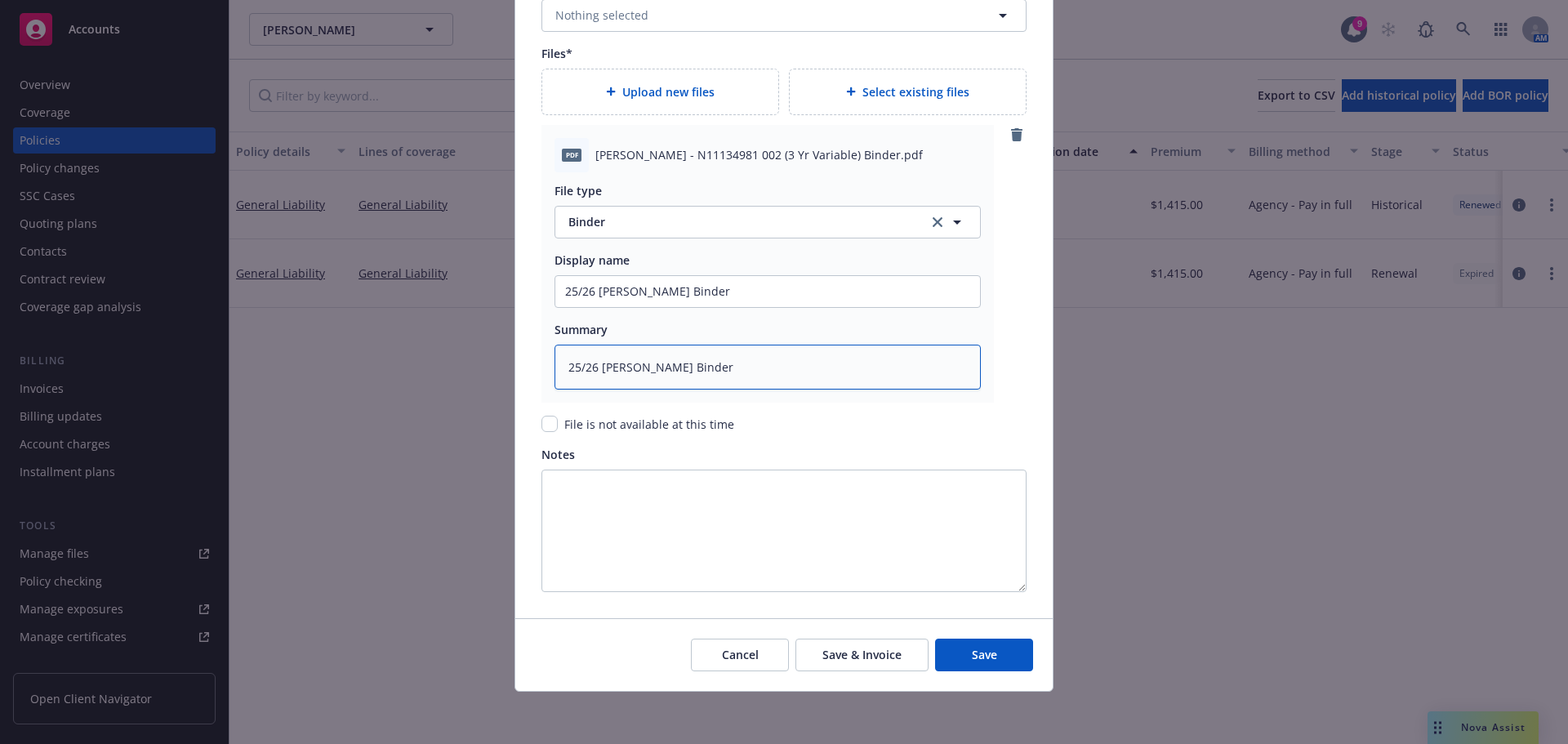
type textarea "25/26 [PERSON_NAME] Binder"
type textarea "x"
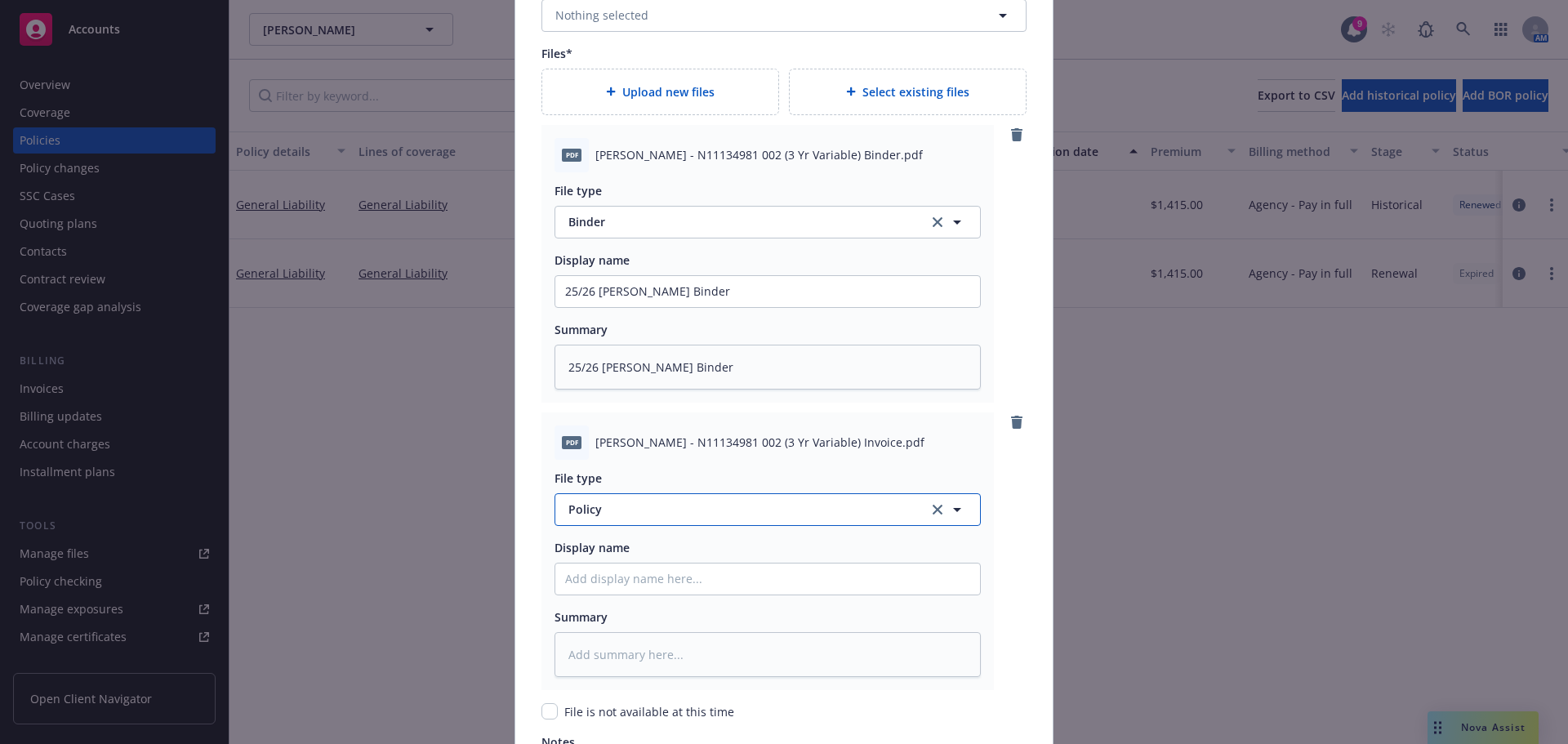
click at [651, 498] on button "Policy" at bounding box center [768, 509] width 426 height 32
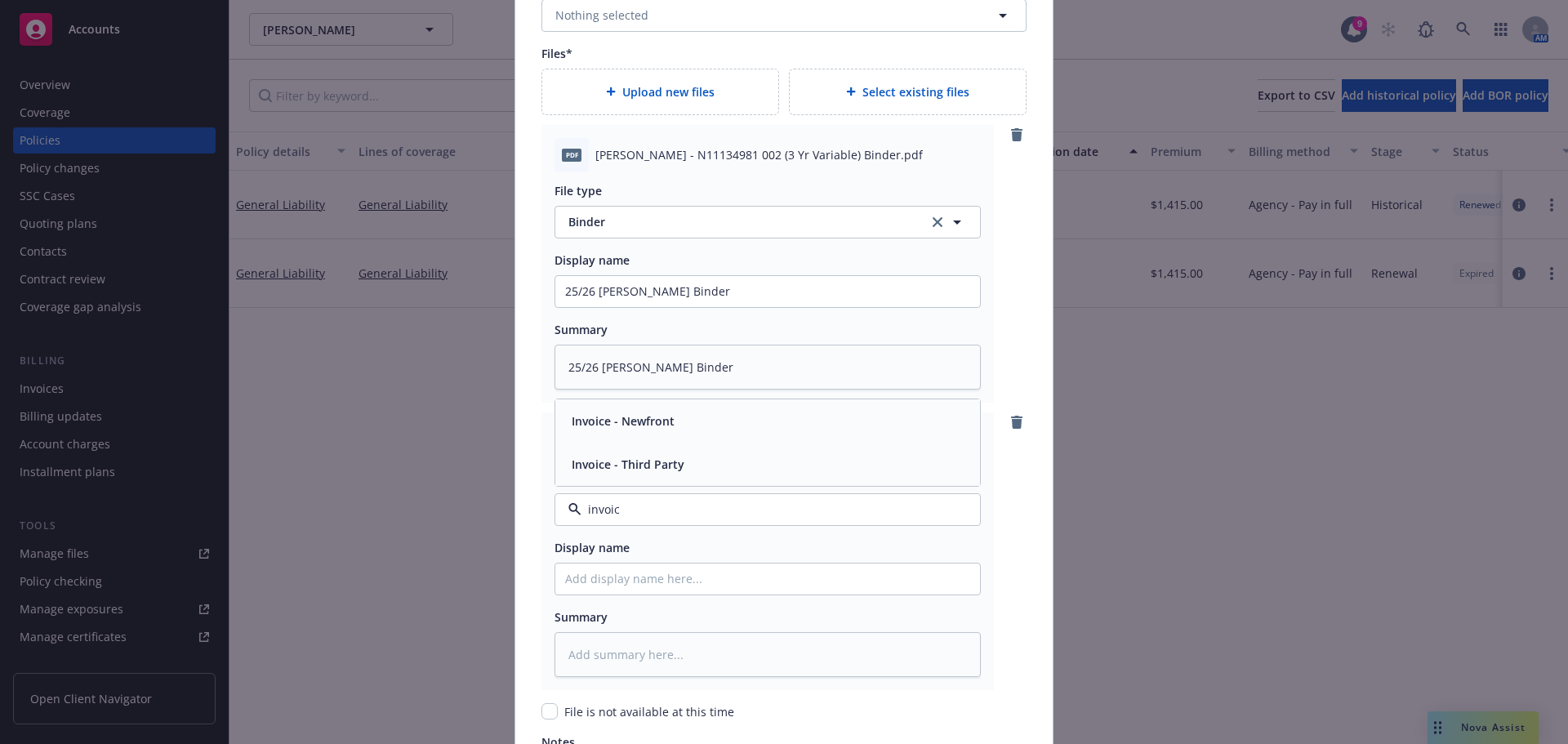
type input "invoice"
click at [664, 462] on span "Invoice - Third Party" at bounding box center [628, 464] width 112 height 17
drag, startPoint x: 606, startPoint y: 559, endPoint x: 599, endPoint y: 578, distance: 20.2
click at [604, 567] on div "Display name" at bounding box center [768, 567] width 426 height 56
click at [598, 580] on input "Policy display name" at bounding box center [768, 578] width 424 height 31
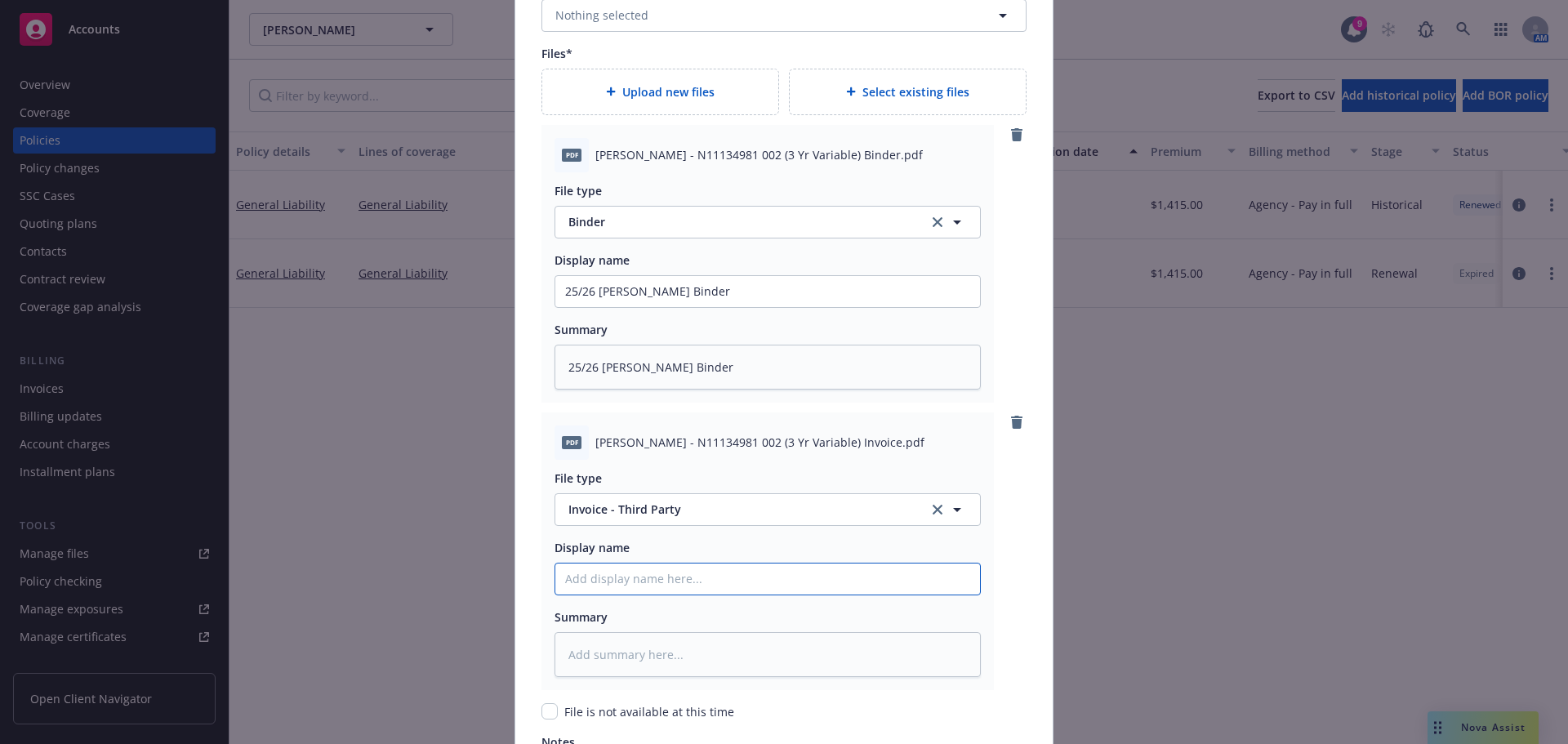
paste input "25/26 [PERSON_NAME] Binder"
type textarea "x"
type input "25/26 [PERSON_NAME] Binder"
drag, startPoint x: 722, startPoint y: 591, endPoint x: 648, endPoint y: 584, distance: 74.3
click at [648, 584] on input "25/26 [PERSON_NAME] Binder" at bounding box center [768, 578] width 424 height 31
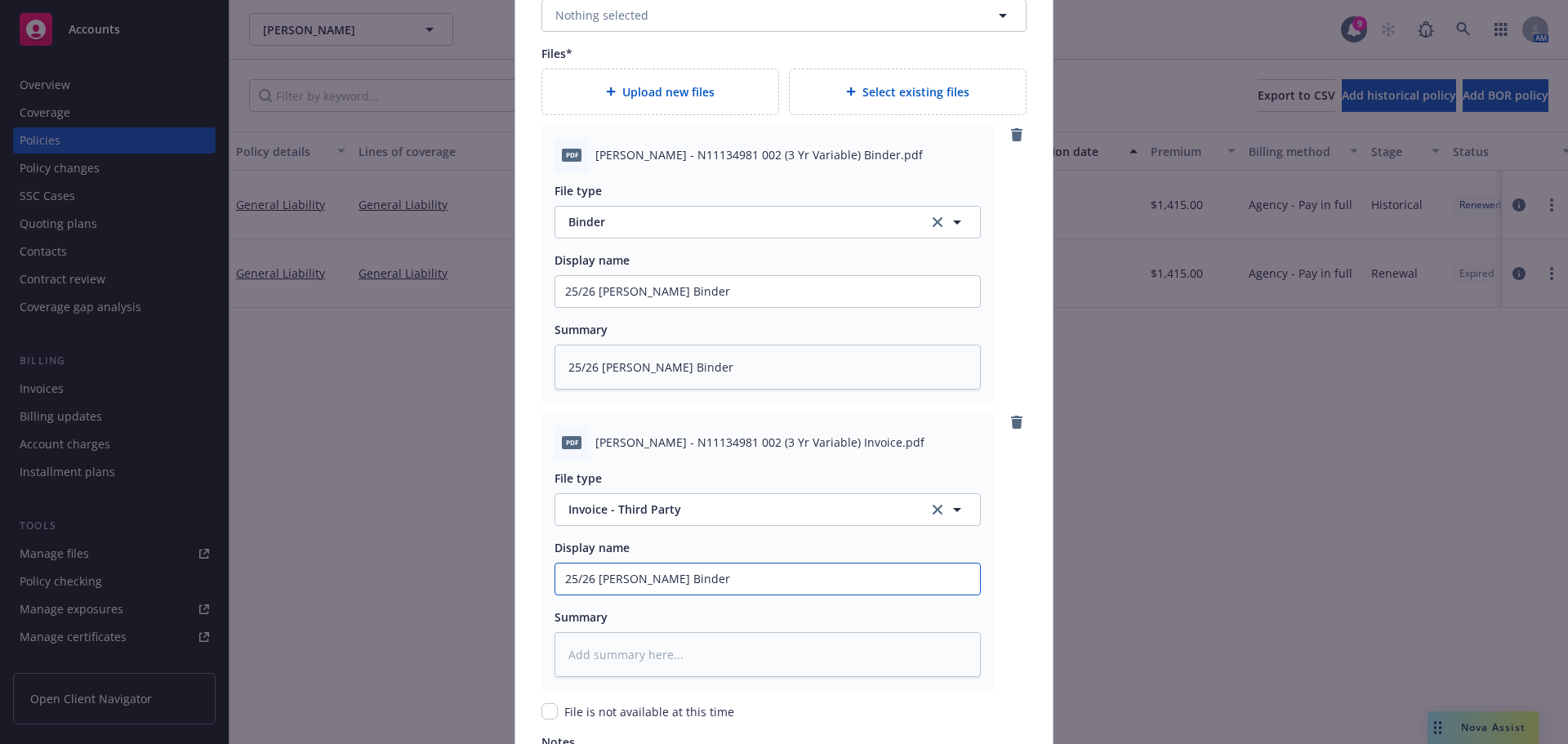
type textarea "x"
type input "25/26 [PERSON_NAME] I"
type textarea "x"
type input "25/26 [PERSON_NAME] In"
type textarea "x"
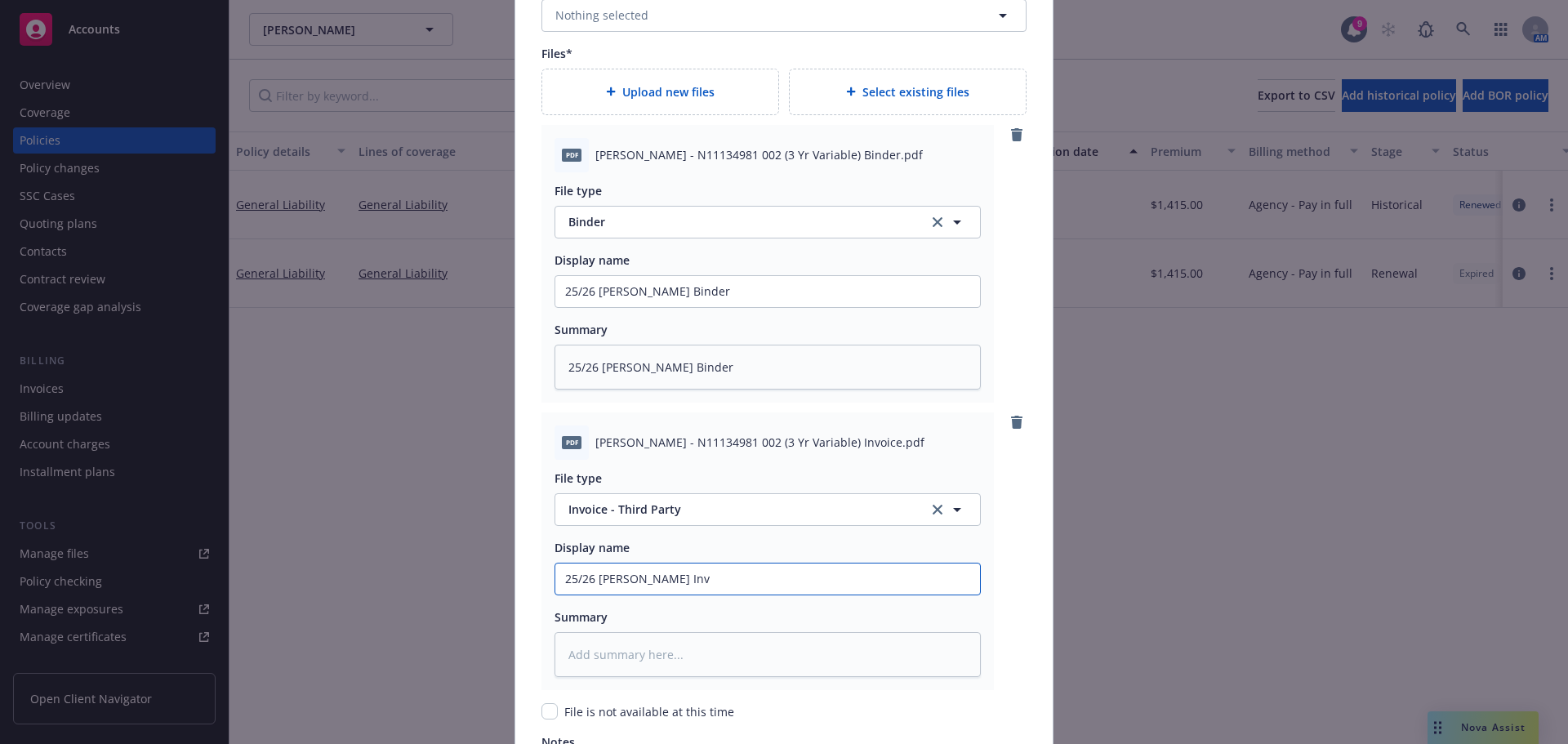
type input "25/26 [PERSON_NAME] Invo"
type textarea "x"
type input "25/26 [PERSON_NAME] Invoi"
type textarea "x"
type input "25/26 [PERSON_NAME] Invoic"
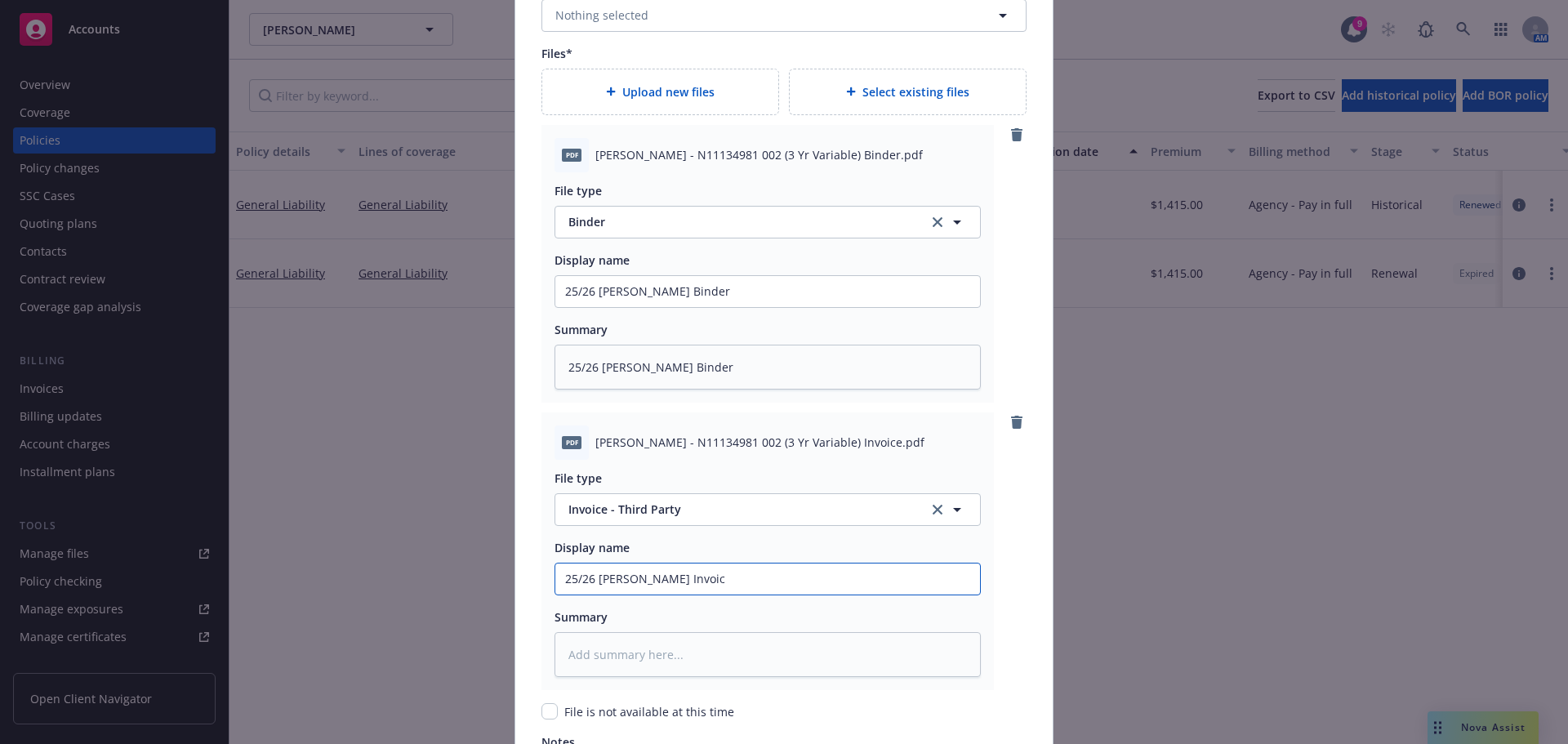
type textarea "x"
click at [643, 580] on input "25/26 [PERSON_NAME] Invoice" at bounding box center [768, 578] width 424 height 31
type input "25/26 [PERSON_NAME] Invoice"
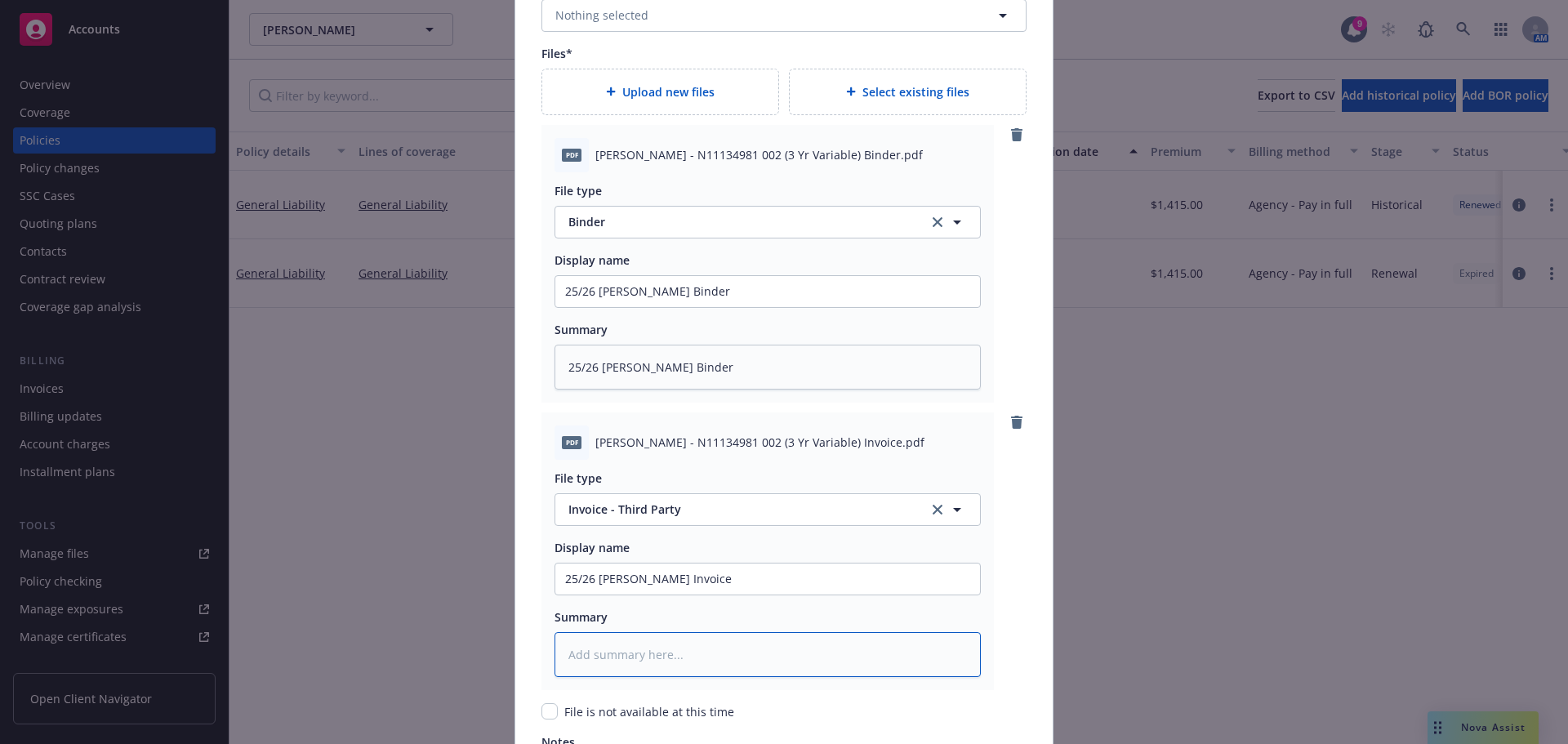
click at [611, 655] on textarea at bounding box center [768, 654] width 426 height 45
paste textarea "25/26 [PERSON_NAME] Invoice"
type textarea "x"
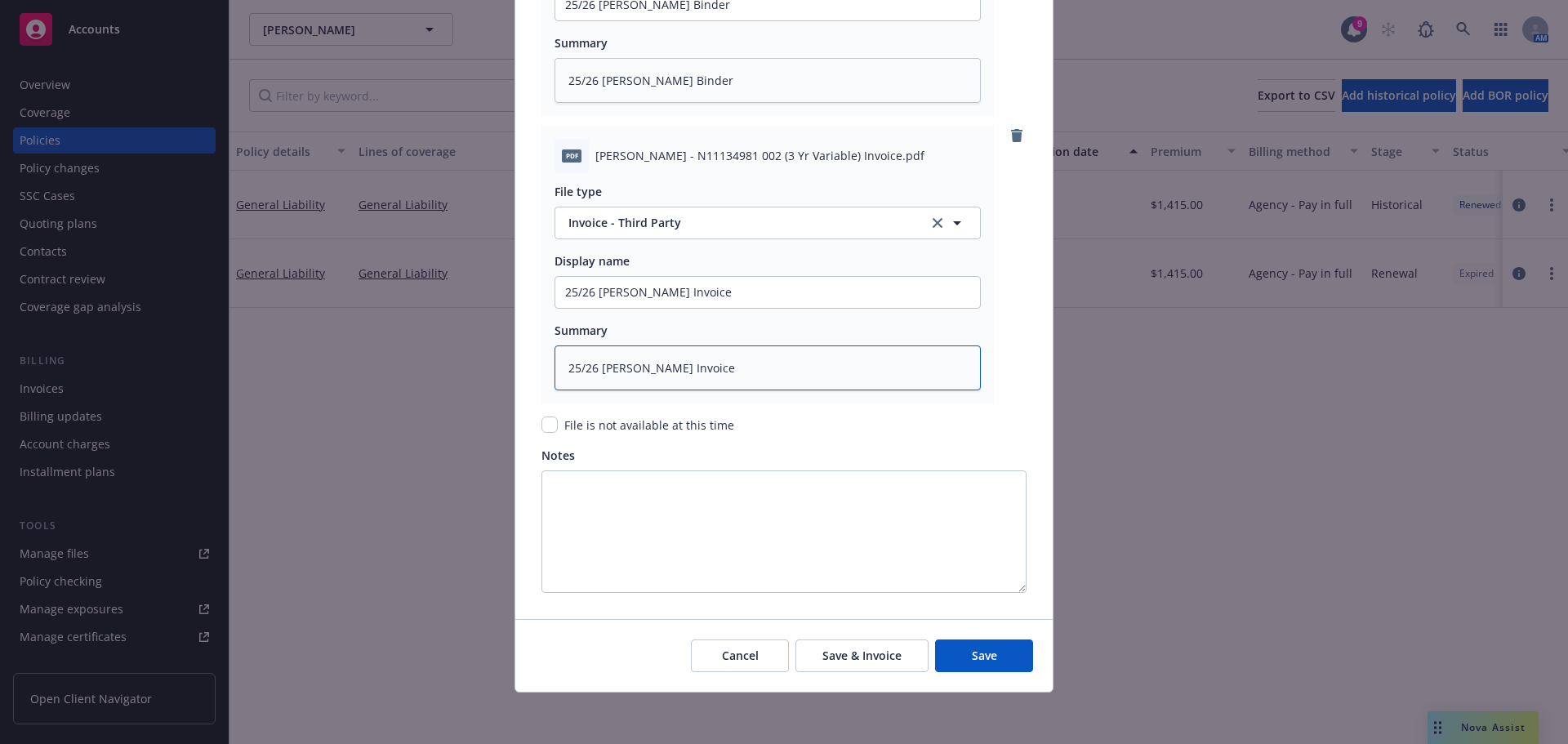
scroll to position [2150, 0]
type textarea "25/26 [PERSON_NAME] Invoice"
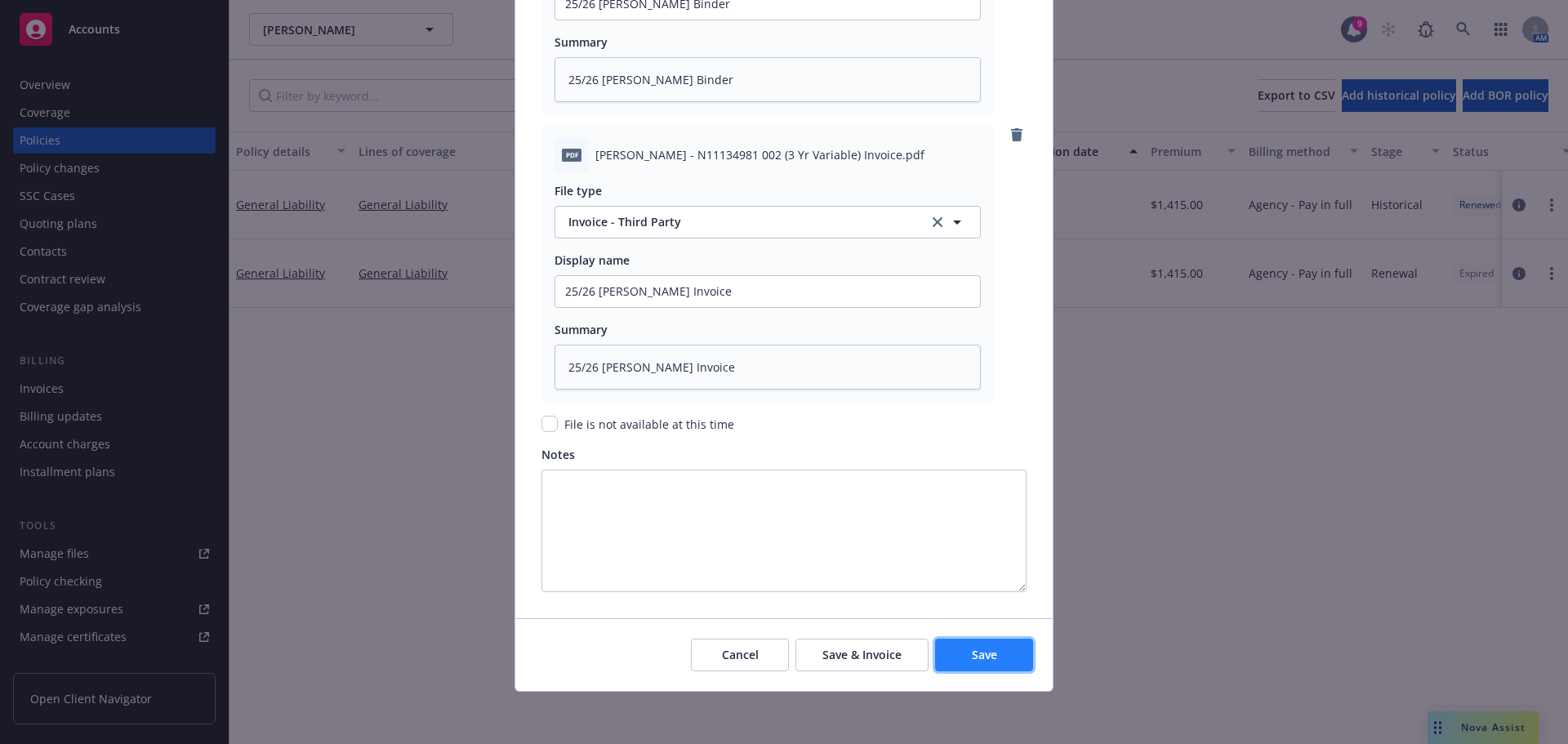
click at [1000, 666] on button "Save" at bounding box center [984, 655] width 98 height 32
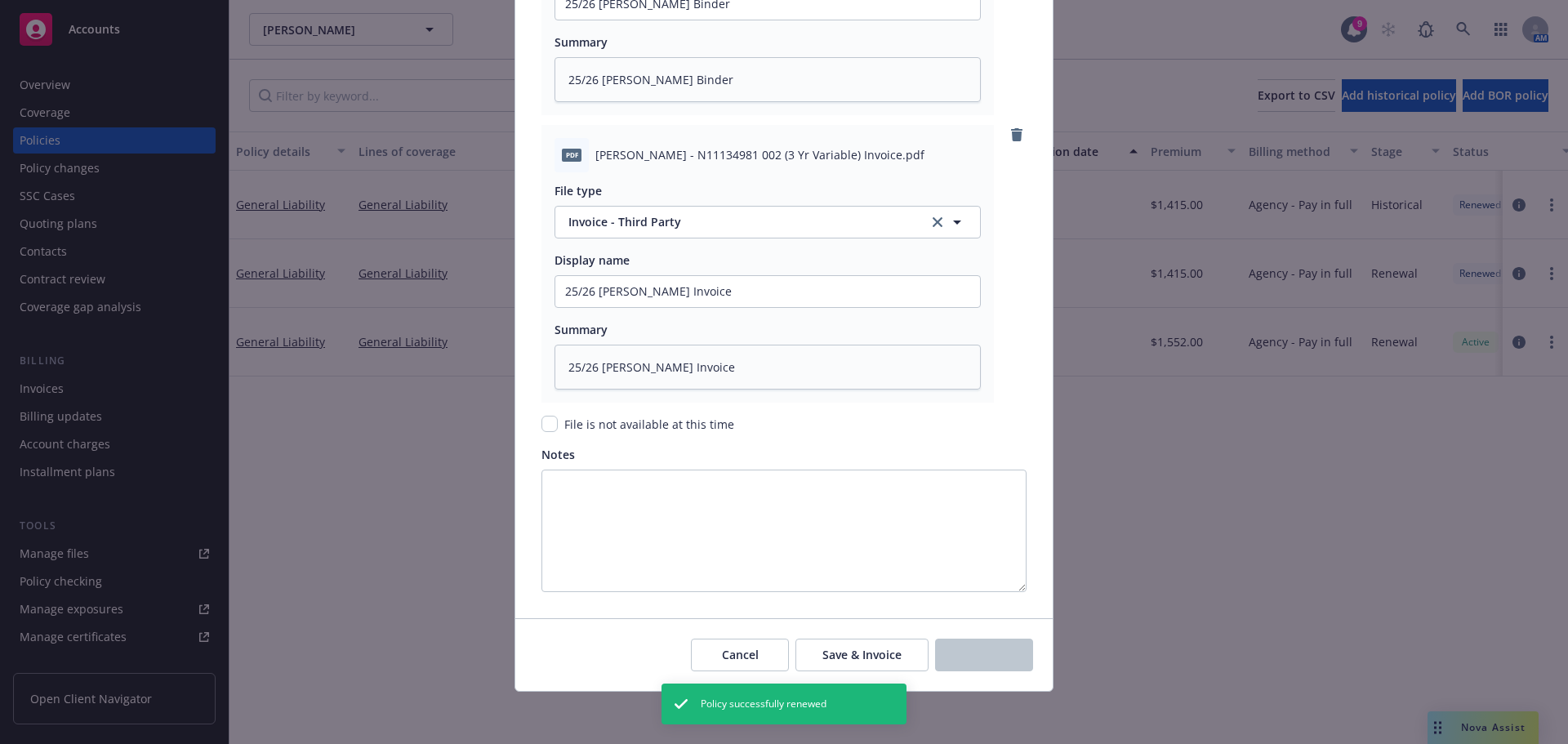
type textarea "x"
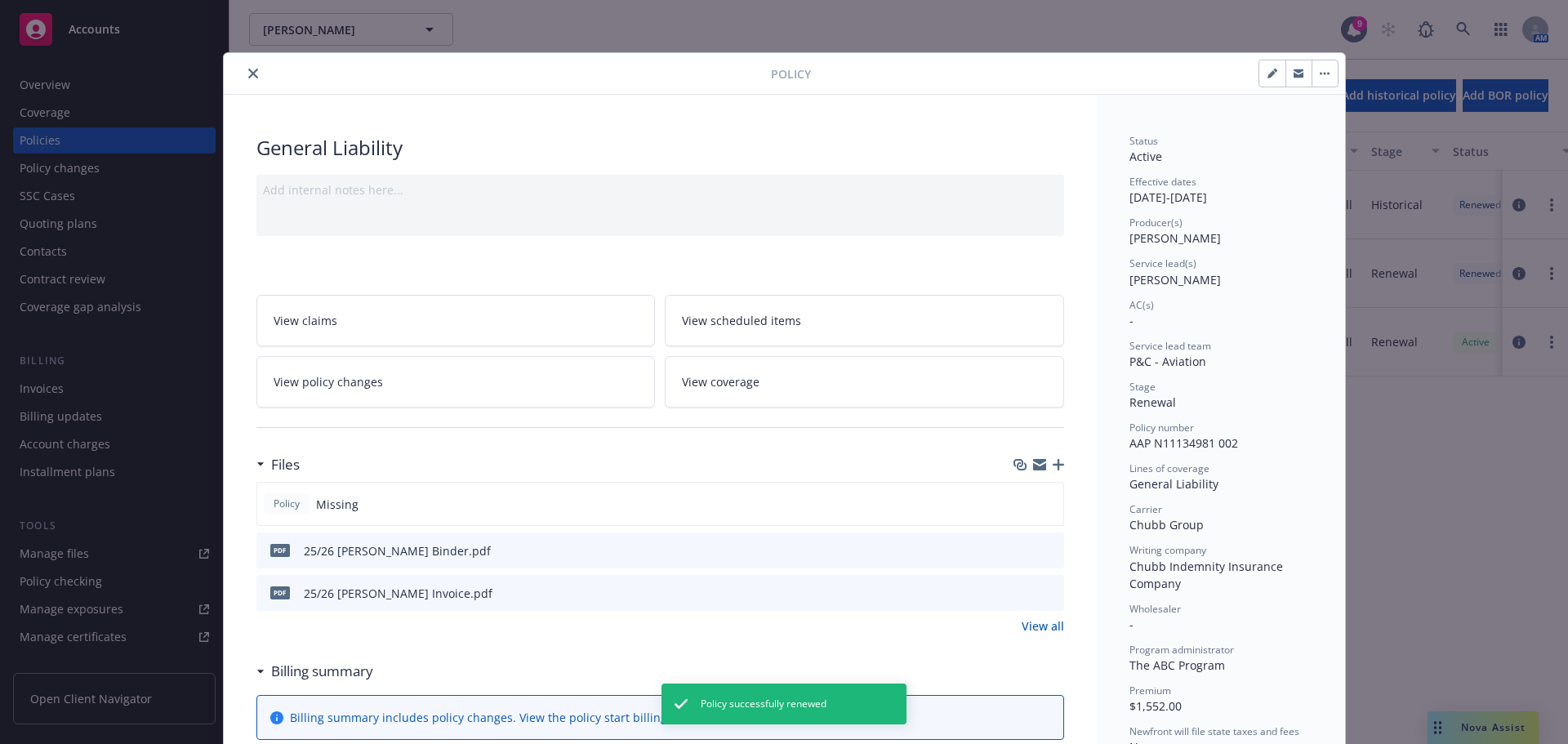
click at [248, 76] on icon "close" at bounding box center [253, 73] width 10 height 10
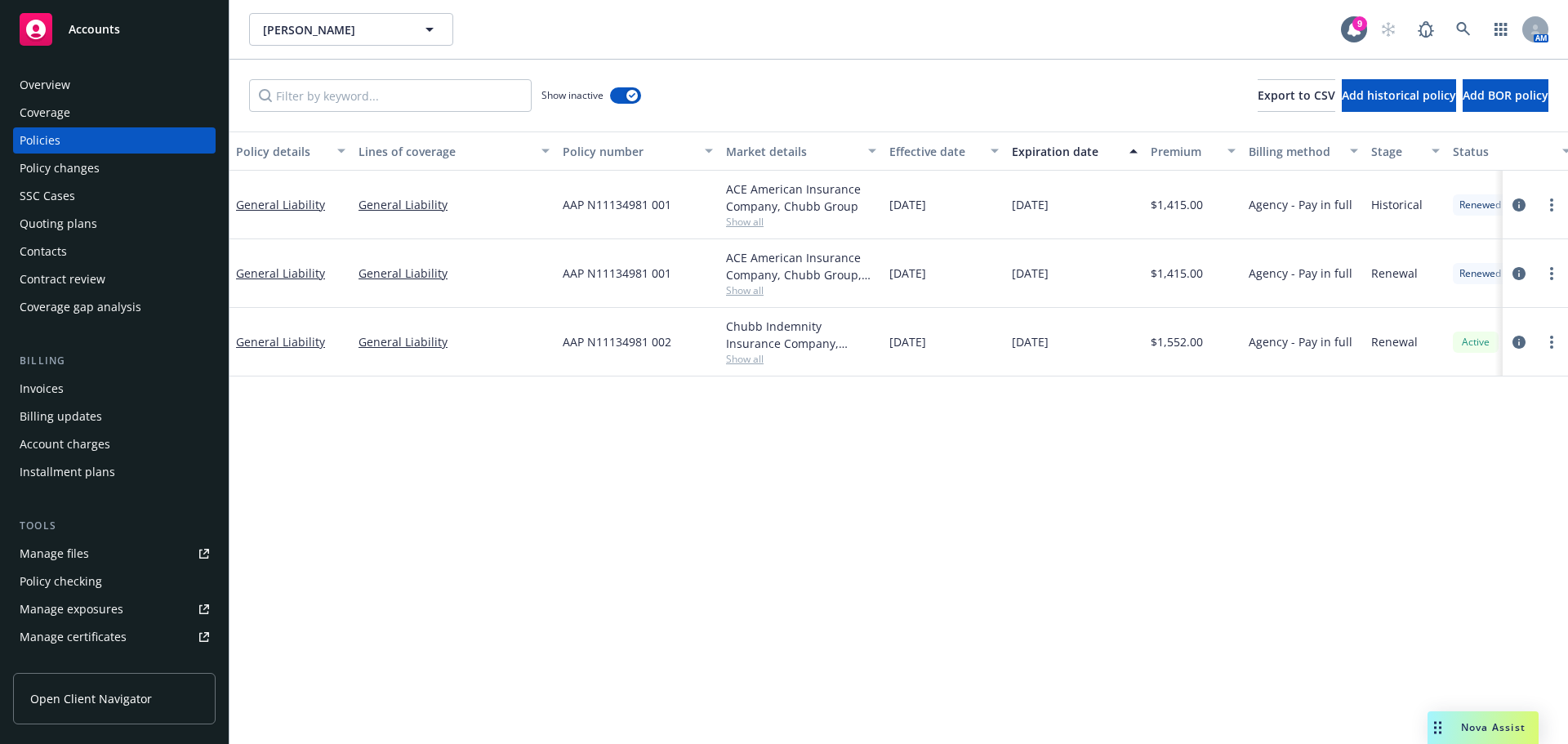
click at [111, 387] on div "Invoices" at bounding box center [114, 388] width 189 height 26
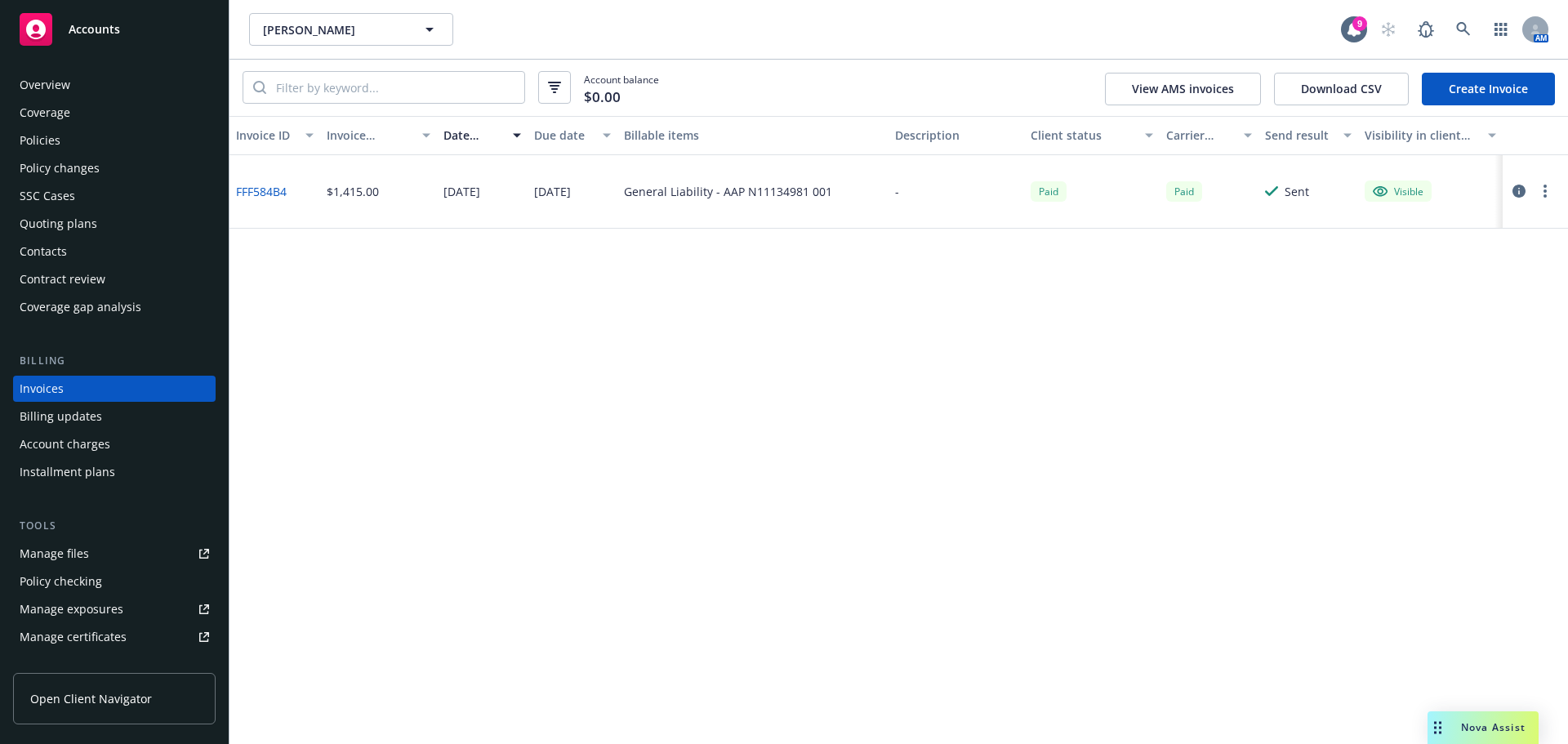
click at [1540, 91] on link "Create Invoice" at bounding box center [1488, 88] width 133 height 32
